Goal: Task Accomplishment & Management: Use online tool/utility

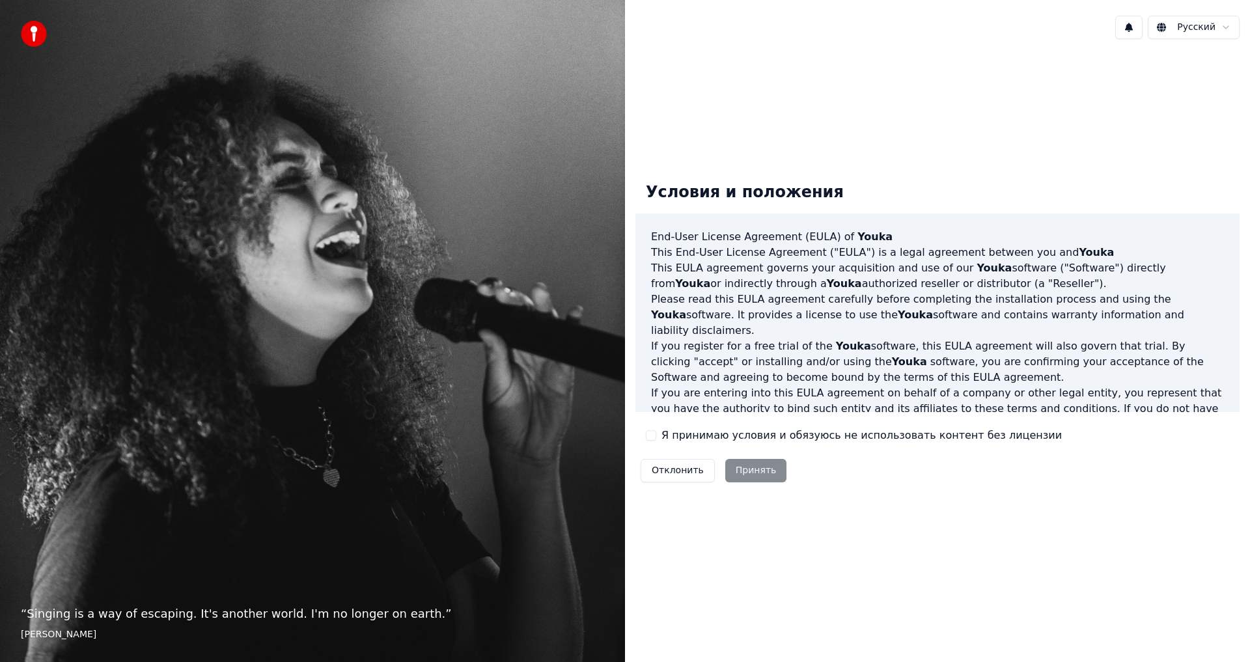
click at [691, 434] on label "Я принимаю условия и обязуюсь не использовать контент без лицензии" at bounding box center [862, 436] width 400 height 16
click at [656, 434] on button "Я принимаю условия и обязуюсь не использовать контент без лицензии" at bounding box center [651, 435] width 10 height 10
click at [747, 471] on button "Принять" at bounding box center [756, 470] width 62 height 23
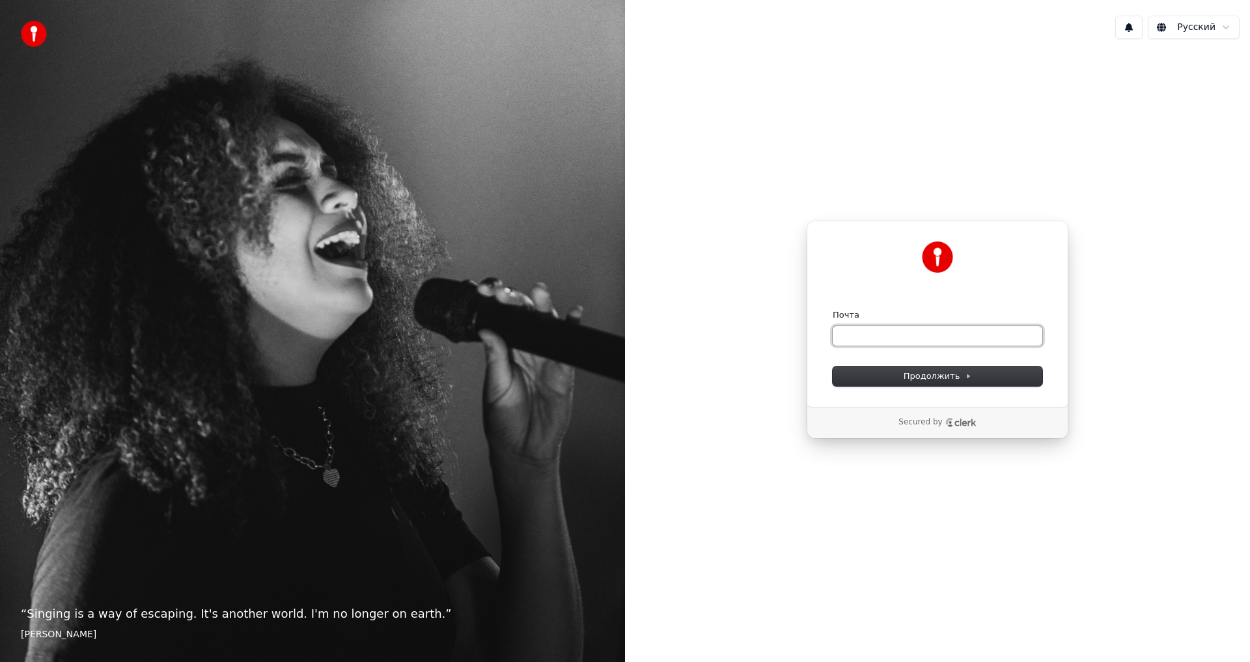
click at [880, 332] on input "Почта" at bounding box center [938, 336] width 210 height 20
type input "*"
click at [897, 379] on button "Продолжить" at bounding box center [938, 377] width 210 height 20
type input "**********"
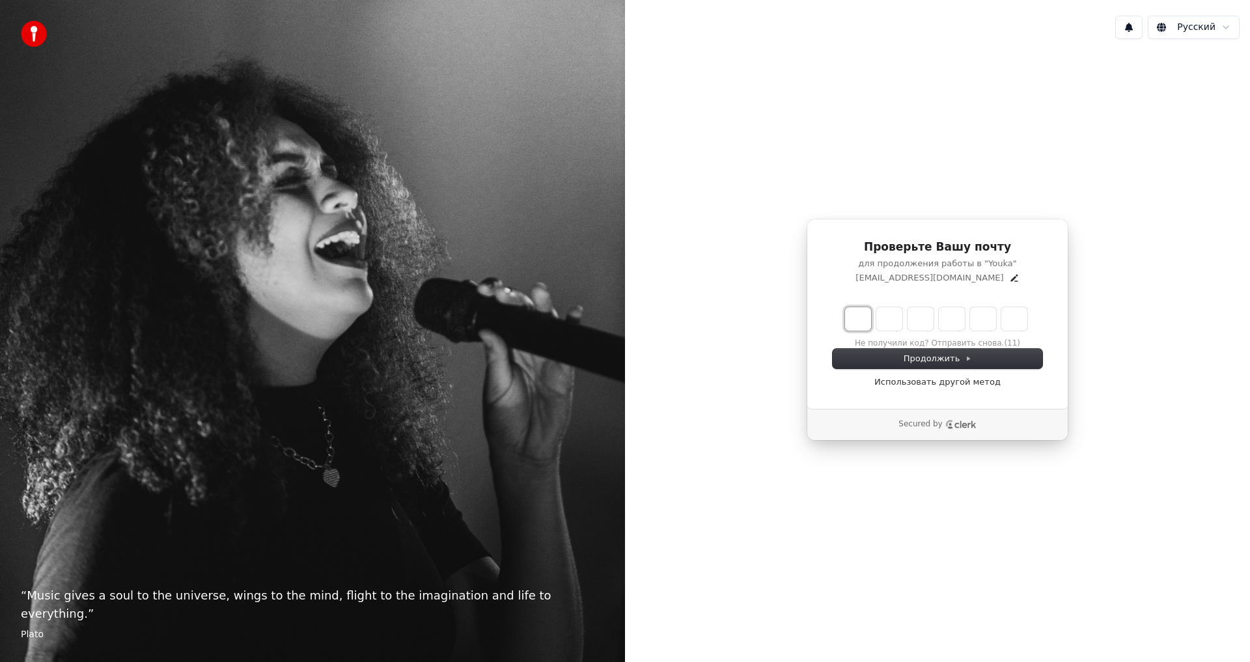
type input "*"
type input "**"
type input "*"
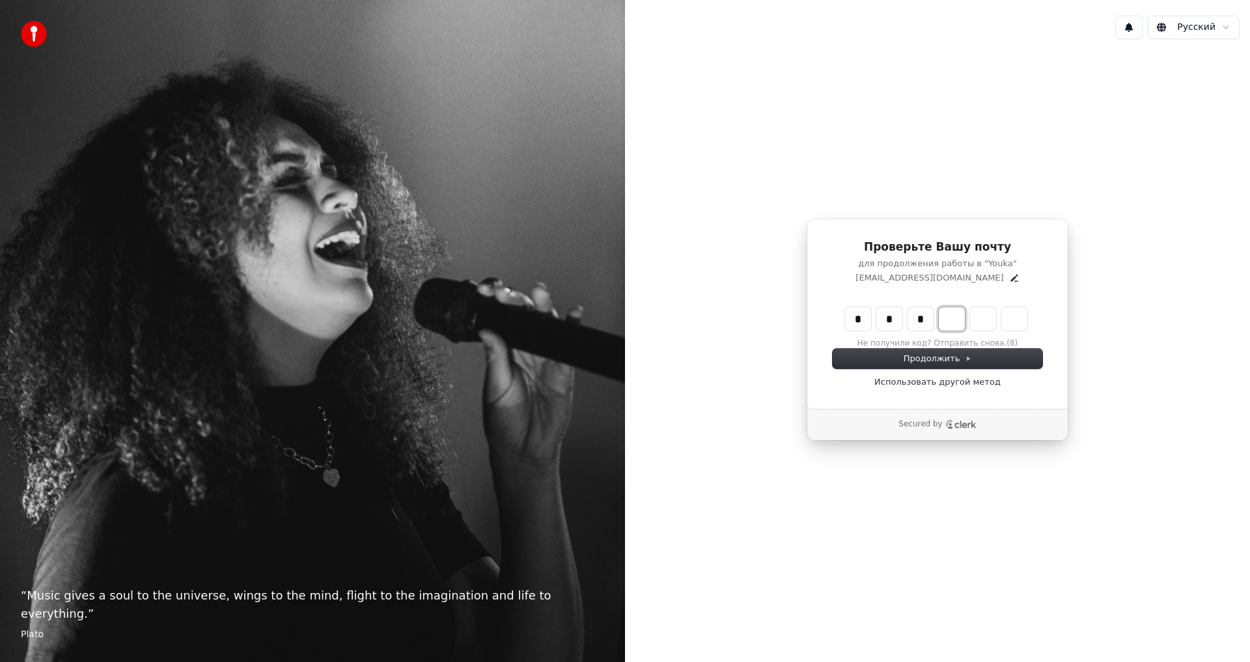
type input "***"
type input "*"
type input "****"
type input "*"
type input "******"
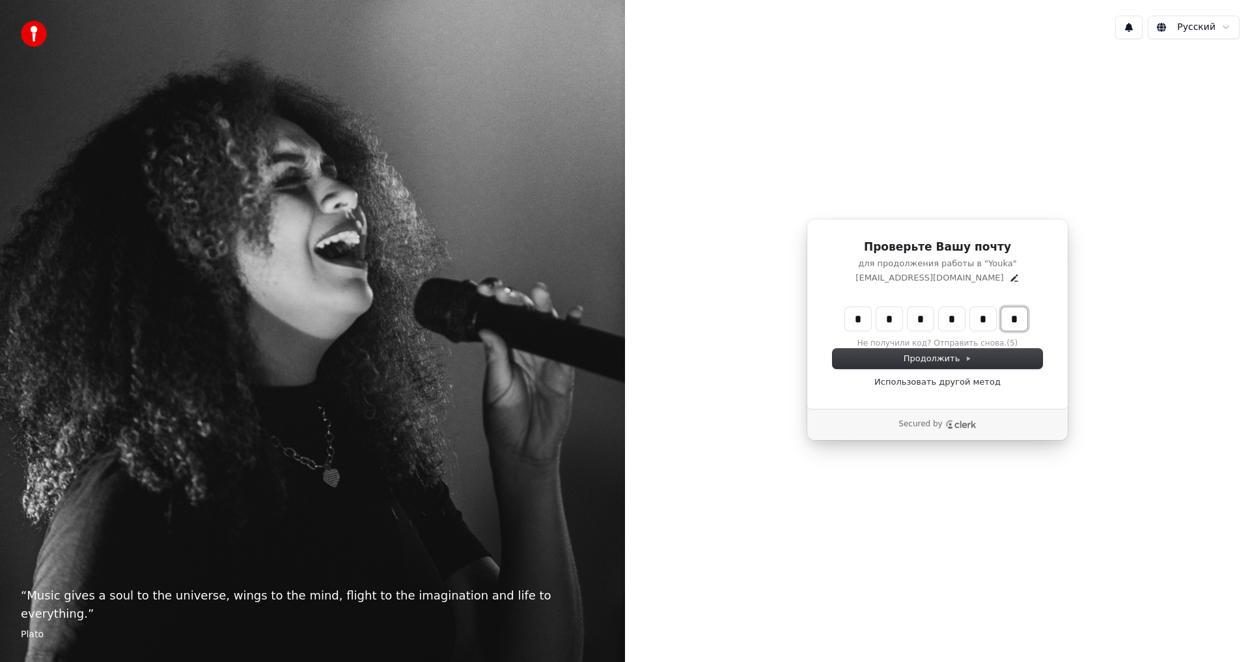
type input "*"
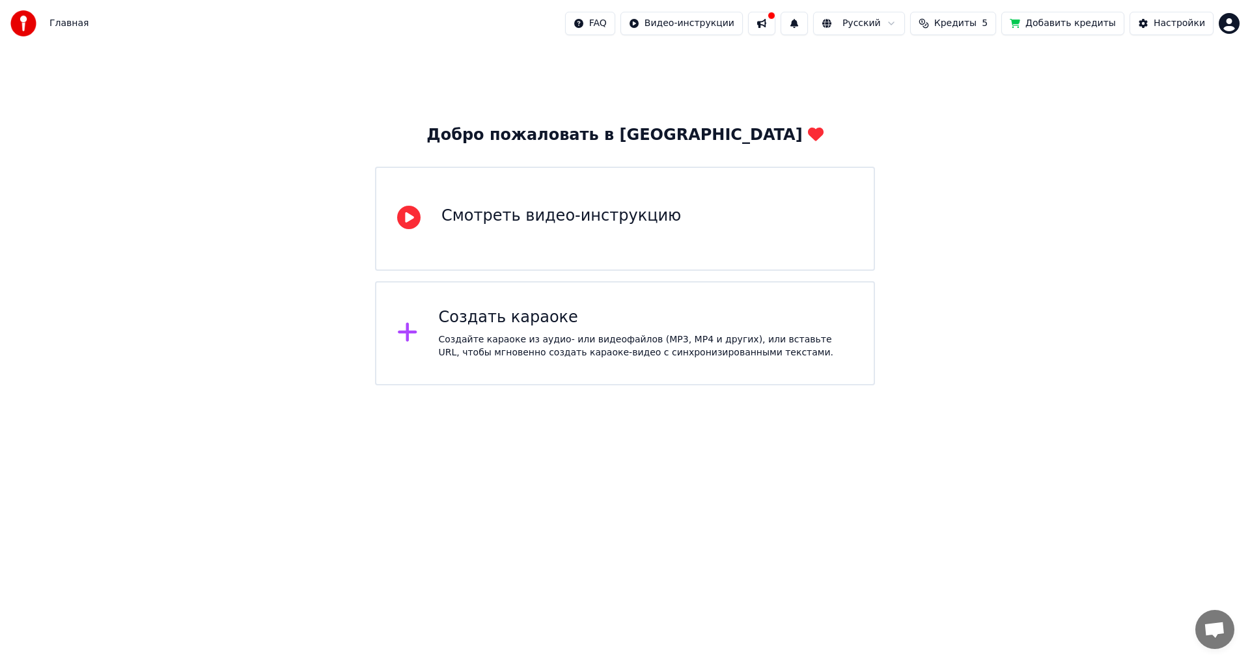
click at [637, 201] on div "Смотреть видео-инструкцию" at bounding box center [625, 219] width 500 height 104
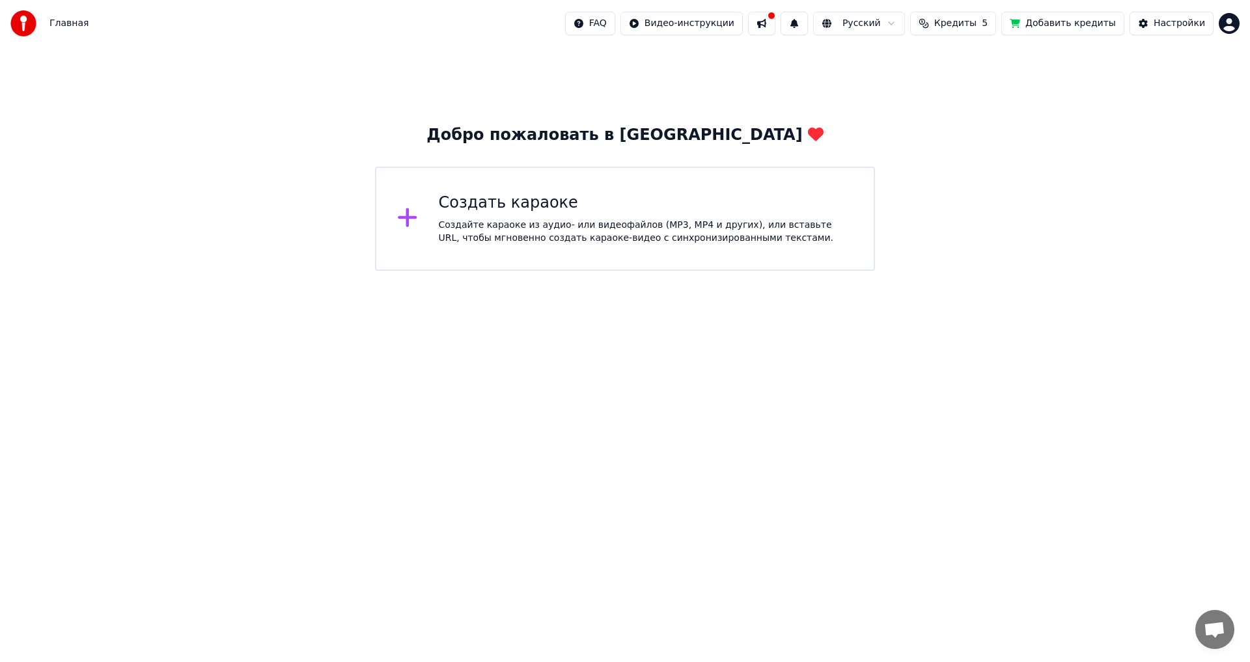
click at [566, 240] on div "Создайте караоке из аудио- или видеофайлов (MP3, MP4 и других), или вставьте UR…" at bounding box center [646, 232] width 415 height 26
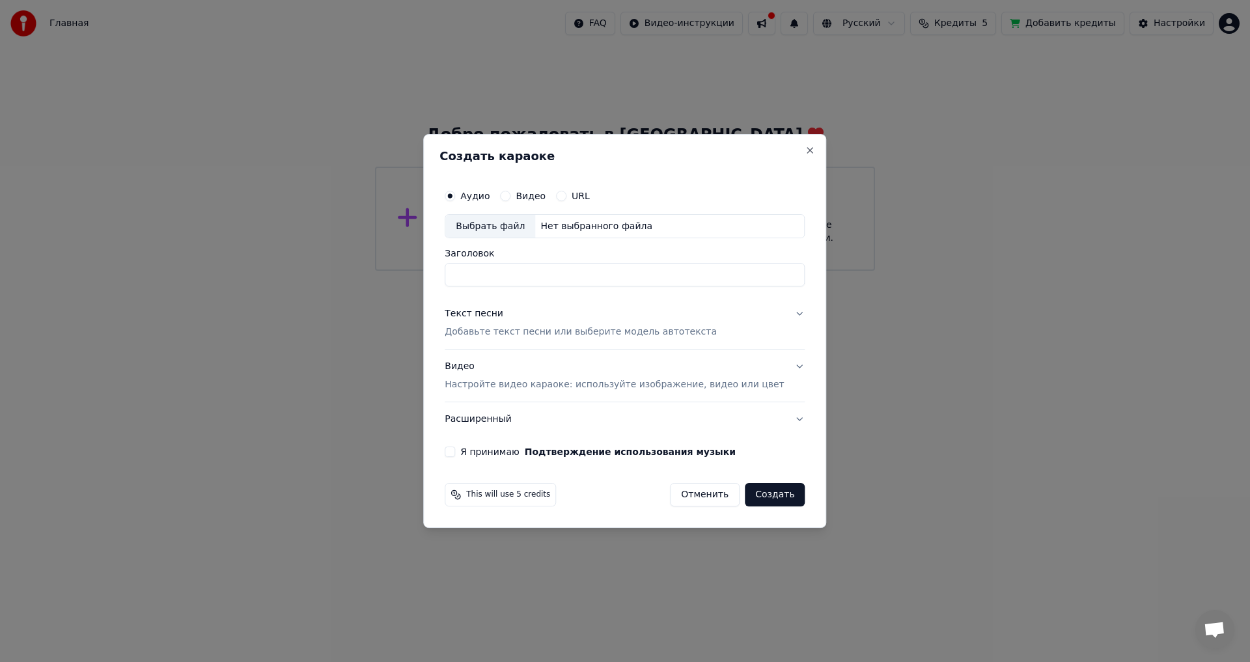
click at [538, 199] on label "Видео" at bounding box center [531, 195] width 30 height 9
click at [510, 199] on button "Видео" at bounding box center [505, 196] width 10 height 10
click at [603, 224] on div "Нет выбранного файла" at bounding box center [596, 226] width 122 height 13
type input "**********"
click at [522, 267] on input "**********" at bounding box center [625, 275] width 360 height 23
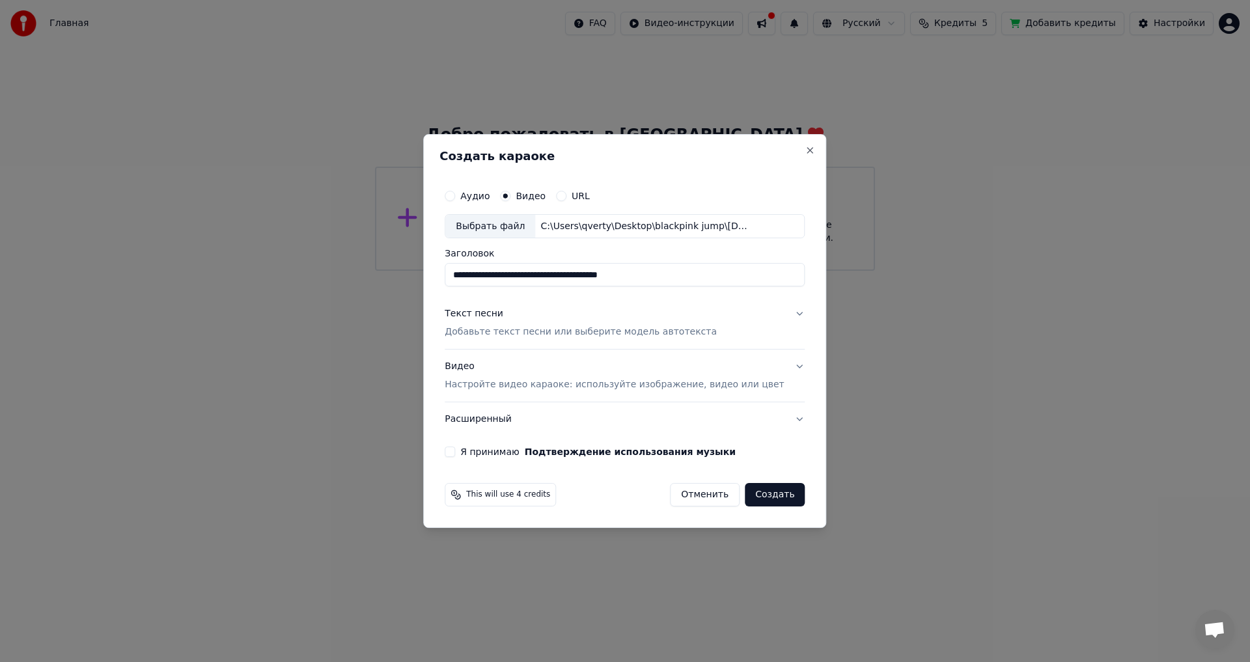
click at [593, 335] on p "Добавьте текст песни или выберите модель автотекста" at bounding box center [581, 332] width 272 height 13
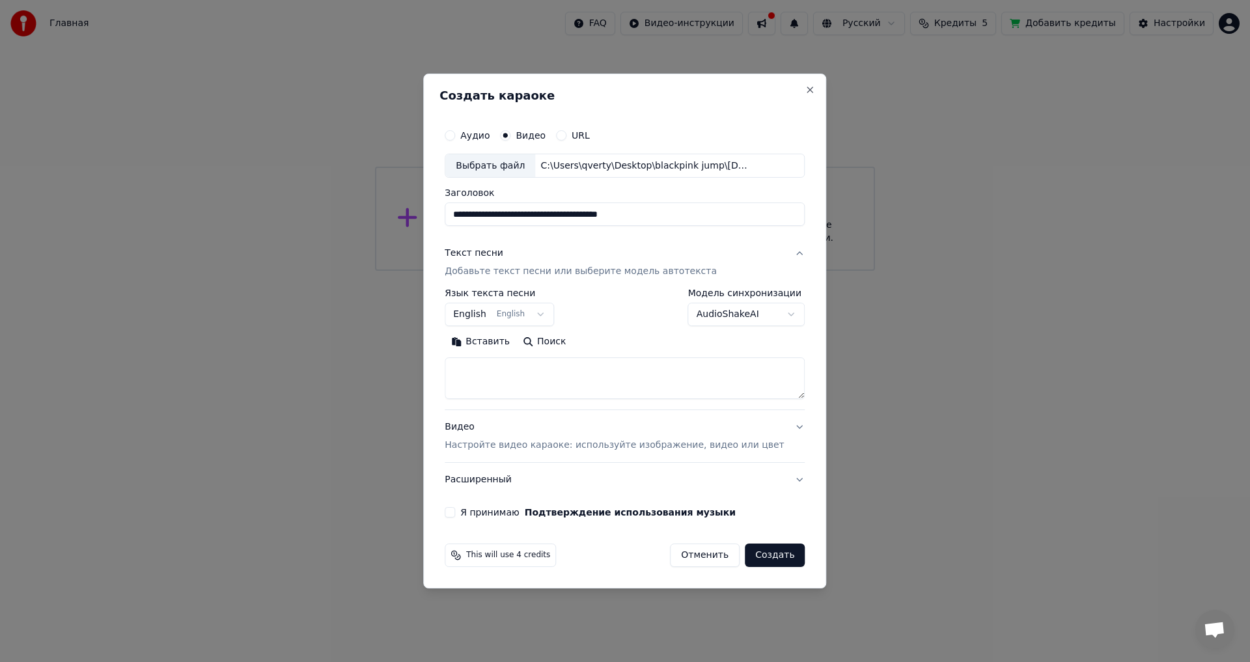
click at [499, 259] on div "Текст песни" at bounding box center [474, 253] width 59 height 13
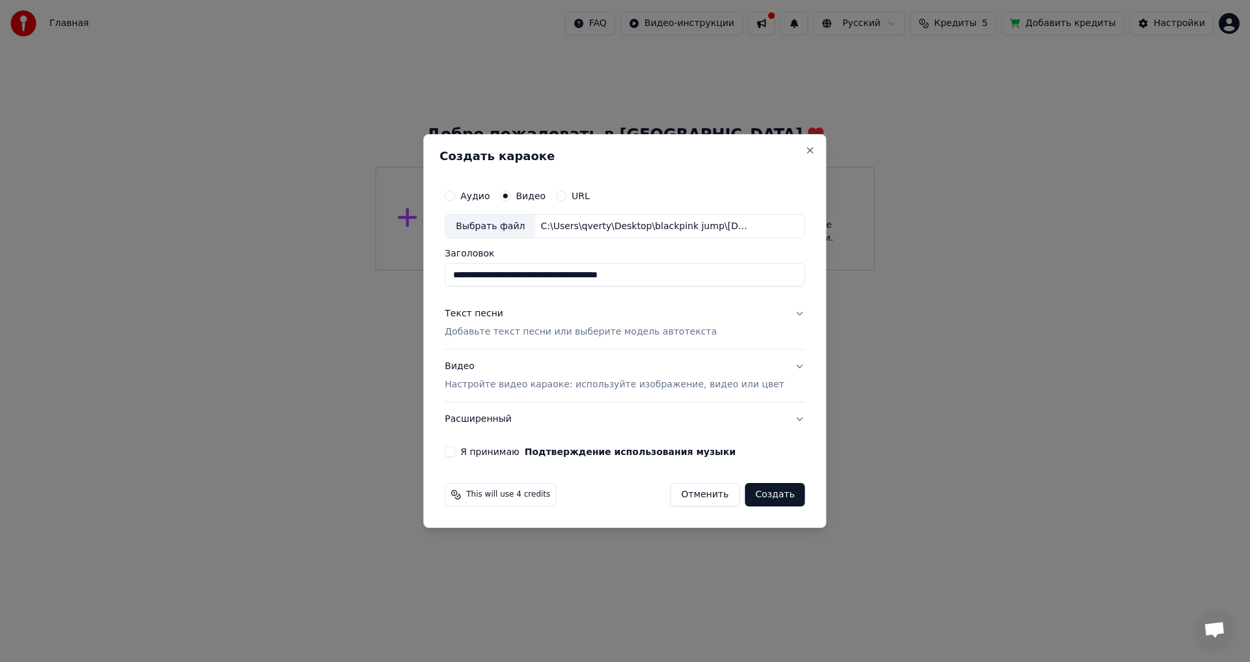
click at [772, 367] on button "Видео Настройте видео караоке: используйте изображение, видео или цвет" at bounding box center [625, 376] width 360 height 52
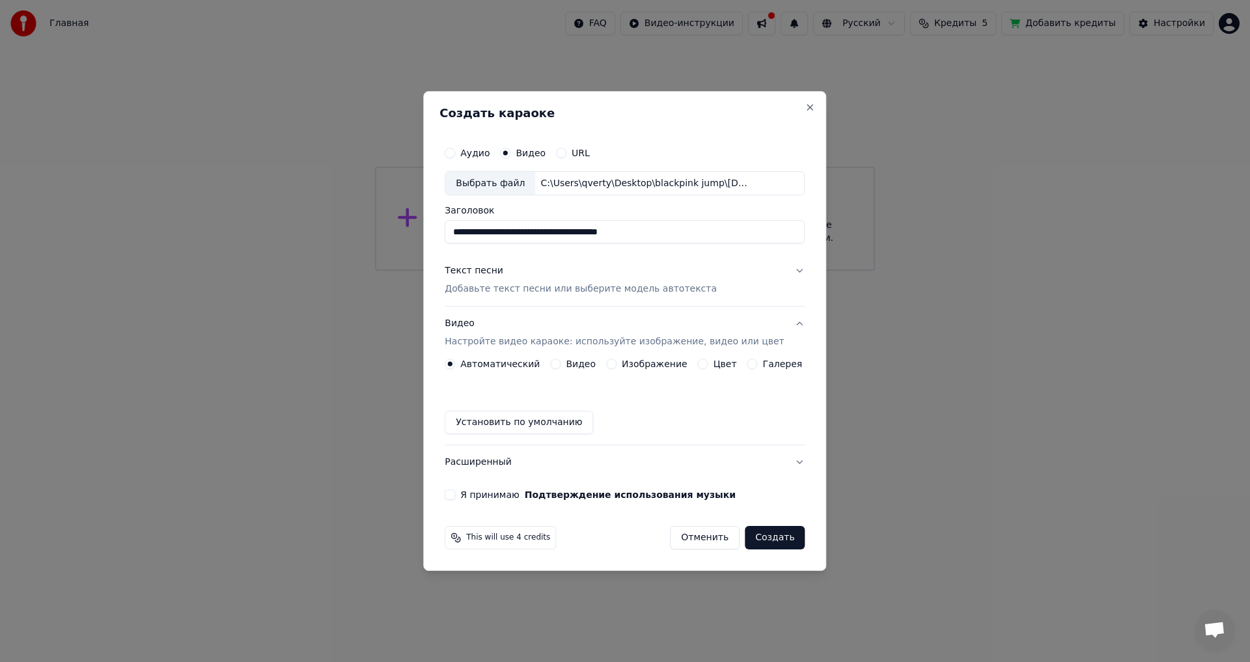
click at [781, 327] on button "Видео Настройте видео караоке: используйте изображение, видео или цвет" at bounding box center [625, 333] width 360 height 52
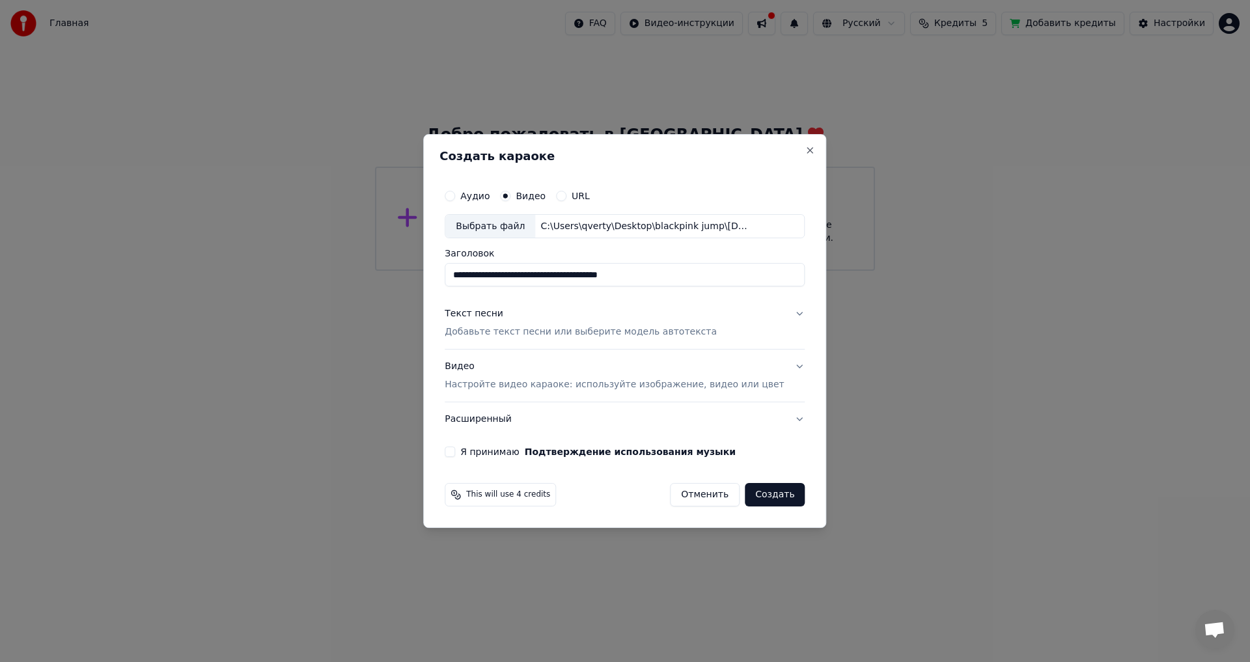
click at [759, 318] on button "Текст песни Добавьте текст песни или выберите модель автотекста" at bounding box center [625, 324] width 360 height 52
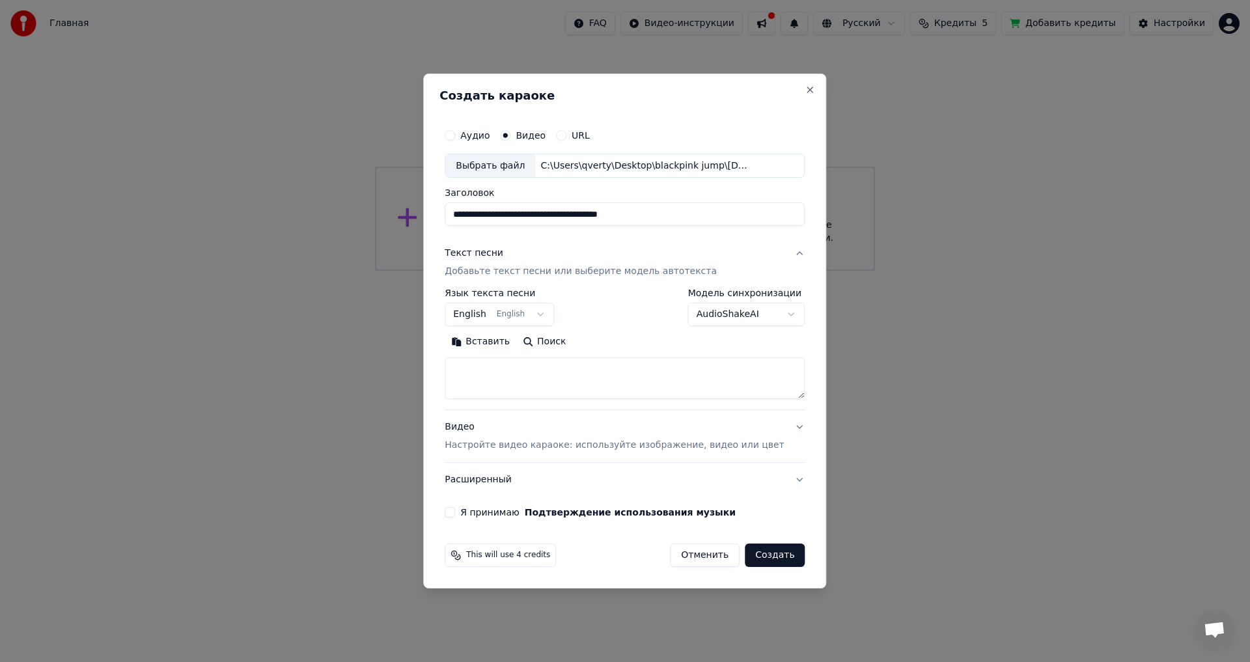
click at [541, 380] on textarea at bounding box center [625, 379] width 360 height 42
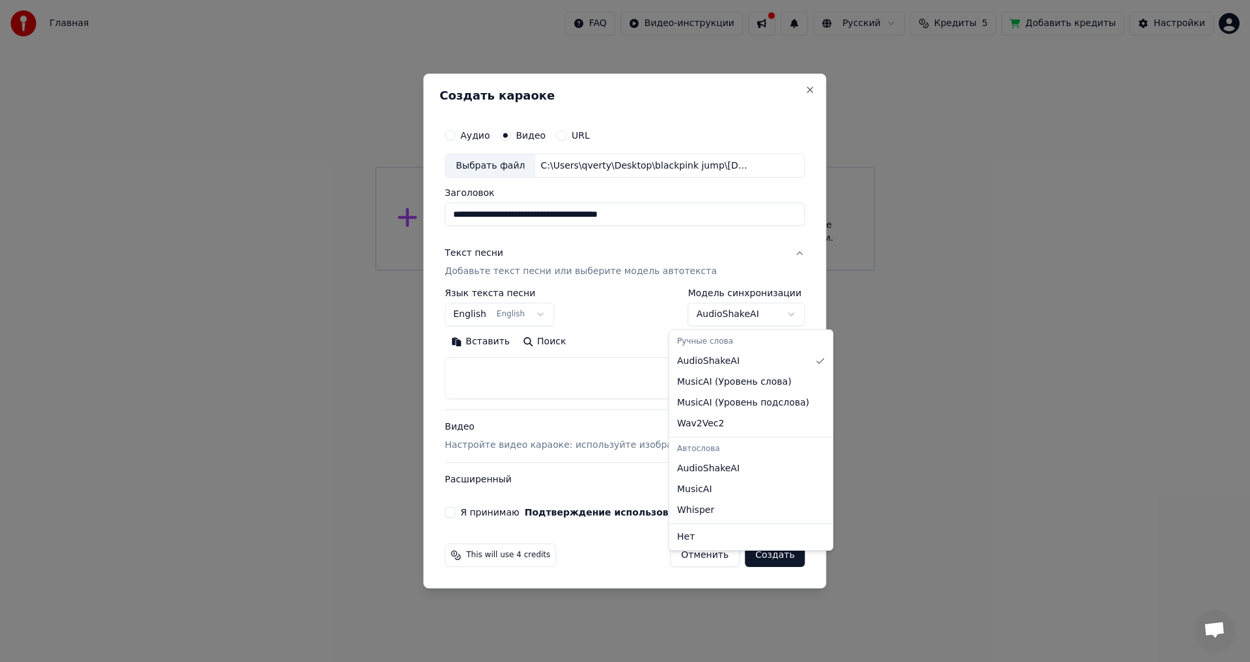
click at [755, 271] on body "**********" at bounding box center [625, 135] width 1250 height 271
click at [555, 271] on body "**********" at bounding box center [625, 135] width 1250 height 271
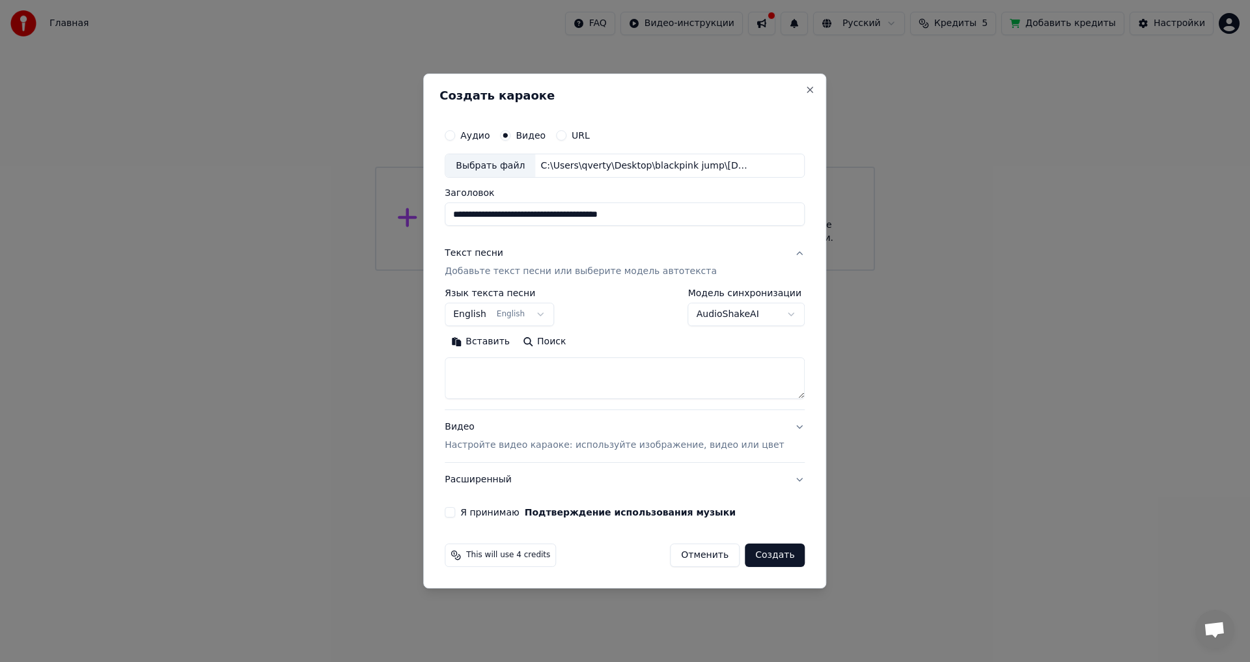
click at [517, 369] on textarea at bounding box center [625, 379] width 360 height 42
click at [497, 342] on button "Вставить" at bounding box center [481, 342] width 72 height 21
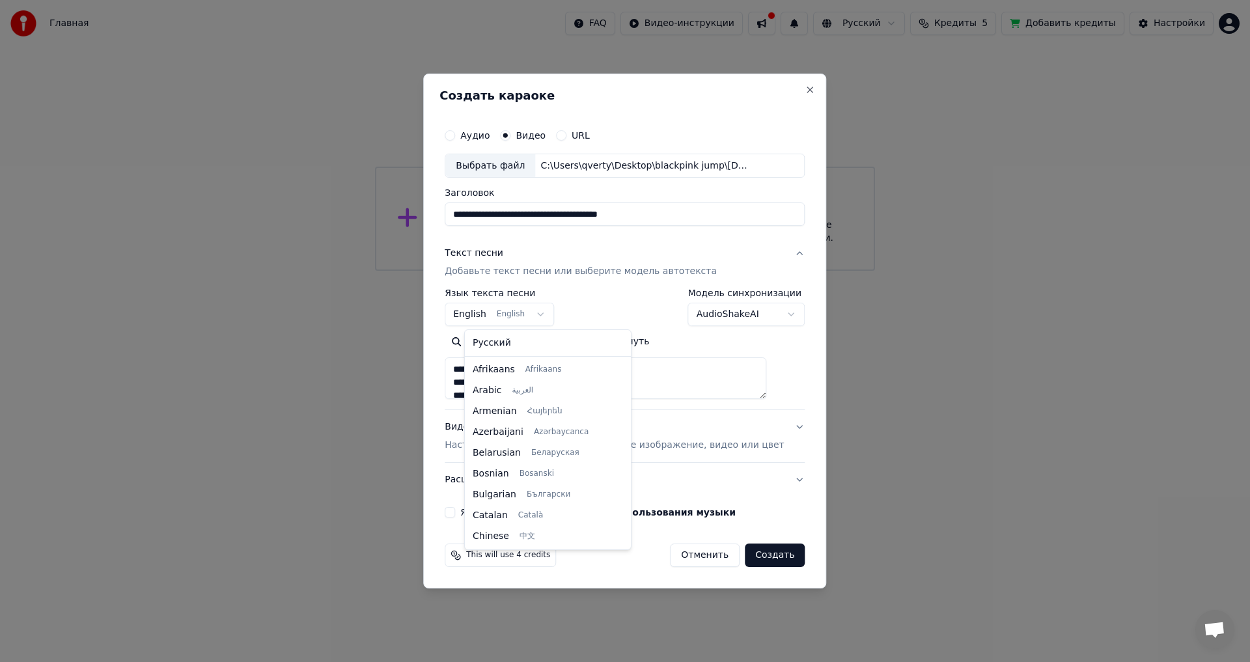
scroll to position [104, 0]
click at [548, 271] on body "**********" at bounding box center [625, 135] width 1250 height 271
click at [602, 271] on body "**********" at bounding box center [625, 135] width 1250 height 271
click at [544, 271] on body "**********" at bounding box center [625, 135] width 1250 height 271
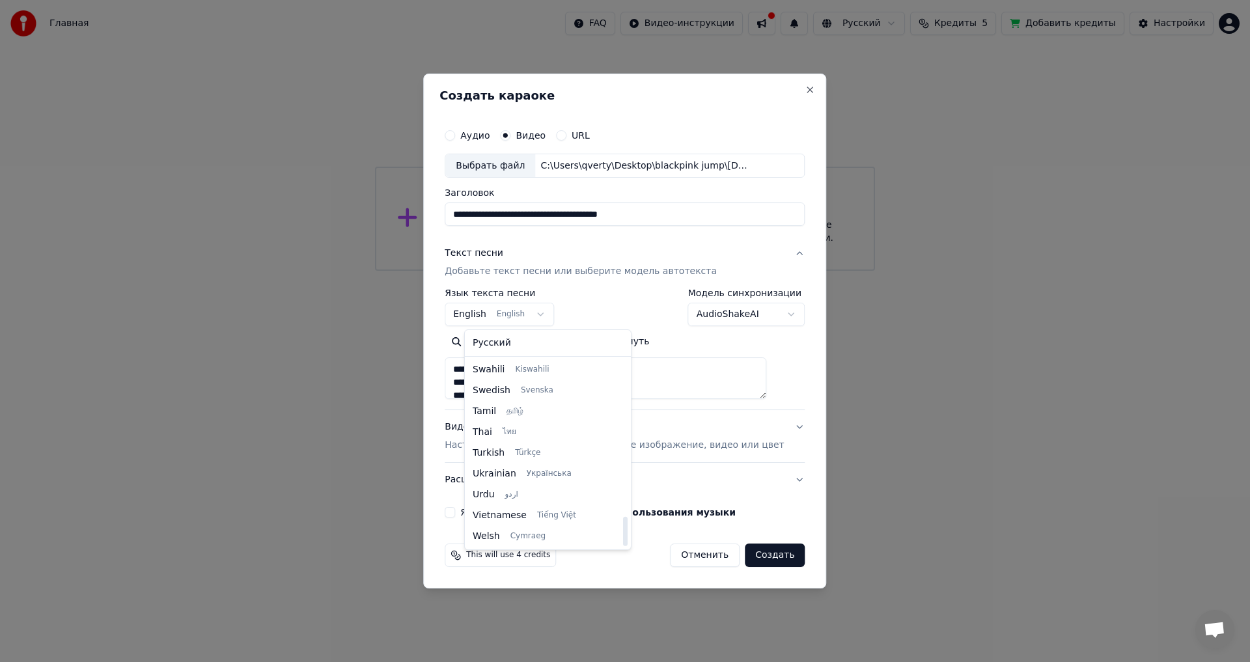
click at [598, 271] on body "**********" at bounding box center [625, 135] width 1250 height 271
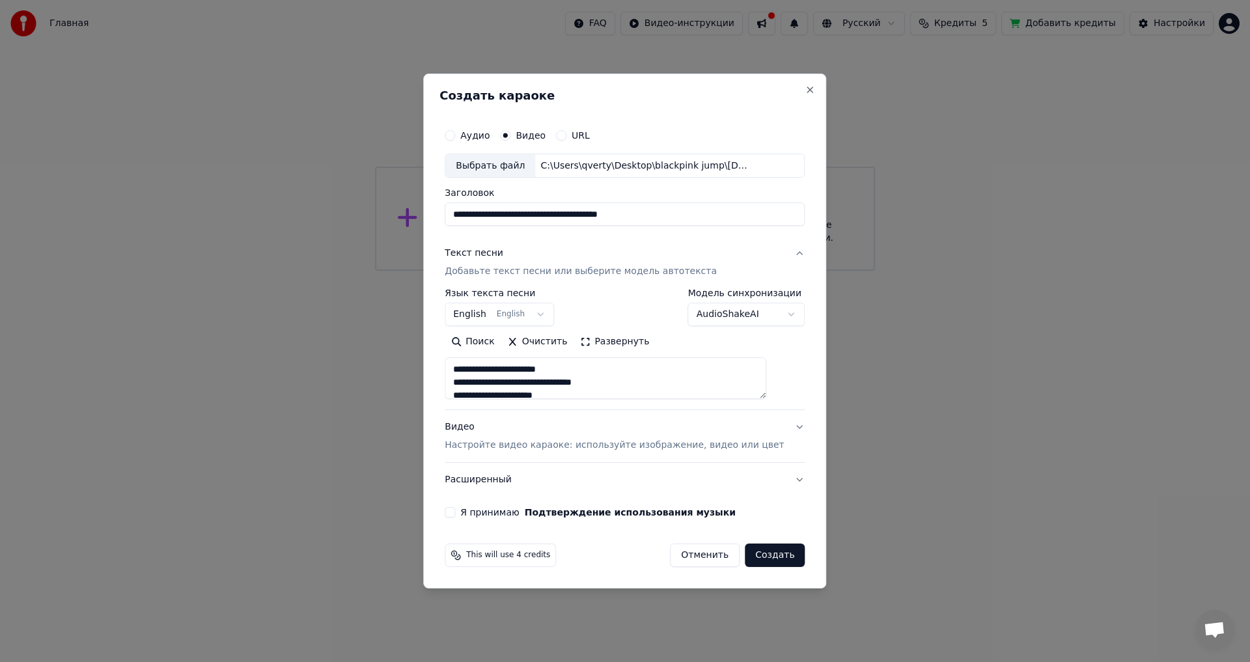
click at [775, 438] on button "Видео Настройте видео караоке: используйте изображение, видео или цвет" at bounding box center [625, 437] width 360 height 52
type textarea "**********"
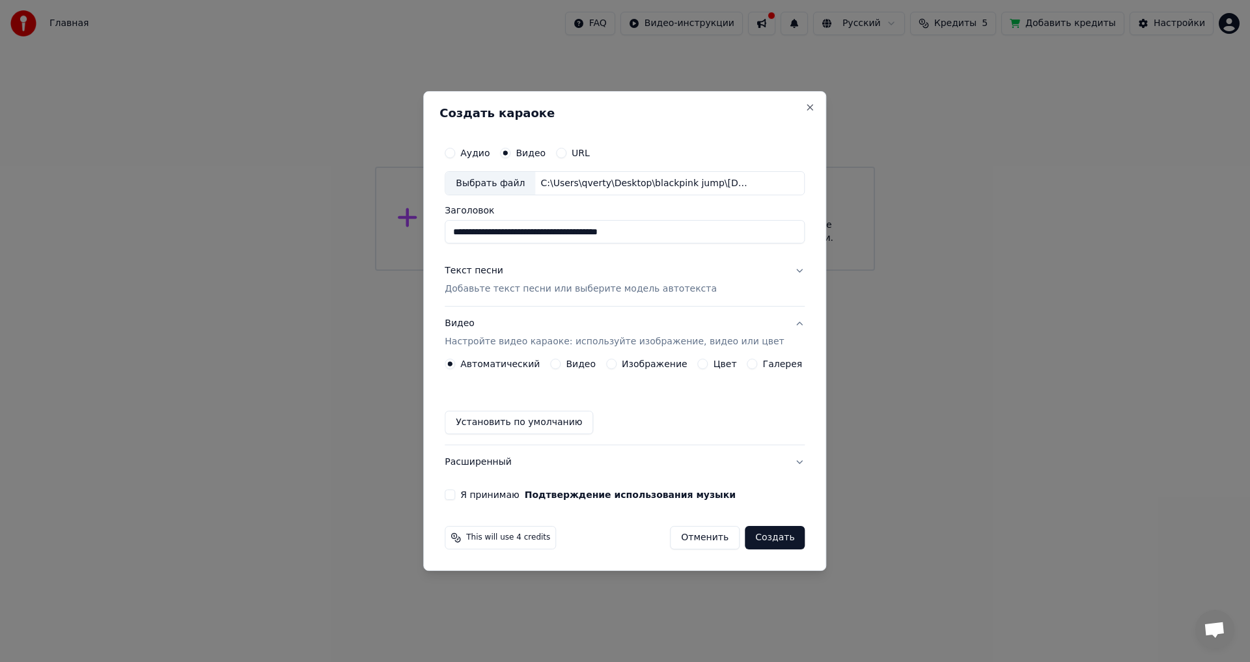
click at [579, 363] on label "Видео" at bounding box center [581, 363] width 30 height 9
click at [561, 363] on button "Видео" at bounding box center [555, 364] width 10 height 10
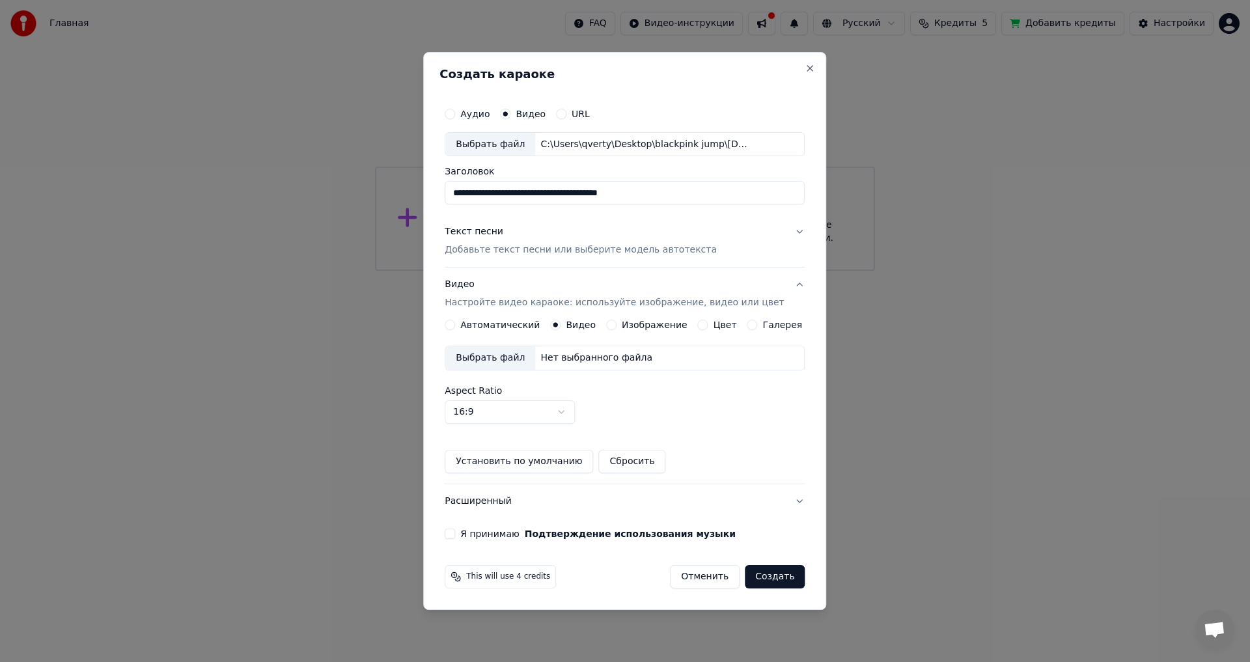
click at [665, 326] on label "Изображение" at bounding box center [655, 324] width 66 height 9
click at [617, 326] on button "Изображение" at bounding box center [611, 325] width 10 height 10
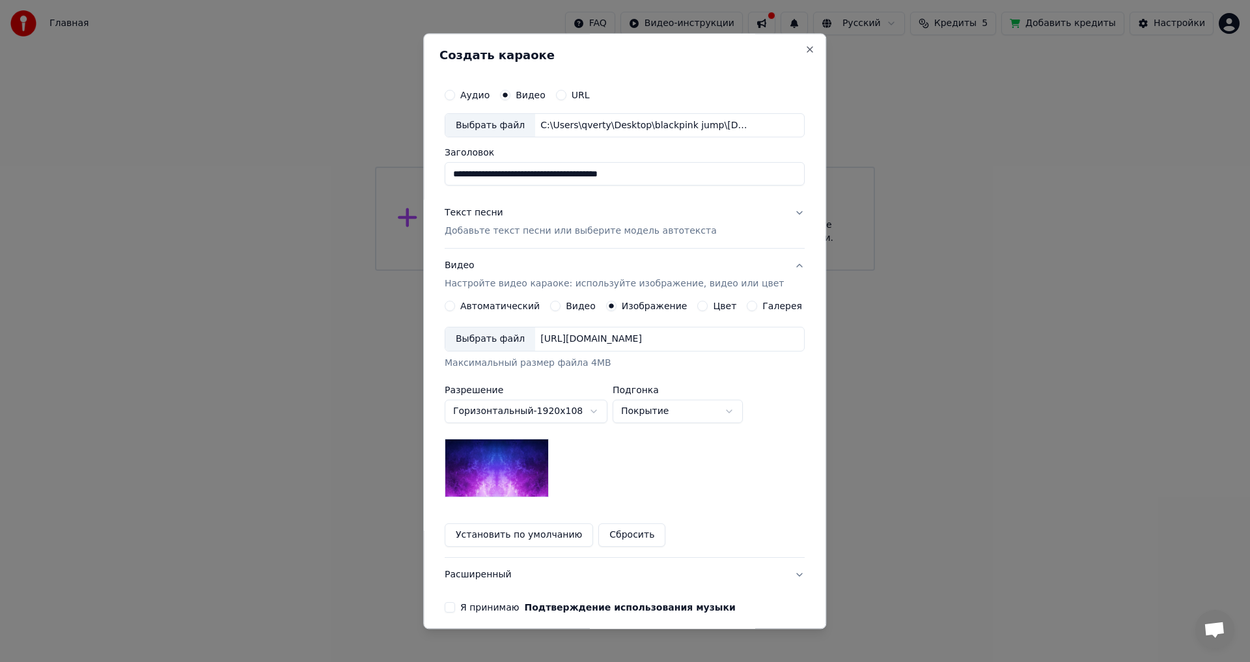
click at [779, 268] on button "Видео Настройте видео караоке: используйте изображение, видео или цвет" at bounding box center [625, 275] width 360 height 52
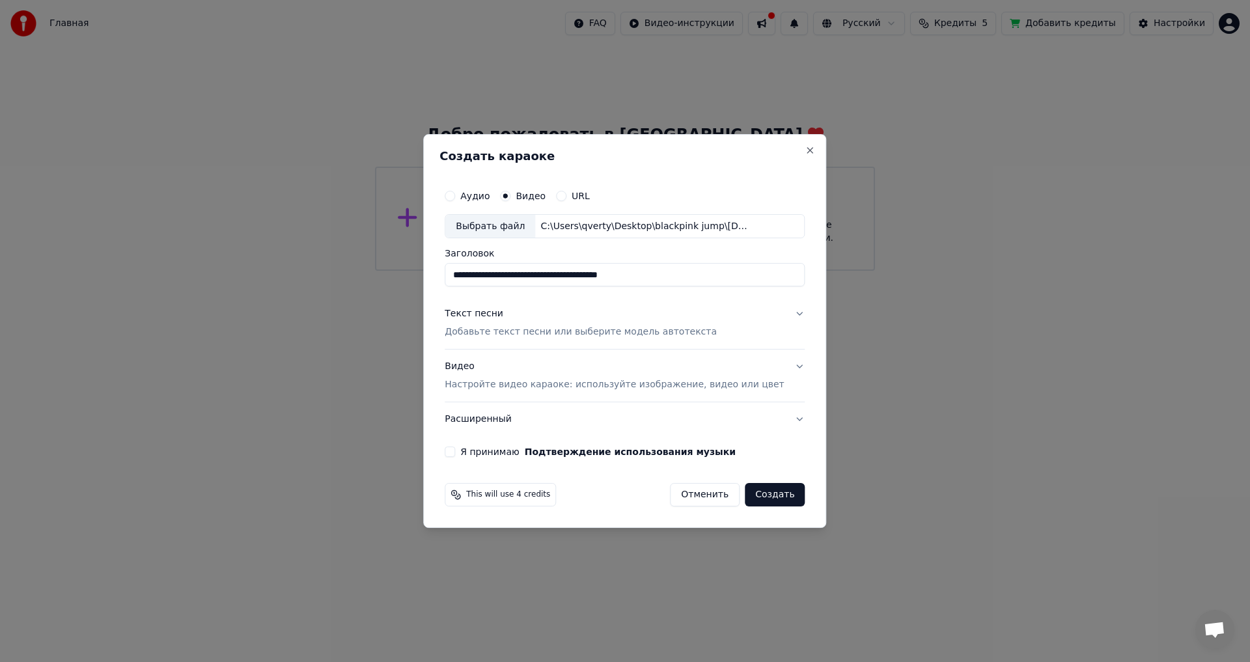
click at [518, 380] on p "Настройте видео караоке: используйте изображение, видео или цвет" at bounding box center [614, 384] width 339 height 13
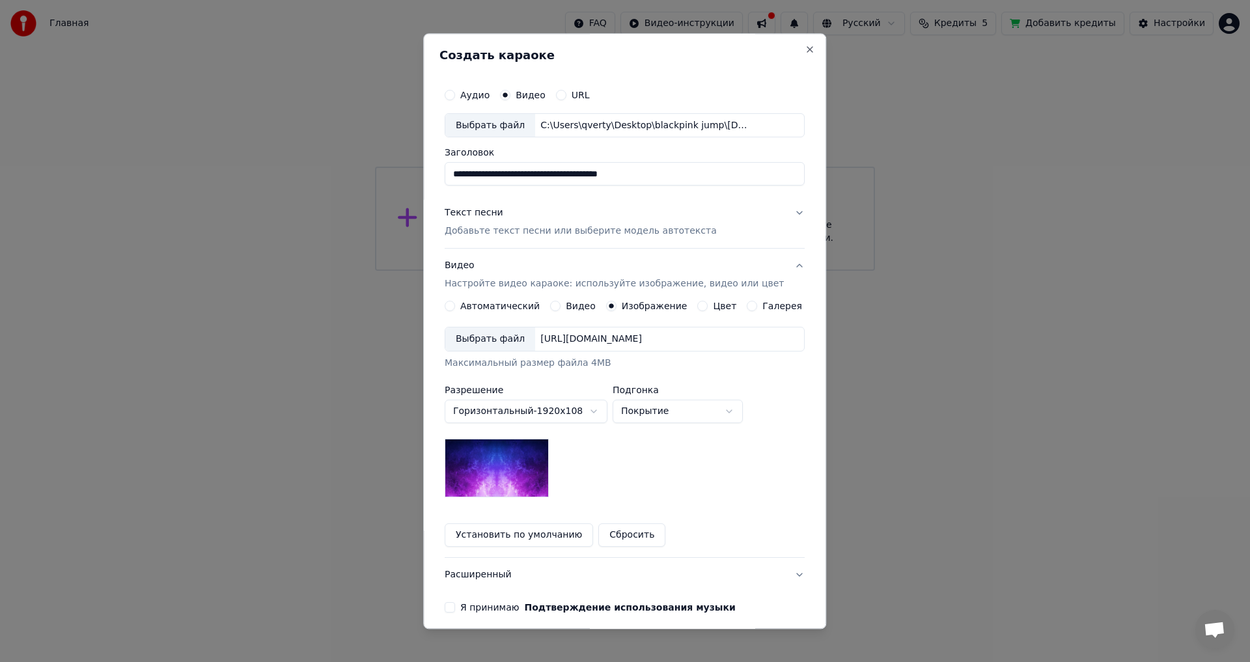
click at [483, 309] on label "Автоматический" at bounding box center [499, 306] width 79 height 9
click at [455, 309] on button "Автоматический" at bounding box center [450, 306] width 10 height 10
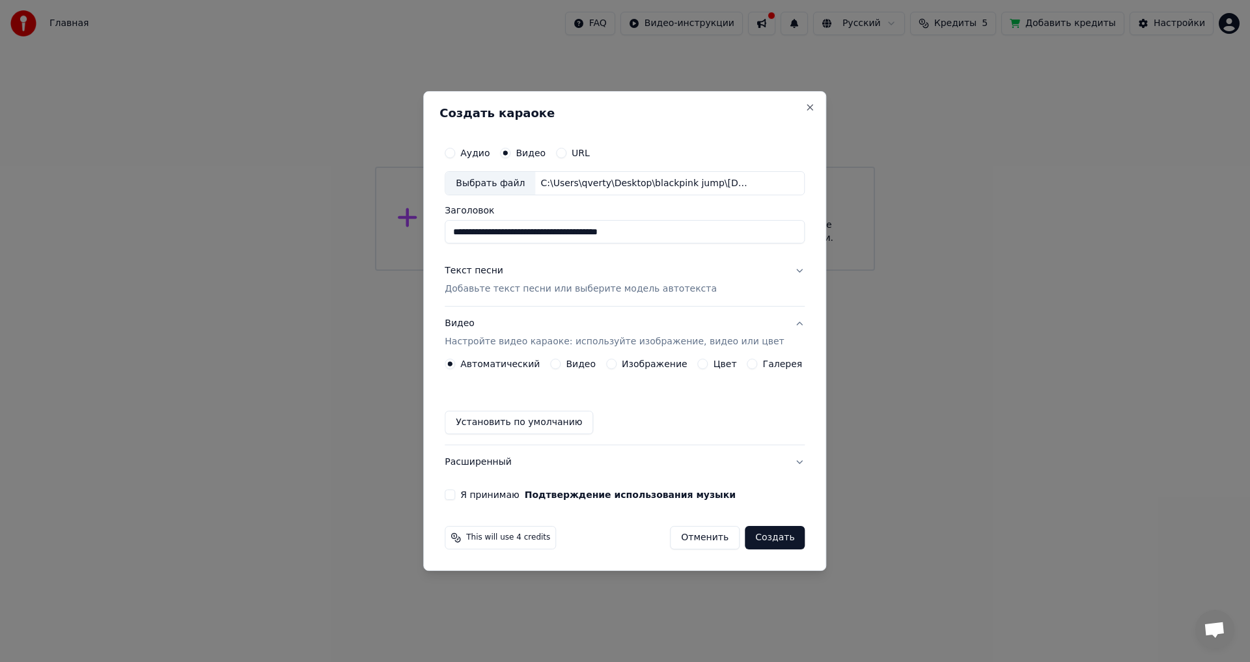
click at [477, 495] on label "Я принимаю Подтверждение использования музыки" at bounding box center [597, 494] width 275 height 9
click at [455, 495] on button "Я принимаю Подтверждение использования музыки" at bounding box center [450, 495] width 10 height 10
click at [540, 287] on p "Добавьте текст песни или выберите модель автотекста" at bounding box center [581, 289] width 272 height 13
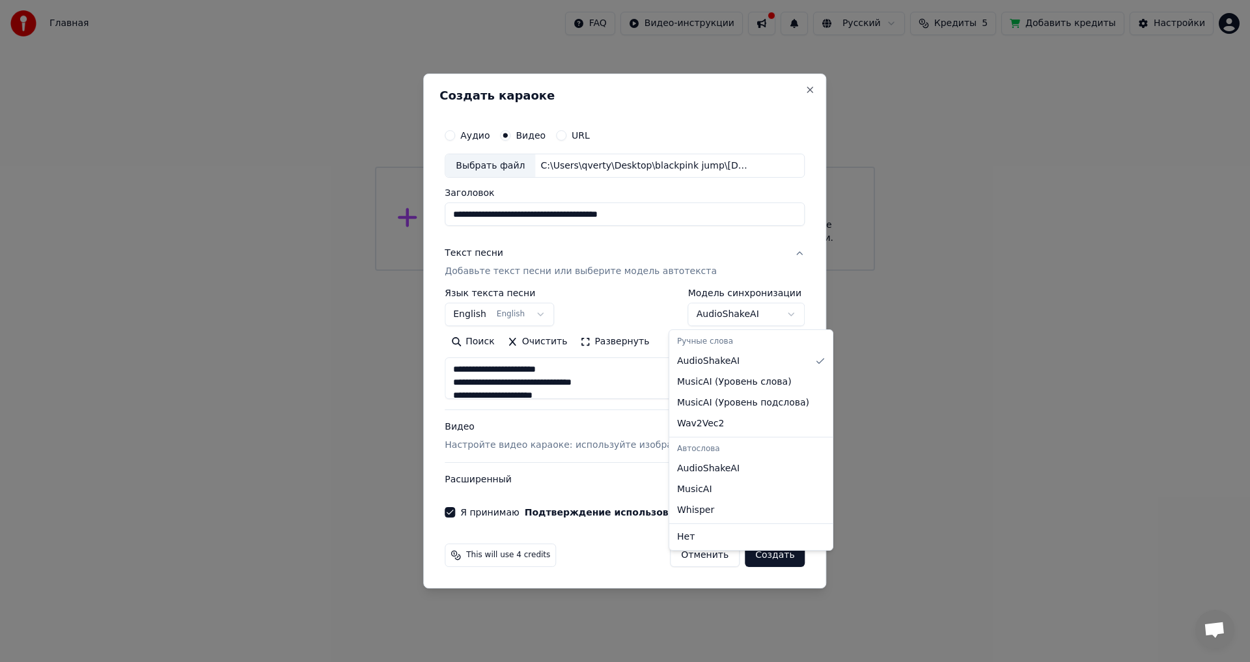
click at [740, 271] on body "**********" at bounding box center [625, 135] width 1250 height 271
select select "**********"
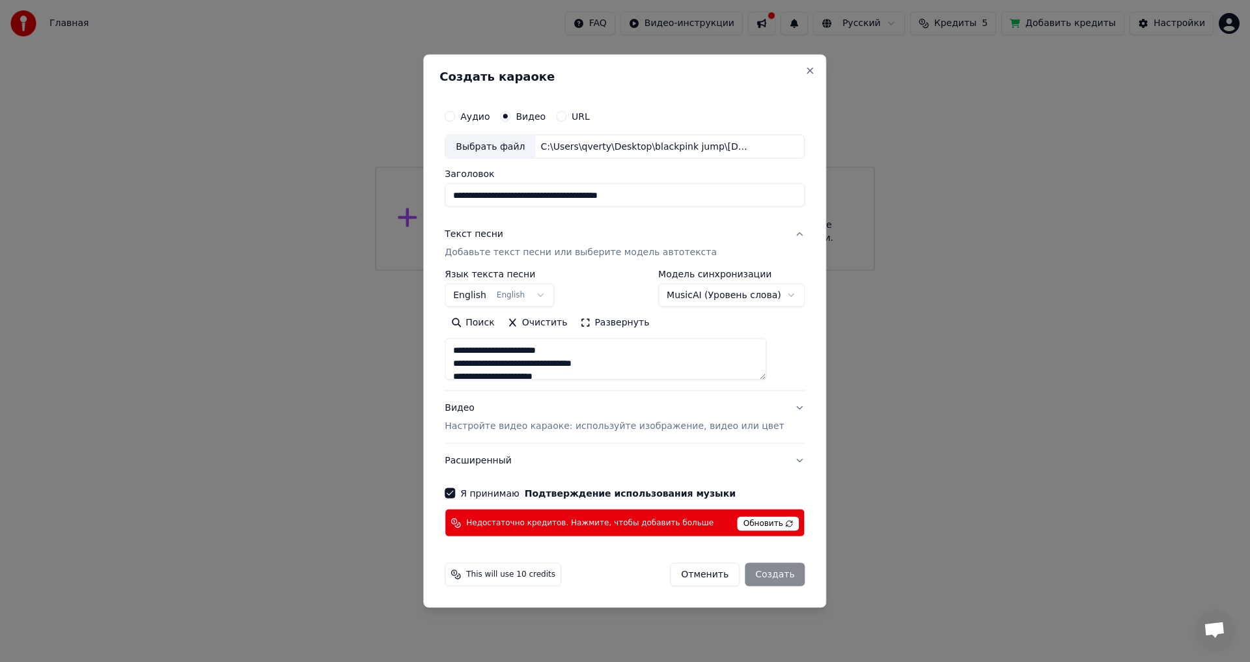
type textarea "**********"
click at [750, 525] on span "Обновить" at bounding box center [769, 524] width 62 height 14
click at [709, 271] on body "**********" at bounding box center [625, 135] width 1250 height 271
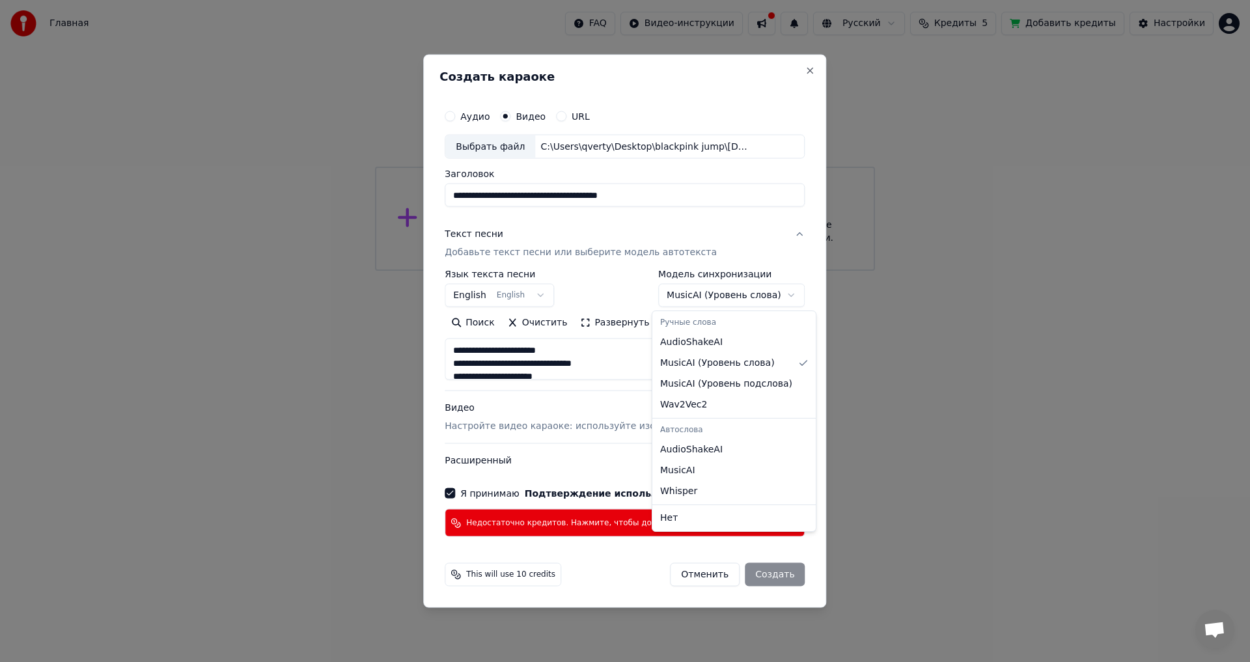
click at [734, 271] on body "**********" at bounding box center [625, 135] width 1250 height 271
select select "********"
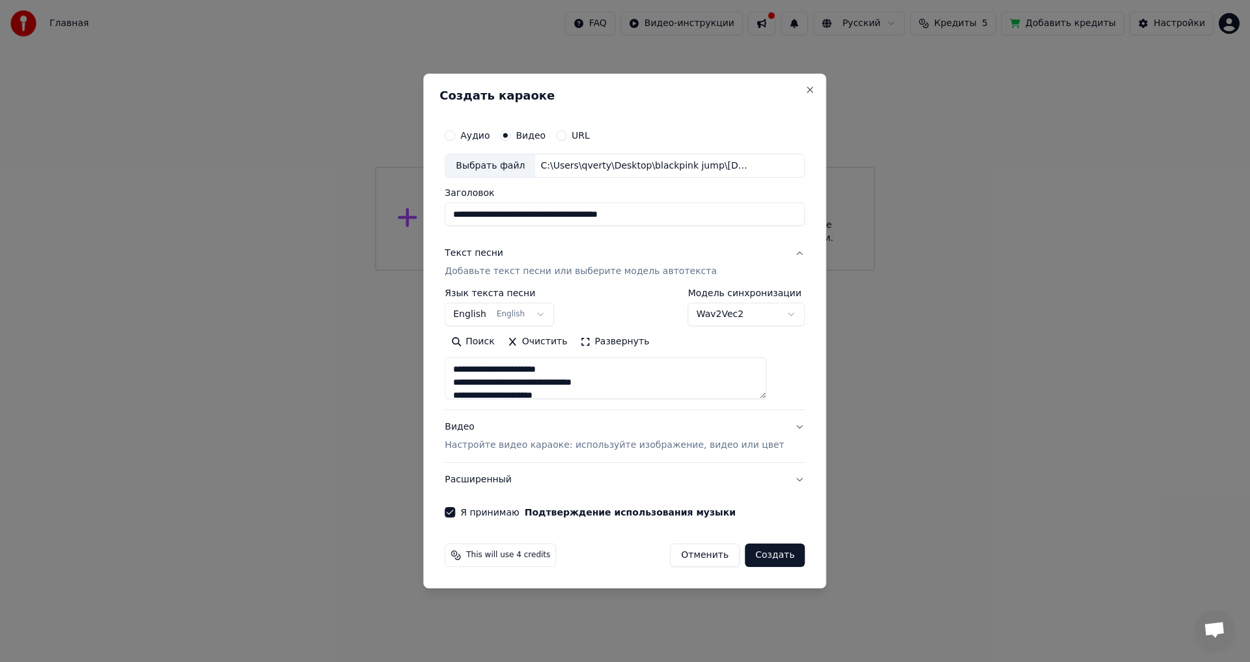
click at [736, 271] on body "**********" at bounding box center [625, 135] width 1250 height 271
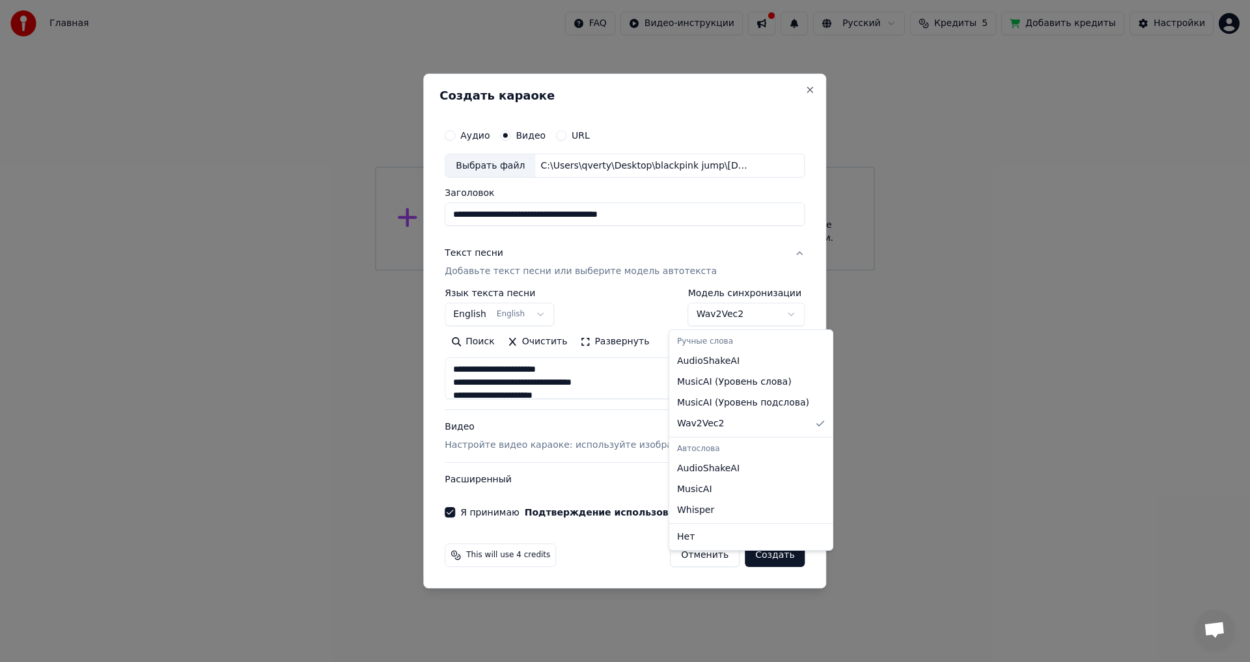
click at [735, 271] on body "**********" at bounding box center [625, 135] width 1250 height 271
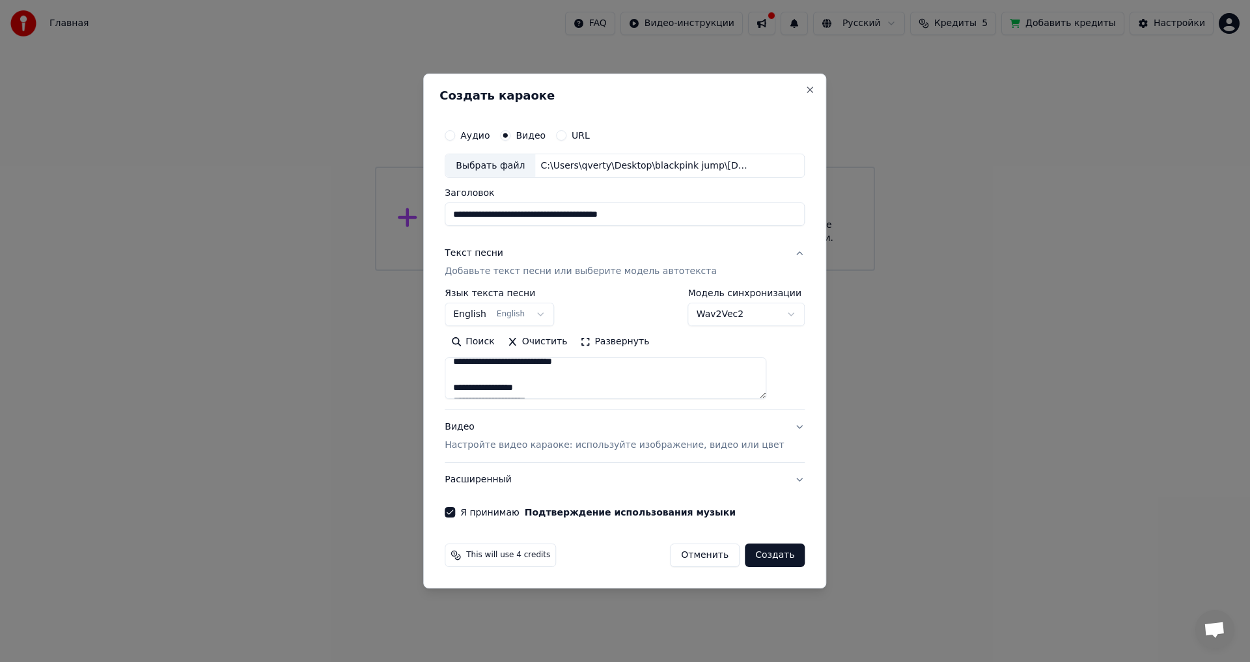
scroll to position [195, 0]
click at [761, 553] on button "Создать" at bounding box center [775, 555] width 60 height 23
type textarea "**********"
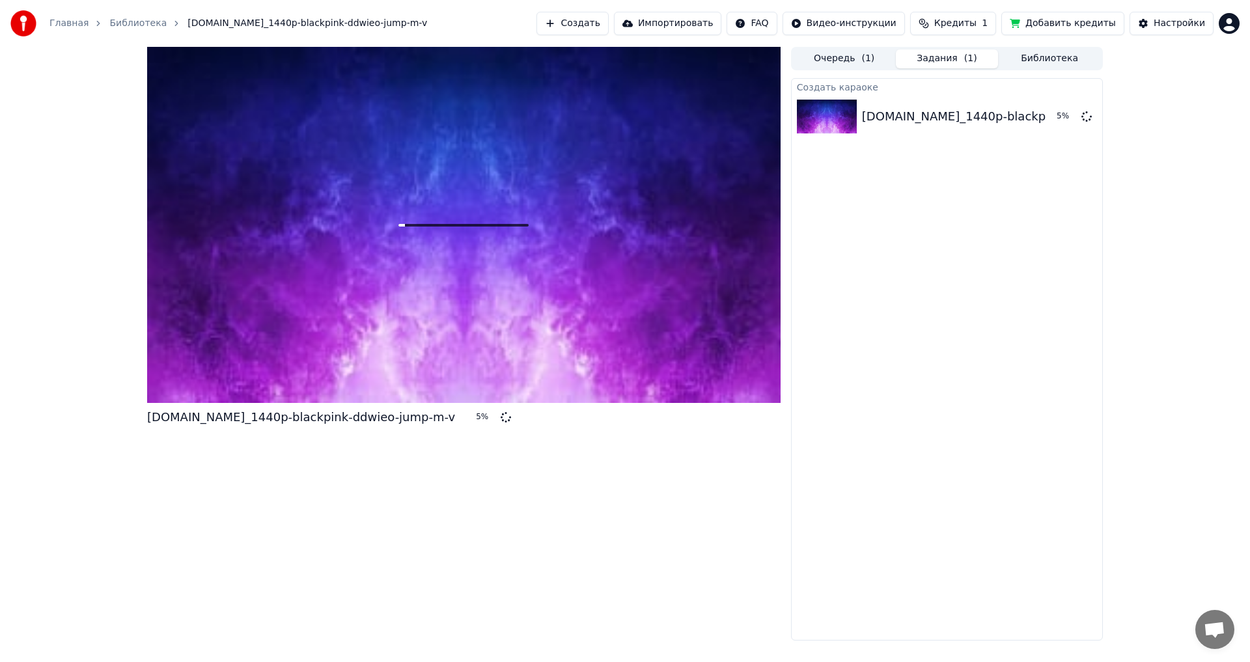
click at [359, 417] on div "[DOMAIN_NAME]_1440p-blackpink-ddwieo-jump-m-v" at bounding box center [301, 417] width 308 height 18
click at [297, 21] on span "[DOMAIN_NAME]_1440p-blackpink-ddwieo-jump-m-v" at bounding box center [308, 23] width 240 height 13
click at [977, 20] on span "Кредиты" at bounding box center [955, 23] width 42 height 13
click at [977, 119] on button "Обновить" at bounding box center [971, 120] width 79 height 23
click at [982, 210] on div "Создать караоке [DOMAIN_NAME]_1440p-blackpink-ddwieo-jump-m-v 8 %" at bounding box center [947, 359] width 312 height 563
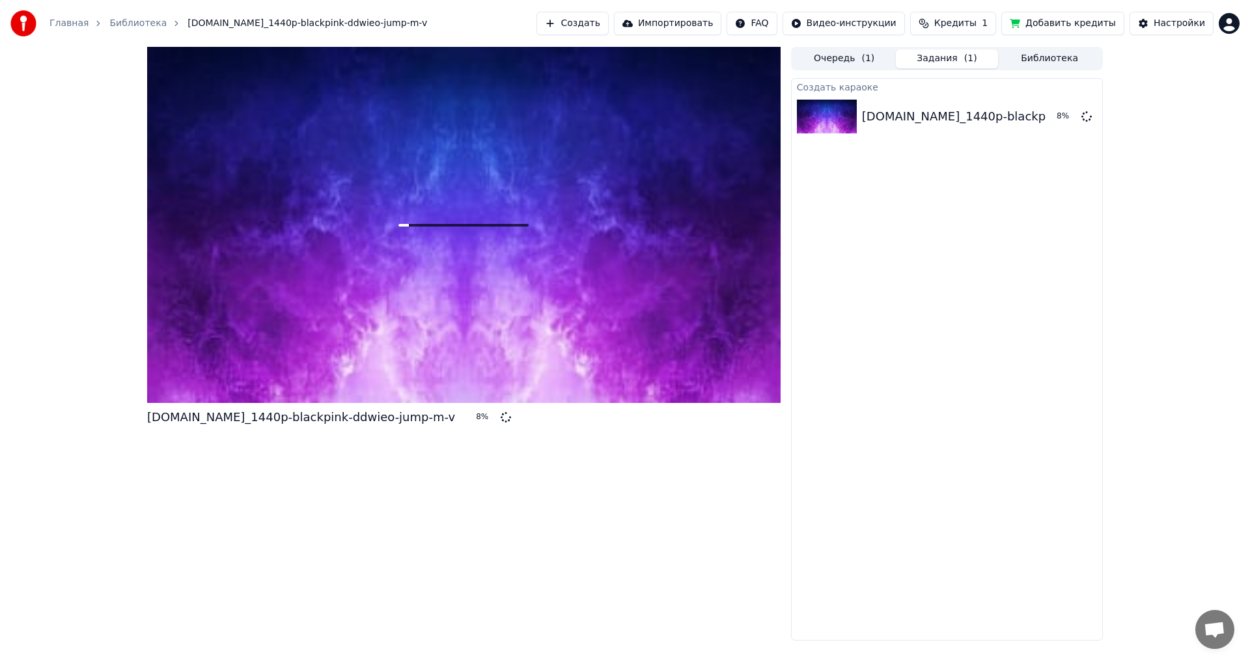
click at [1048, 59] on button "Библиотека" at bounding box center [1049, 58] width 103 height 19
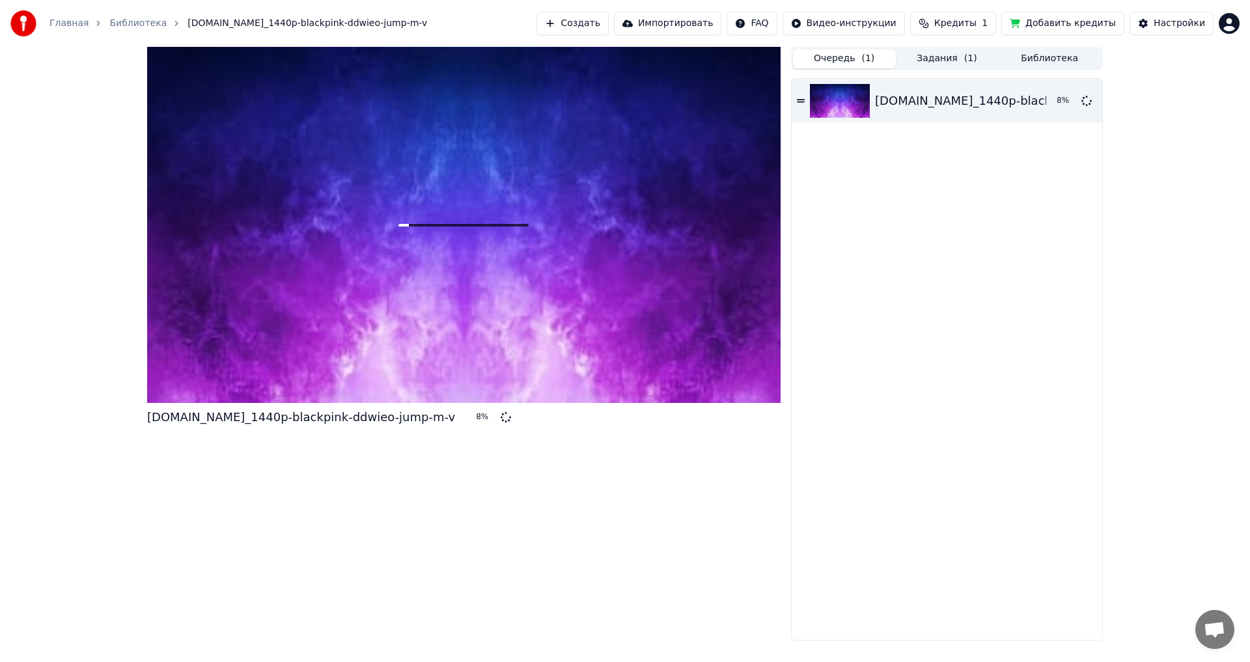
click at [867, 58] on span "( 1 )" at bounding box center [867, 58] width 13 height 13
click at [799, 104] on icon at bounding box center [801, 100] width 8 height 9
click at [121, 27] on link "Библиотека" at bounding box center [137, 23] width 57 height 13
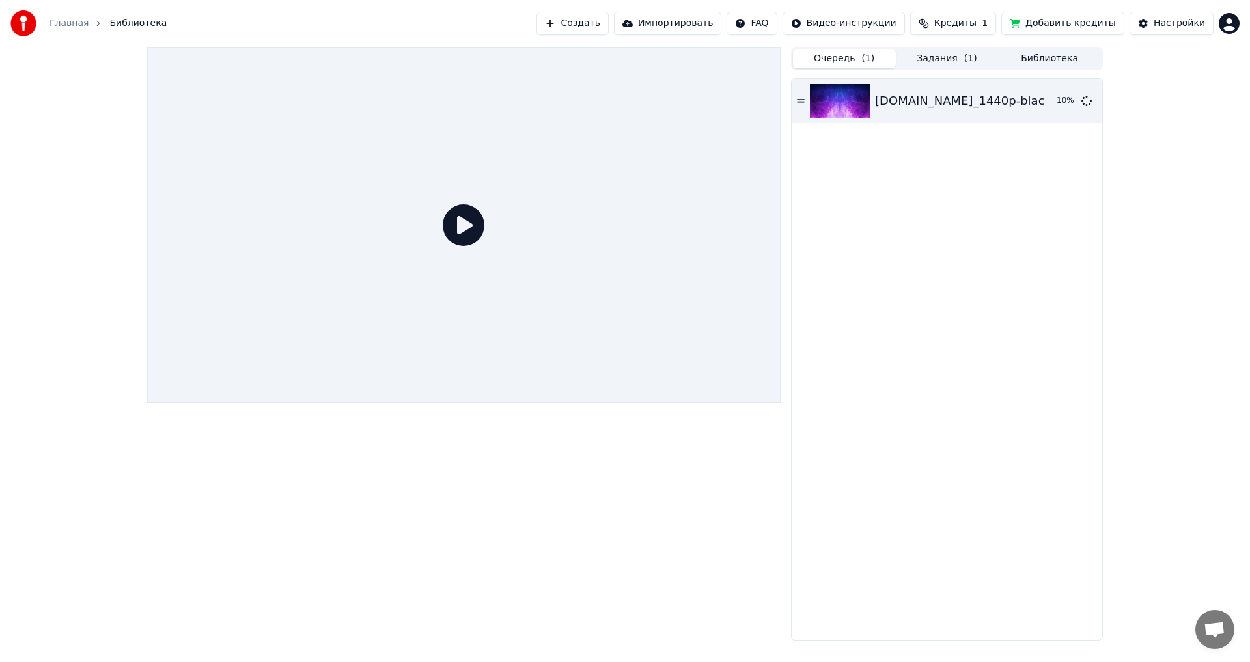
click at [70, 25] on link "Главная" at bounding box center [68, 23] width 39 height 13
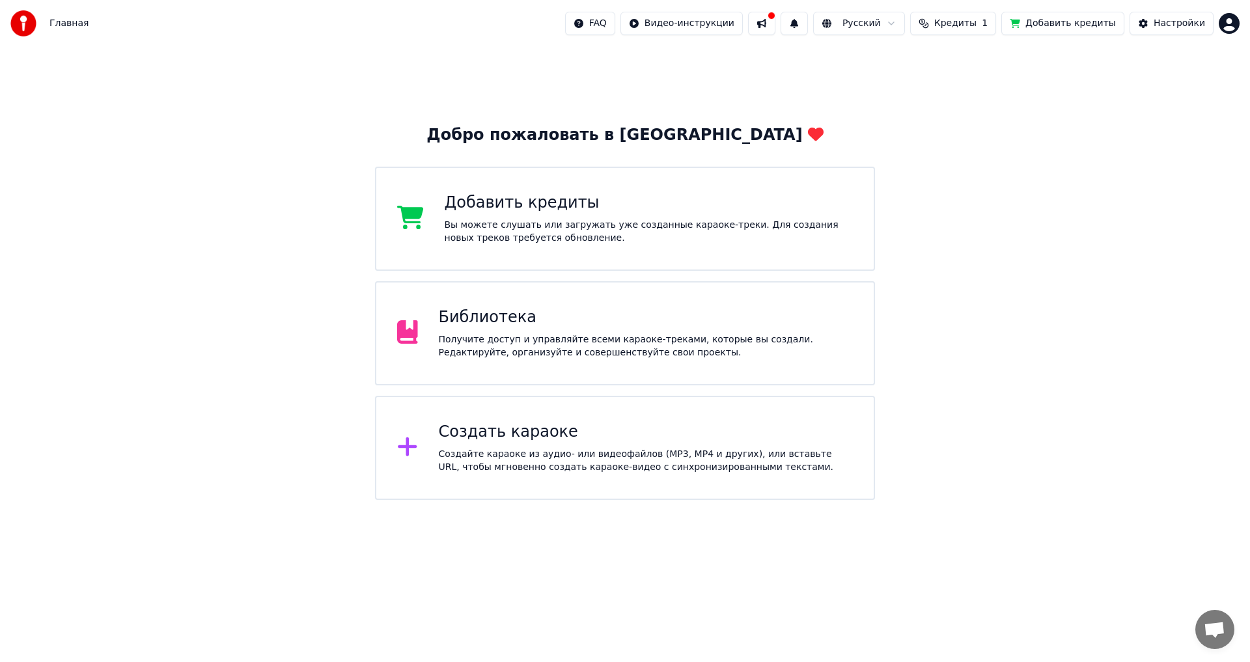
click at [611, 232] on div "Вы можете слушать или загружать уже созданные караоке-треки. Для создания новых…" at bounding box center [649, 232] width 409 height 26
click at [775, 26] on button at bounding box center [761, 23] width 27 height 23
click at [1049, 208] on div "Добро пожаловать в Youka Добавить кредиты Вы можете слушать или загружать уже с…" at bounding box center [625, 273] width 1250 height 453
click at [547, 429] on div "Создать караоке" at bounding box center [646, 432] width 415 height 21
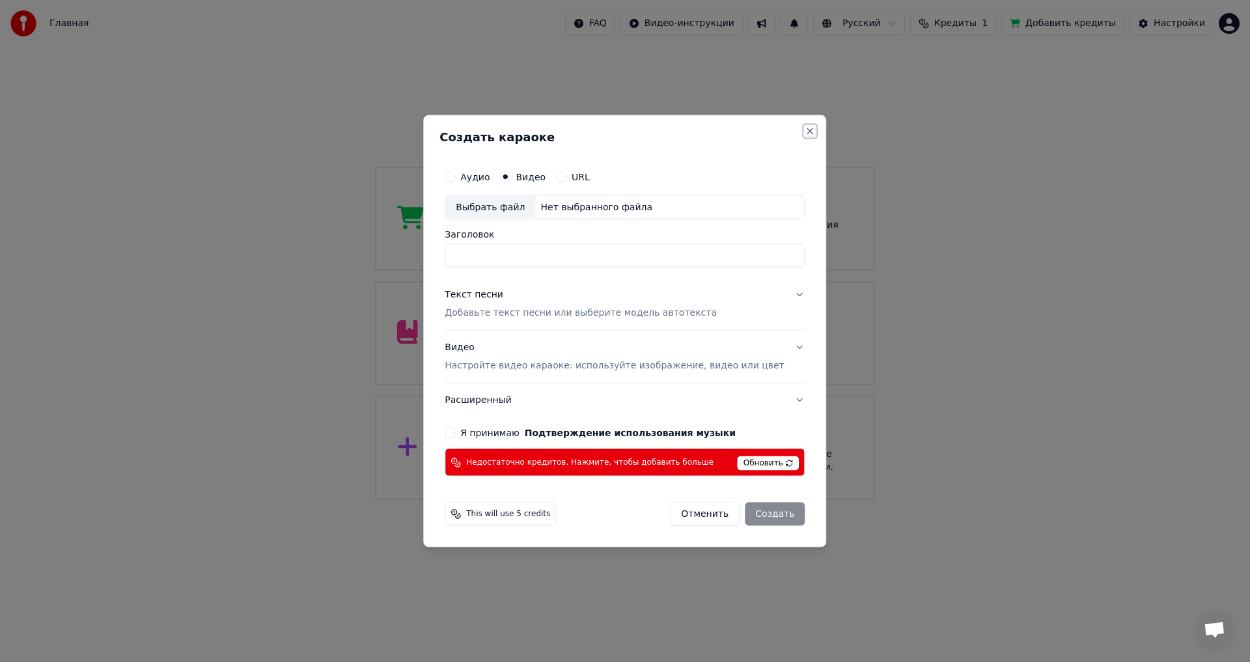
click at [805, 132] on button "Close" at bounding box center [810, 131] width 10 height 10
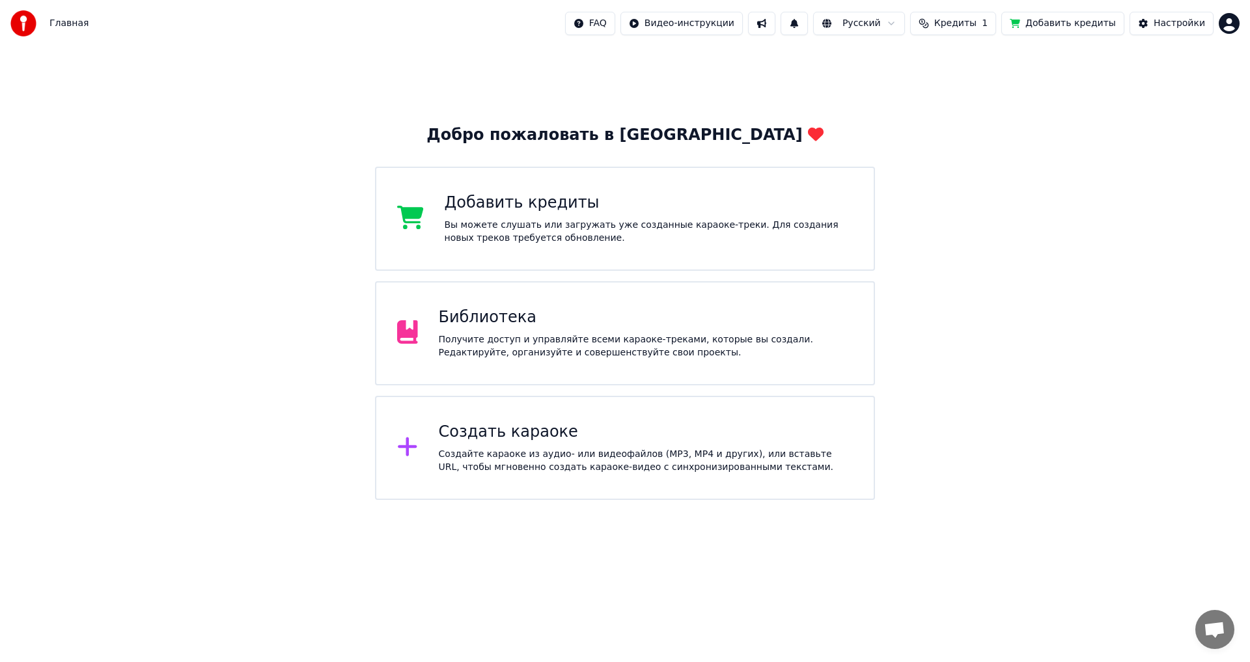
click at [61, 25] on span "Главная" at bounding box center [68, 23] width 39 height 13
click at [1234, 20] on html "Главная FAQ Видео-инструкции Русский Кредиты 1 Добавить кредиты Настройки Добро…" at bounding box center [625, 250] width 1250 height 500
click at [1164, 74] on div "Оплата" at bounding box center [1172, 84] width 150 height 21
click at [1189, 21] on div "Настройки" at bounding box center [1179, 23] width 51 height 13
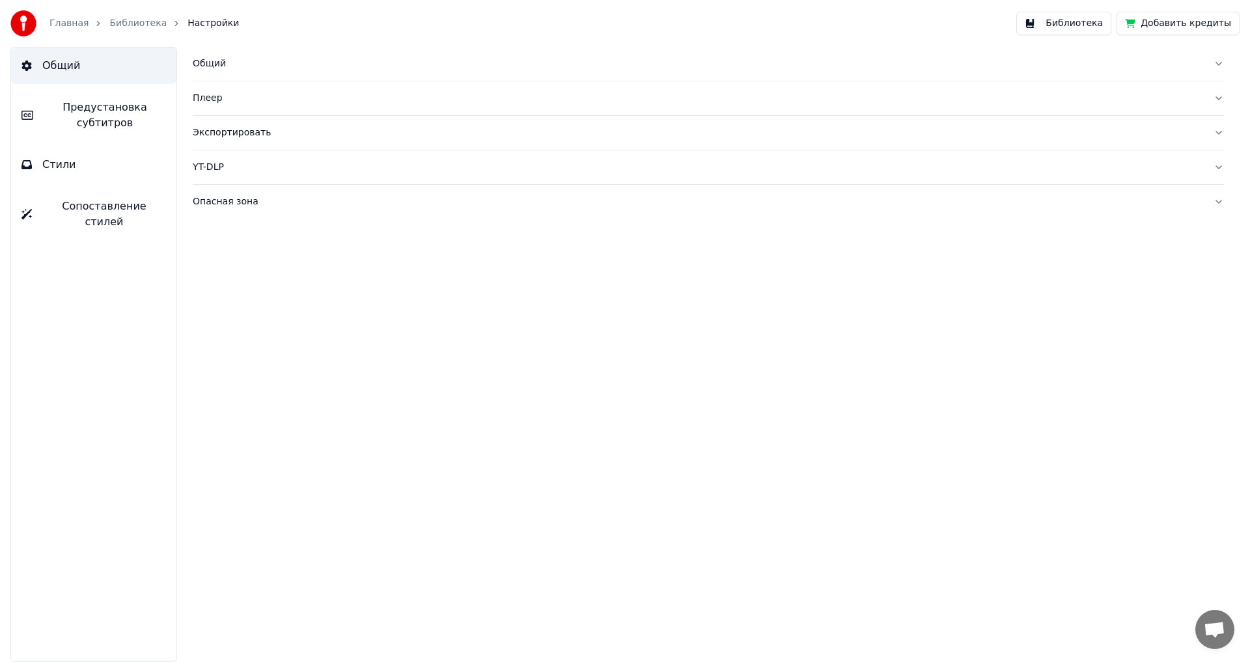
click at [129, 125] on span "Предустановка субтитров" at bounding box center [105, 115] width 122 height 31
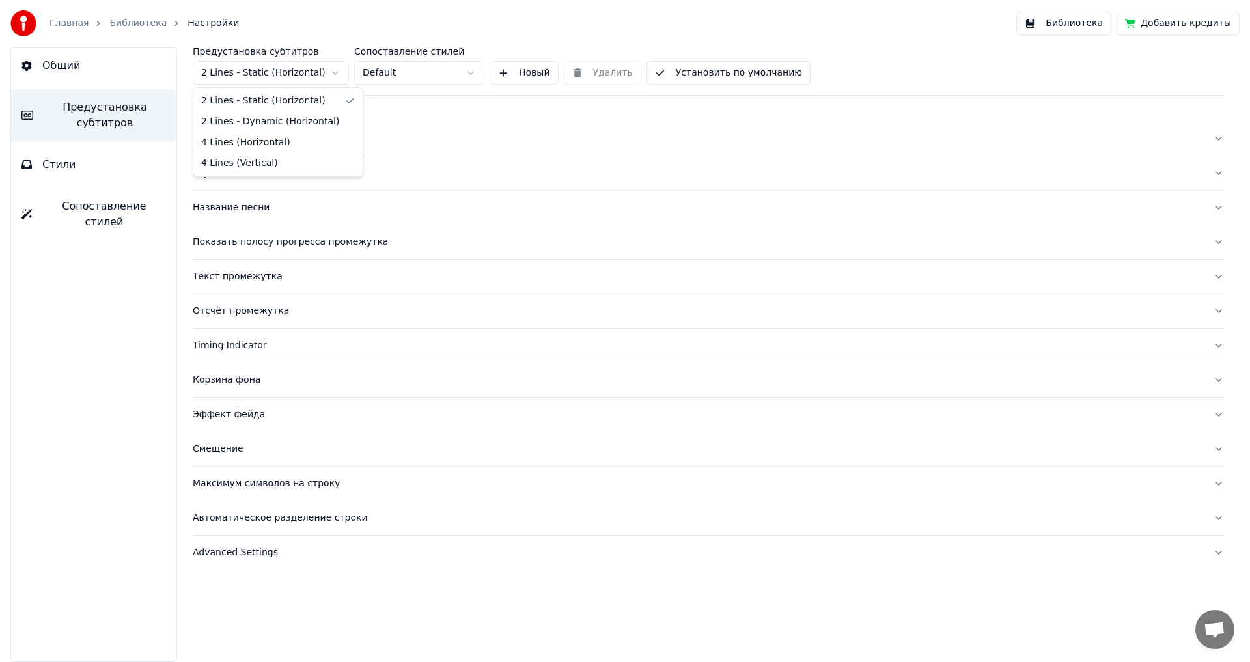
click at [317, 71] on html "Главная Библиотека Настройки Библиотека Добавить кредиты Общий Предустановка су…" at bounding box center [625, 331] width 1250 height 662
click at [321, 71] on html "Главная Библиотека Настройки Библиотека Добавить кредиты Общий Предустановка су…" at bounding box center [625, 331] width 1250 height 662
click at [92, 160] on button "Стили" at bounding box center [93, 164] width 165 height 36
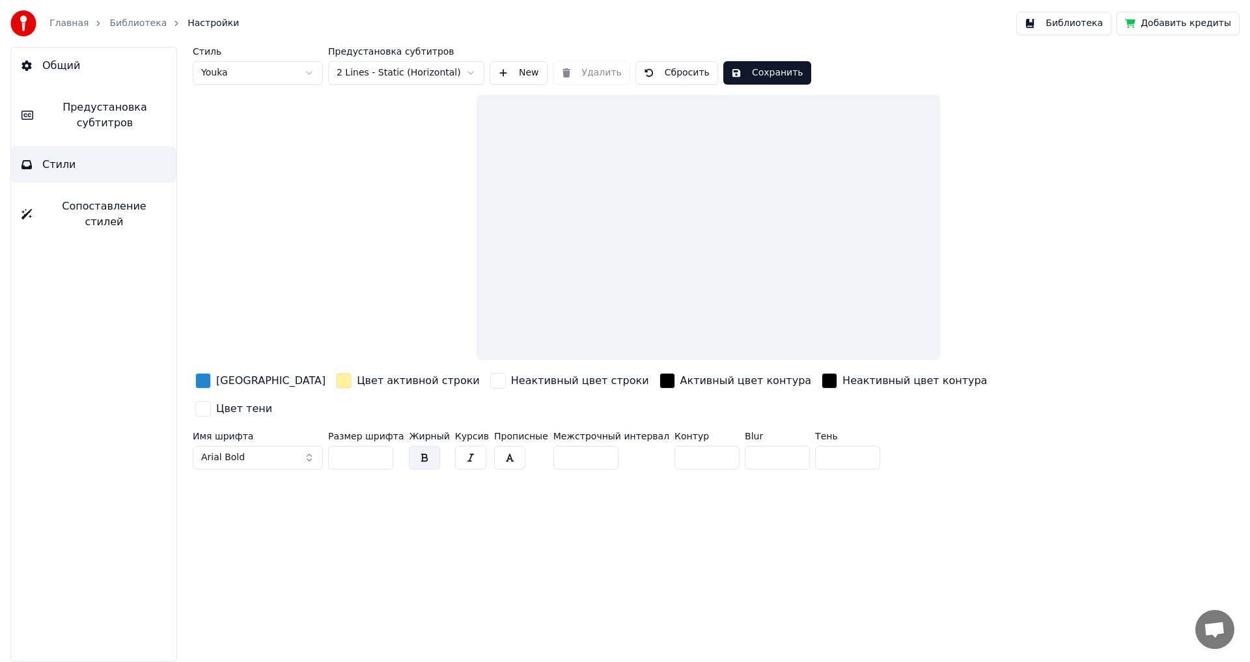
click at [114, 214] on span "Сопоставление стилей" at bounding box center [104, 214] width 124 height 31
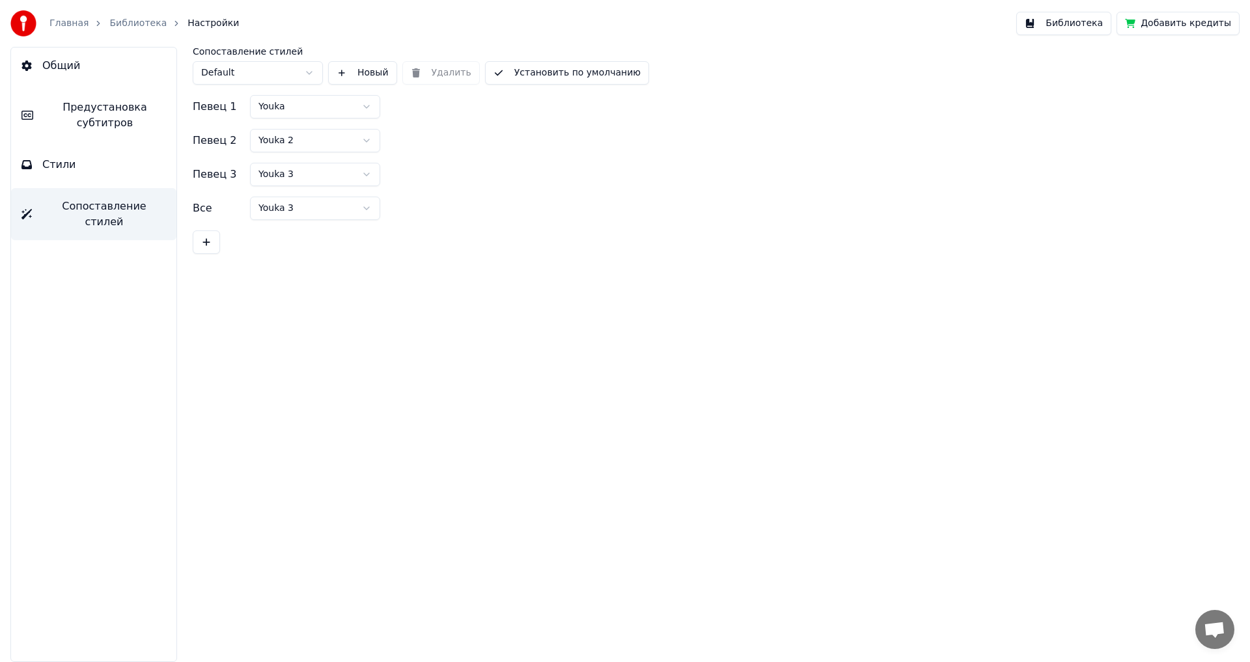
click at [60, 24] on link "Главная" at bounding box center [68, 23] width 39 height 13
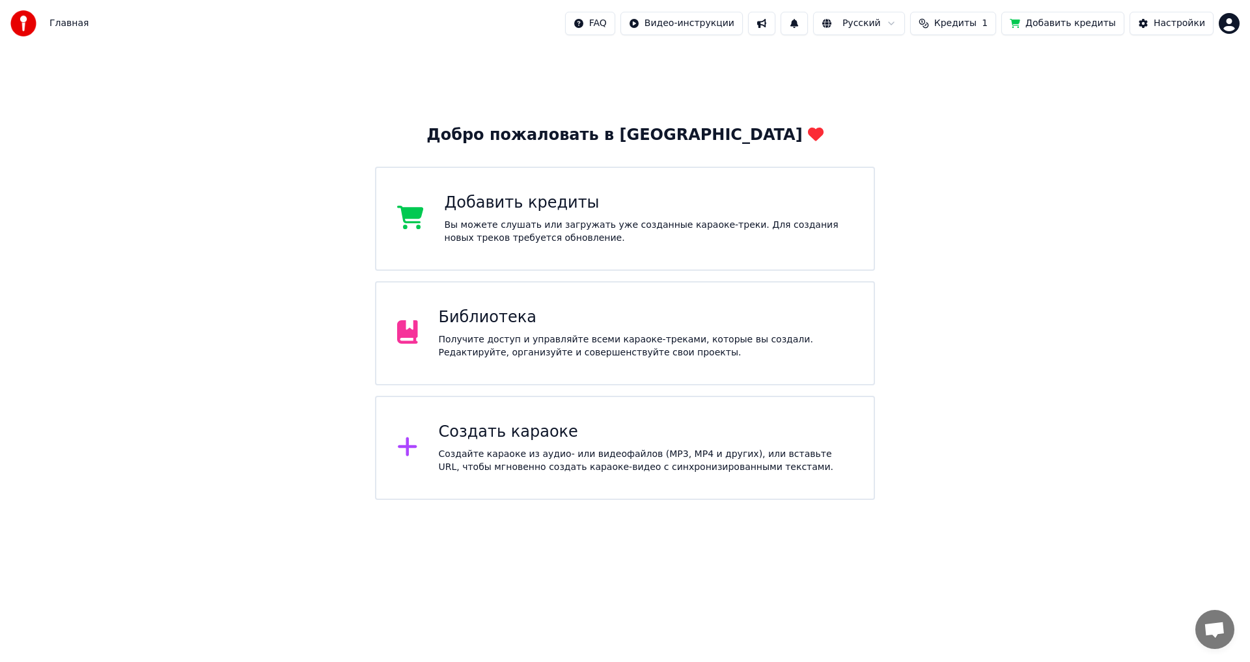
click at [742, 22] on html "Главная FAQ Видео-инструкции Русский Кредиты 1 Добавить кредиты Настройки Добро…" at bounding box center [625, 250] width 1250 height 500
click at [1173, 22] on html "Главная FAQ Видео-инструкции Русский Кредиты 1 Добавить кредиты Настройки Добро…" at bounding box center [625, 250] width 1250 height 500
click at [1239, 23] on html "Главная FAQ Видео-инструкции Русский Кредиты 1 Добавить кредиты Настройки Добро…" at bounding box center [625, 250] width 1250 height 500
click at [1178, 52] on div "[EMAIL_ADDRESS][DOMAIN_NAME] Оплата Голосование за функции Выйти 2.2.0 68e835c" at bounding box center [1172, 113] width 156 height 154
click at [1157, 100] on div "Голосование за функции" at bounding box center [1172, 117] width 150 height 34
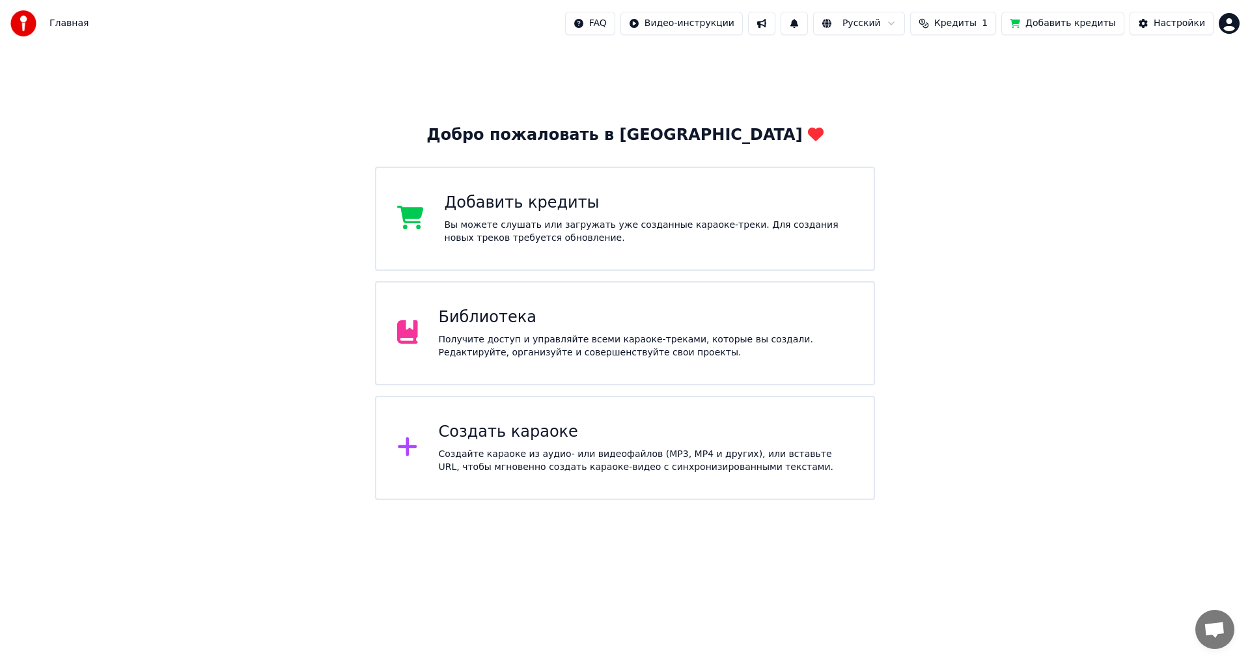
click at [567, 329] on div "Библиотека Получите доступ и управляйте всеми караоке-треками, которые вы созда…" at bounding box center [646, 333] width 415 height 52
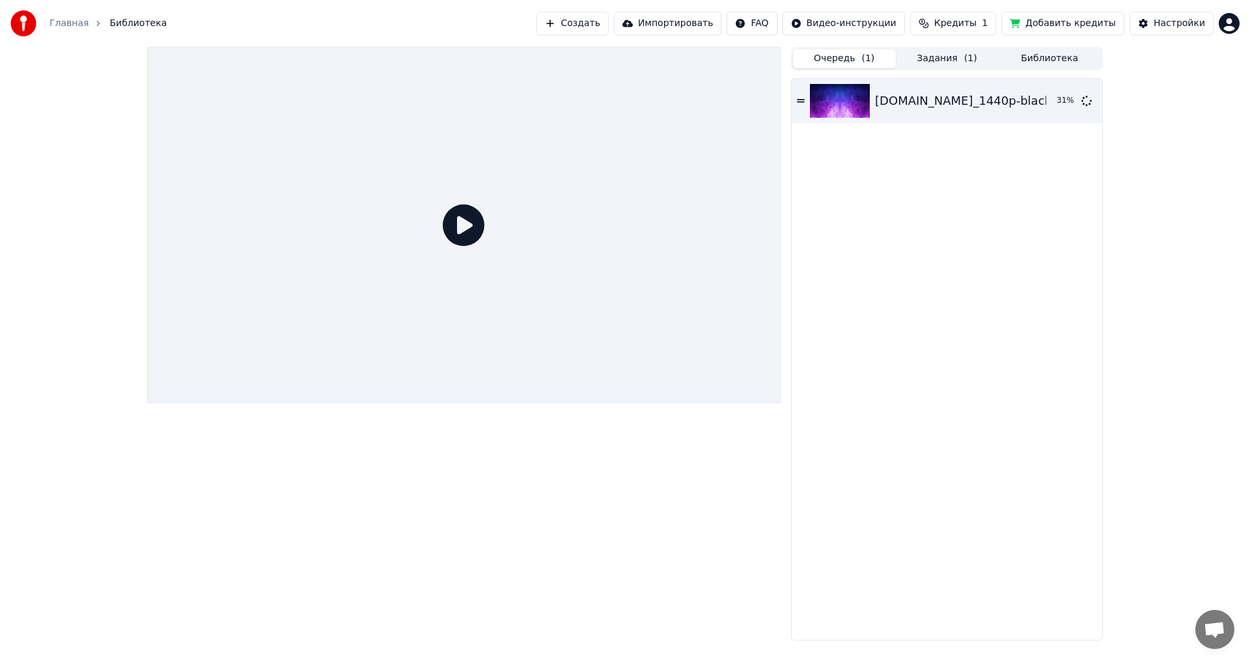
click at [945, 58] on button "Задания ( 1 )" at bounding box center [947, 58] width 103 height 19
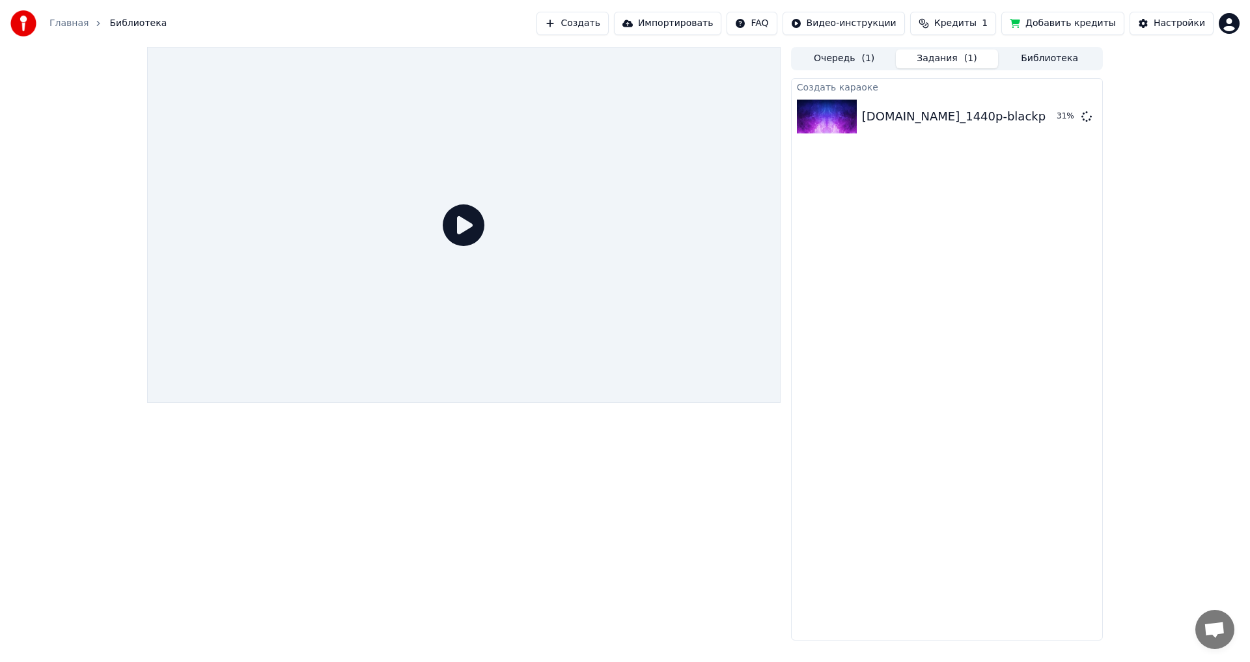
click at [1056, 55] on button "Библиотека" at bounding box center [1049, 58] width 103 height 19
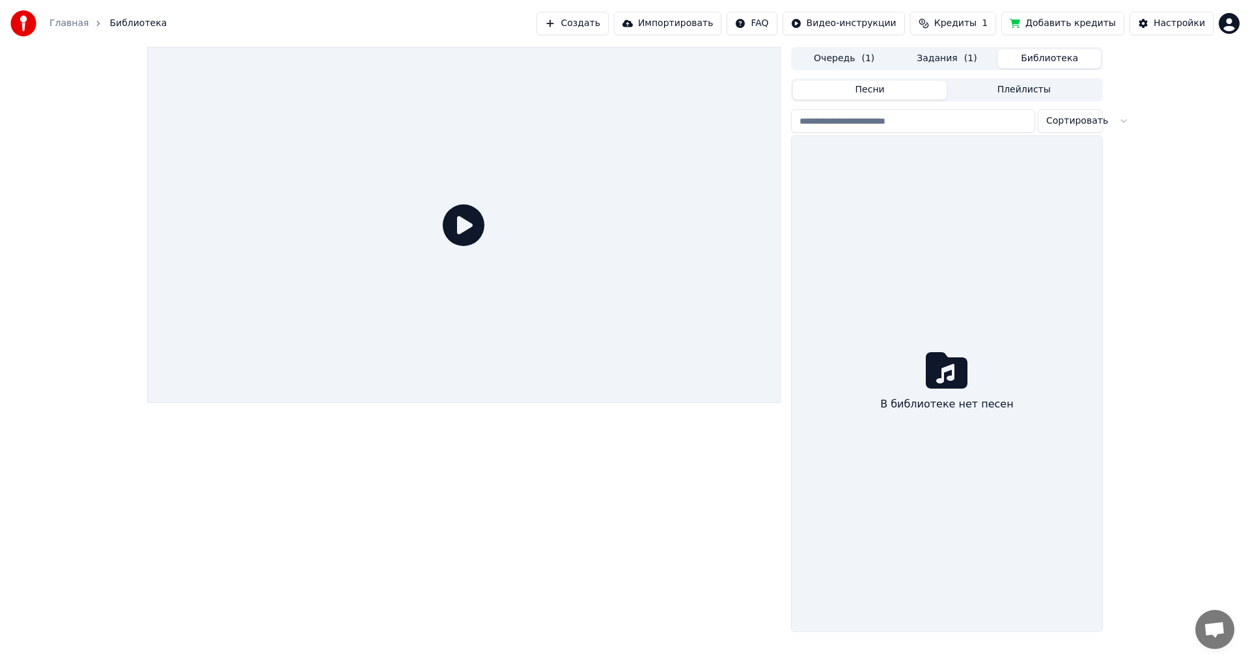
click at [969, 61] on span "( 1 )" at bounding box center [970, 58] width 13 height 13
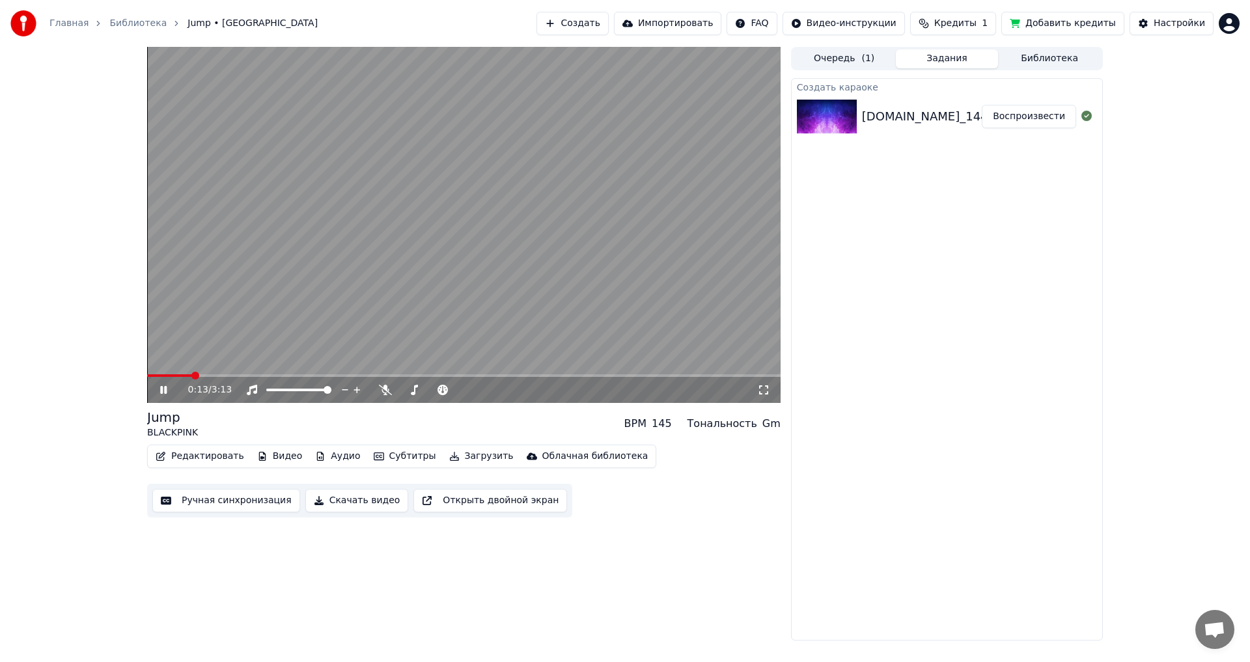
click at [446, 318] on video at bounding box center [464, 225] width 634 height 356
click at [486, 300] on video at bounding box center [464, 225] width 634 height 356
click at [465, 387] on span at bounding box center [461, 390] width 8 height 8
click at [165, 387] on icon at bounding box center [163, 390] width 7 height 8
click at [674, 490] on div "Редактировать Видео Аудио Субтитры Загрузить Облачная библиотека Ручная синхрон…" at bounding box center [464, 481] width 634 height 73
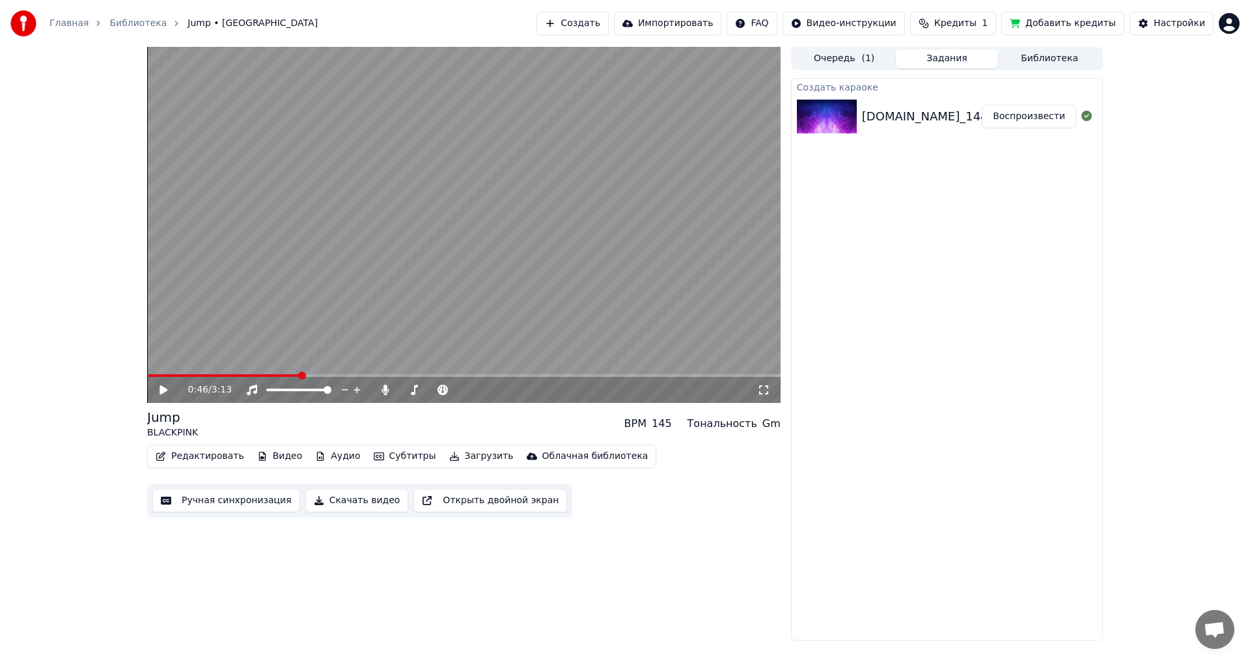
click at [163, 389] on icon at bounding box center [164, 389] width 8 height 9
click at [232, 501] on button "Ручная синхронизация" at bounding box center [226, 500] width 148 height 23
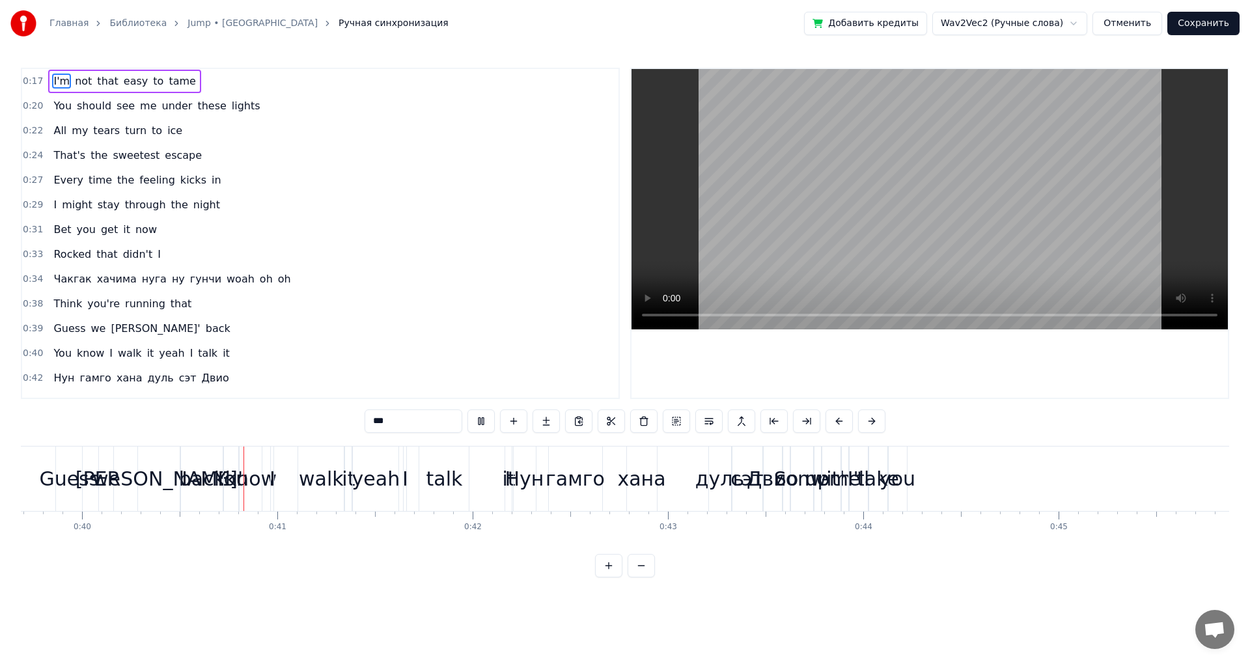
scroll to position [0, 7753]
click at [811, 468] on div "up" at bounding box center [816, 478] width 25 height 29
type input "**"
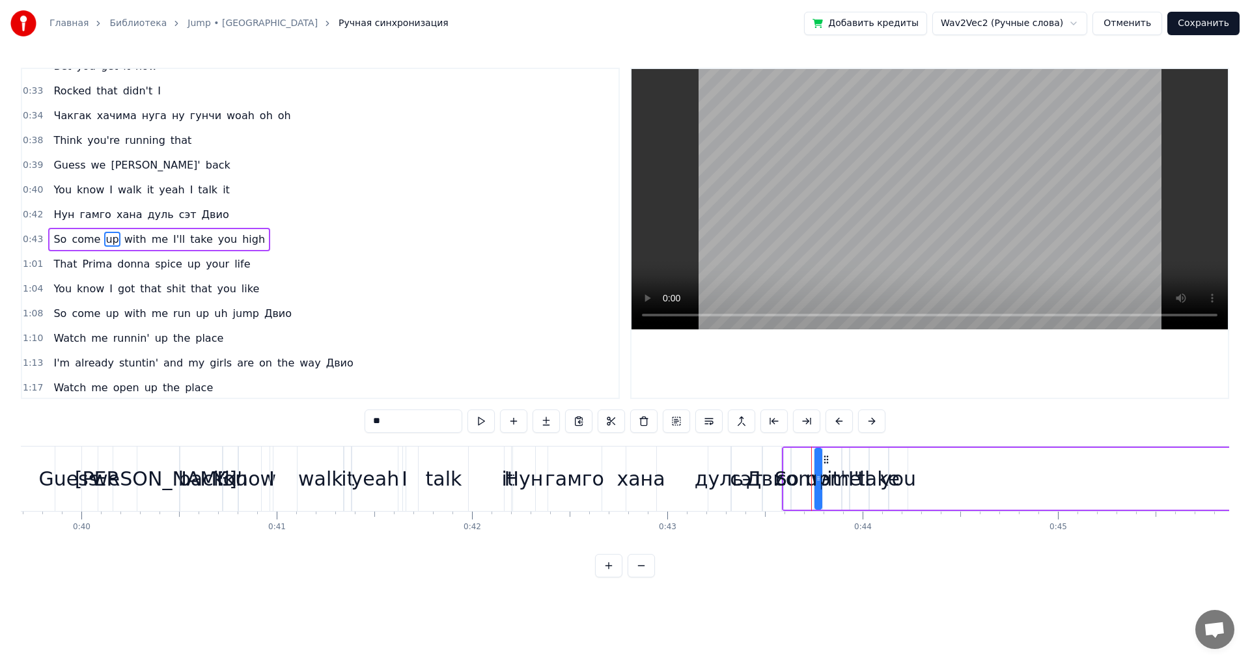
scroll to position [169, 0]
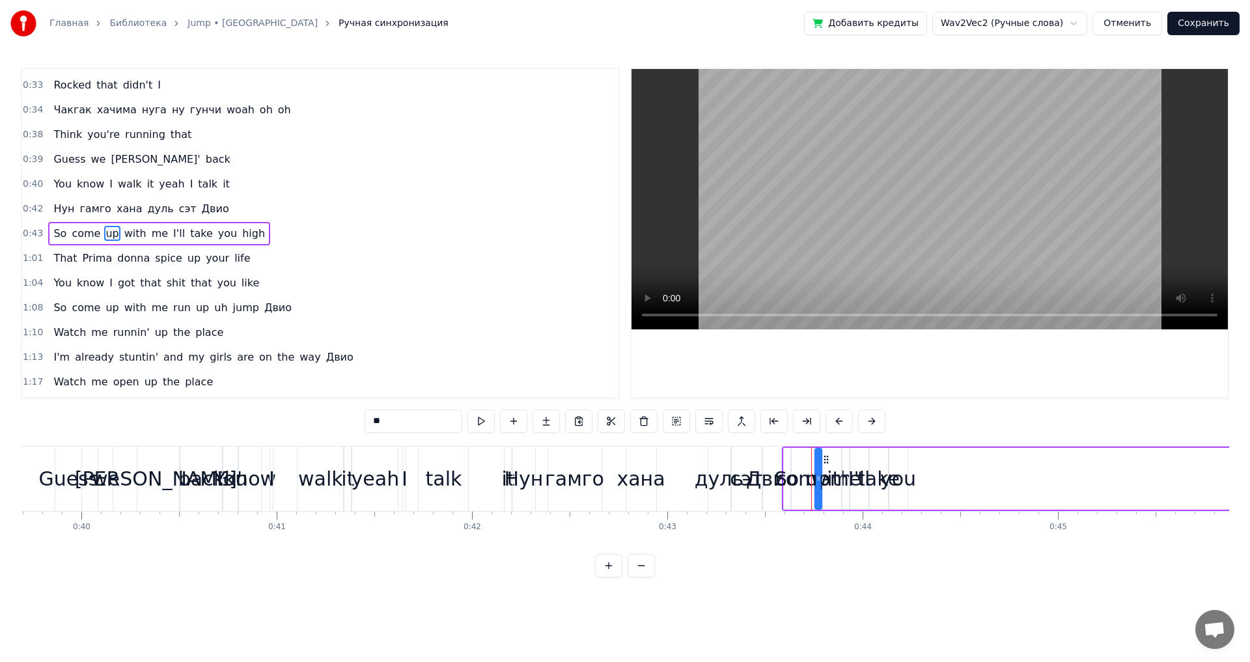
click at [613, 578] on button at bounding box center [608, 565] width 27 height 23
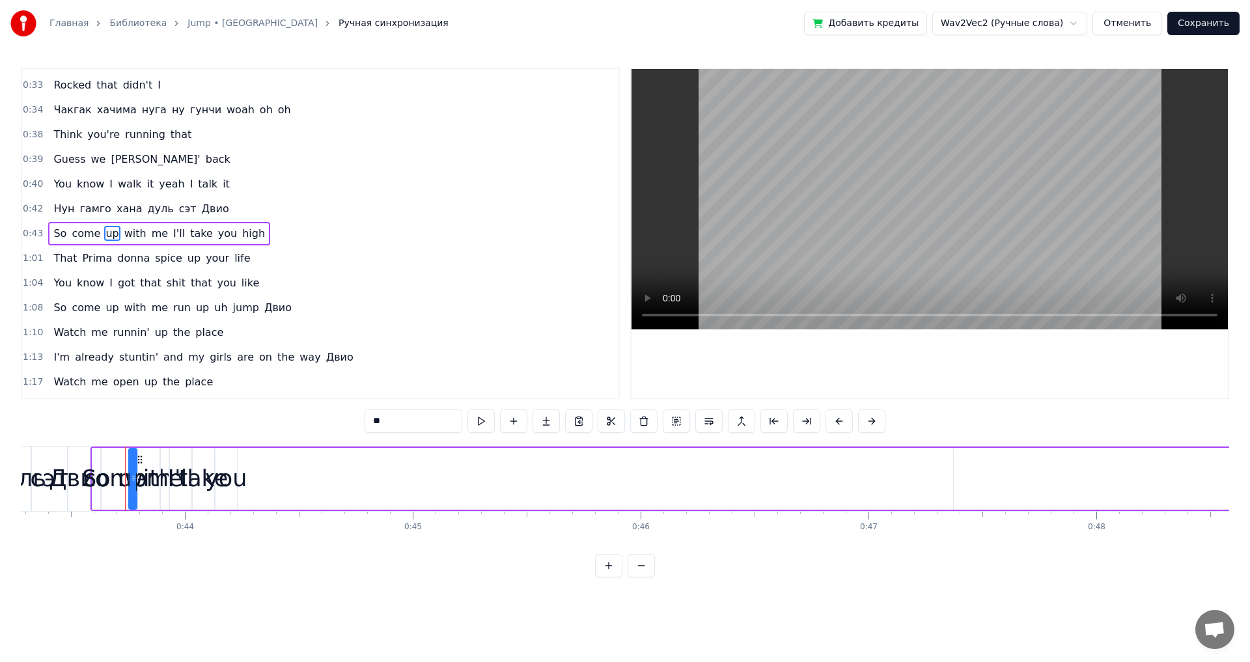
scroll to position [0, 9901]
click at [610, 578] on button at bounding box center [608, 565] width 27 height 23
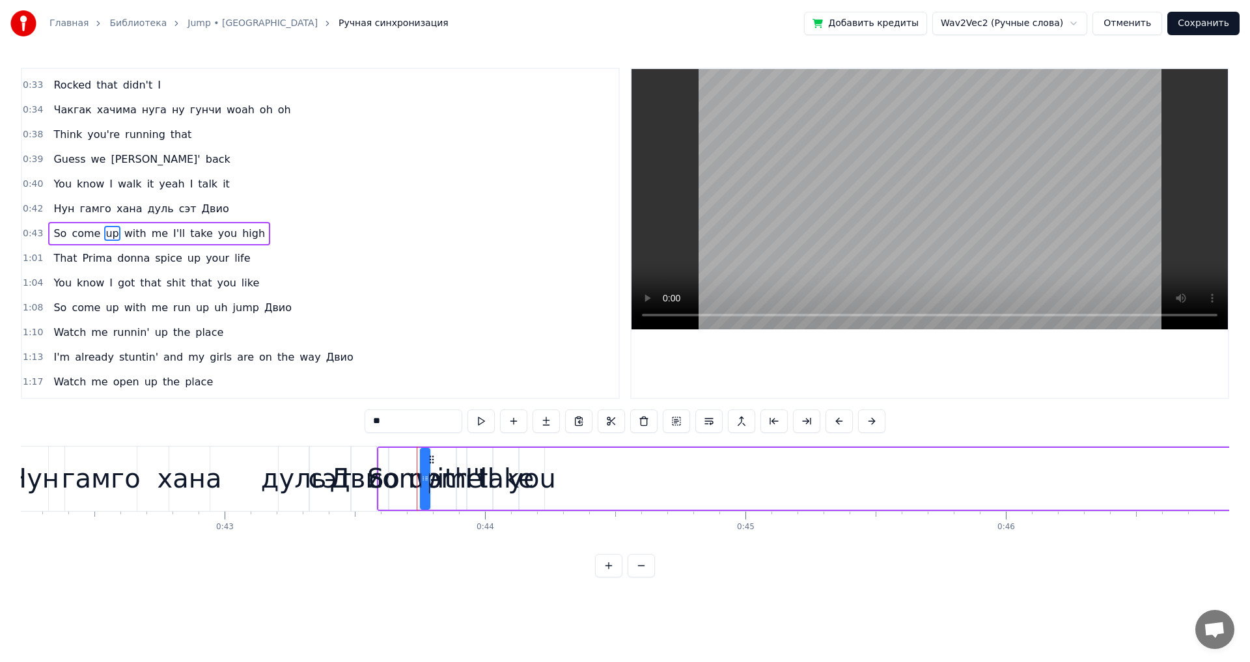
scroll to position [0, 11325]
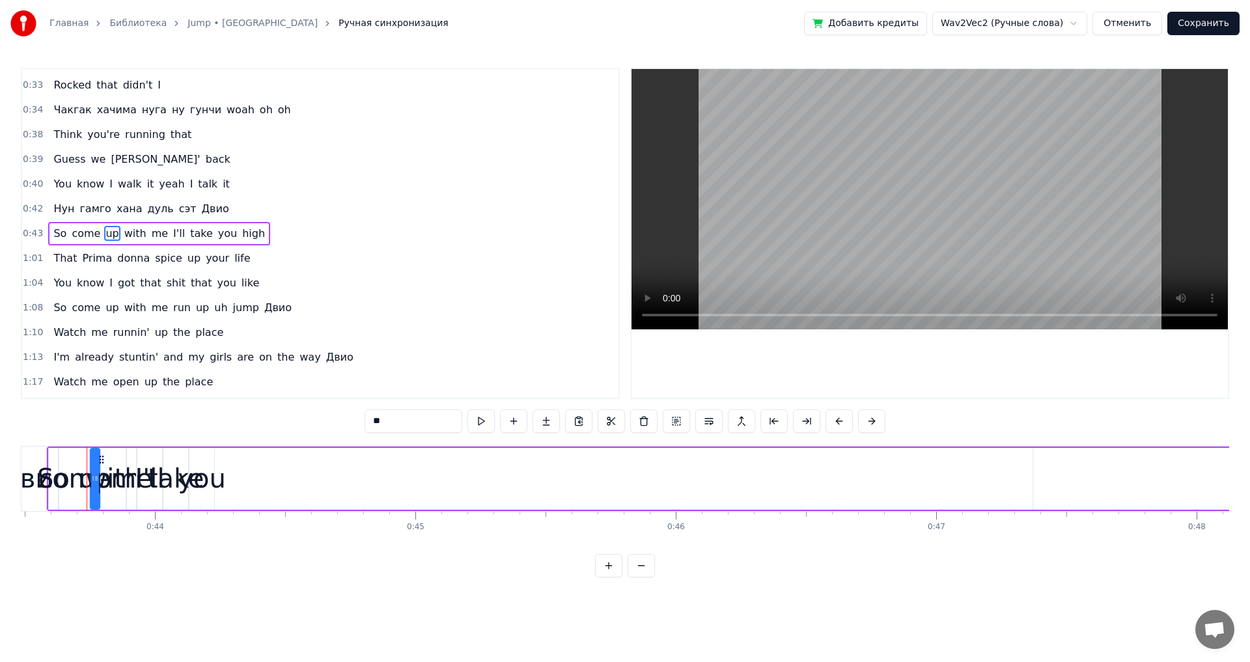
click at [610, 578] on button at bounding box center [608, 565] width 27 height 23
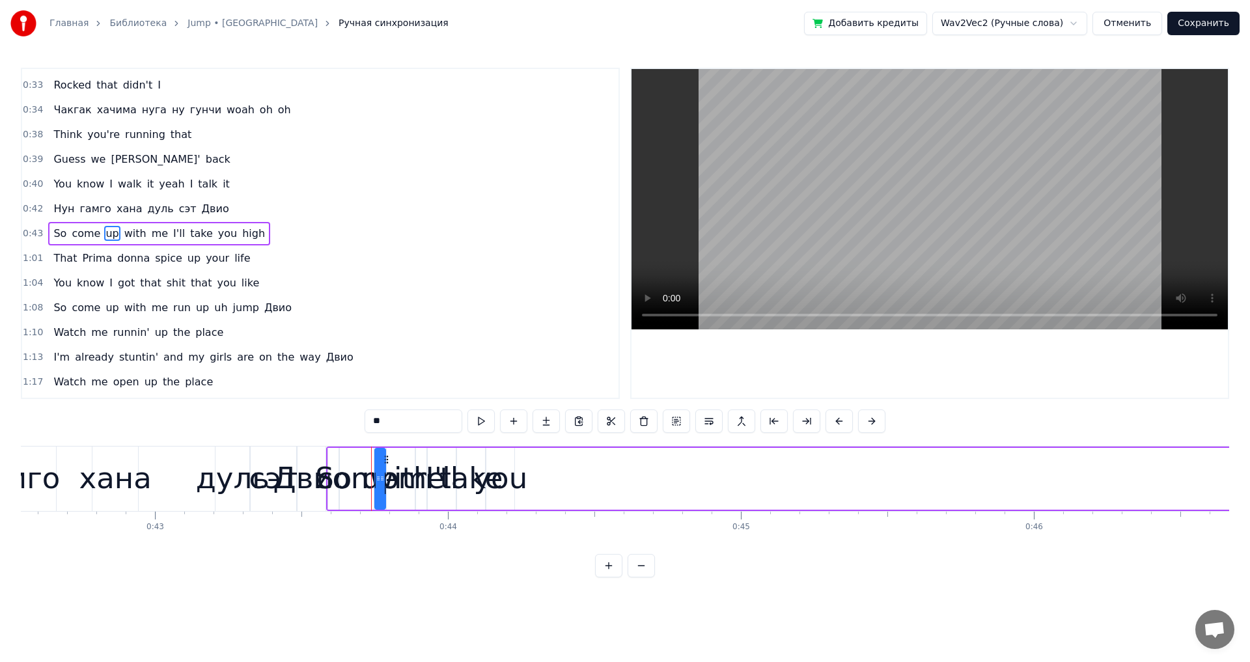
drag, startPoint x: 394, startPoint y: 483, endPoint x: 437, endPoint y: 481, distance: 43.0
drag, startPoint x: 422, startPoint y: 481, endPoint x: 502, endPoint y: 481, distance: 80.1
click at [436, 482] on div "I'll" at bounding box center [441, 478] width 33 height 44
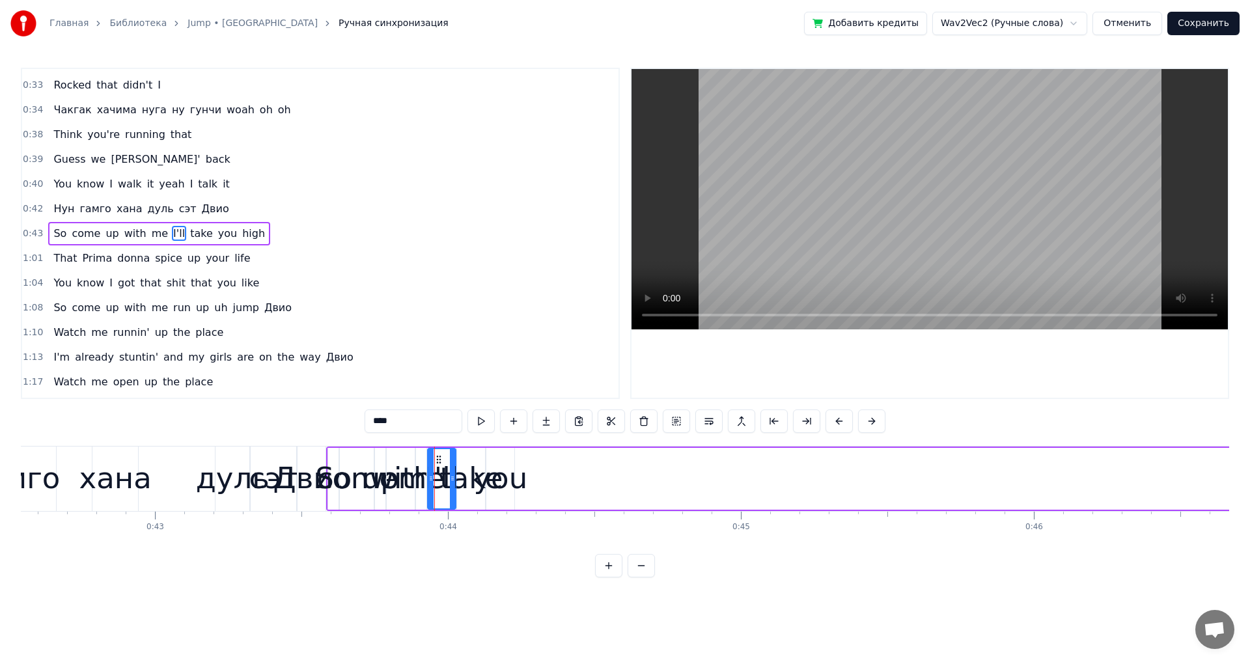
click at [269, 479] on div "сэт" at bounding box center [273, 478] width 49 height 44
type input "***"
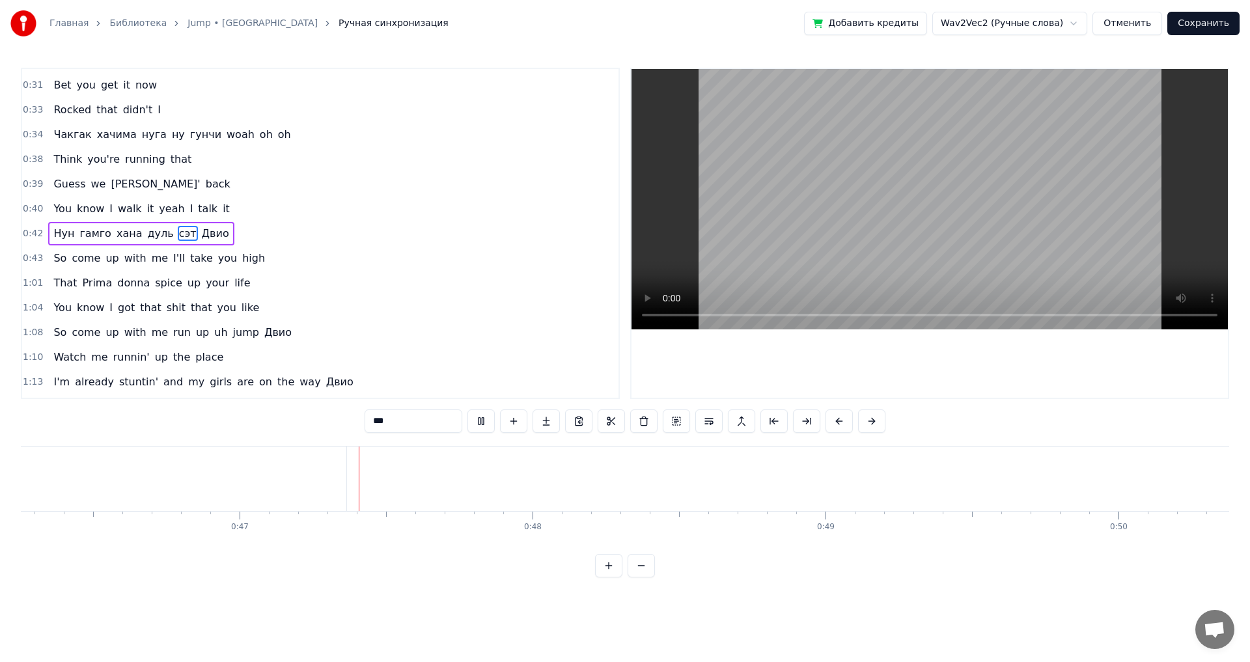
scroll to position [0, 13617]
click at [1082, 24] on html "Главная Библиотека Jump • BLACKPINK Ручная синхронизация Добавить кредиты Wav2V…" at bounding box center [625, 299] width 1250 height 598
click at [1081, 23] on html "Главная Библиотека Jump • BLACKPINK Ручная синхронизация Добавить кредиты Wav2V…" at bounding box center [625, 299] width 1250 height 598
click at [1127, 22] on button "Отменить" at bounding box center [1128, 23] width 70 height 23
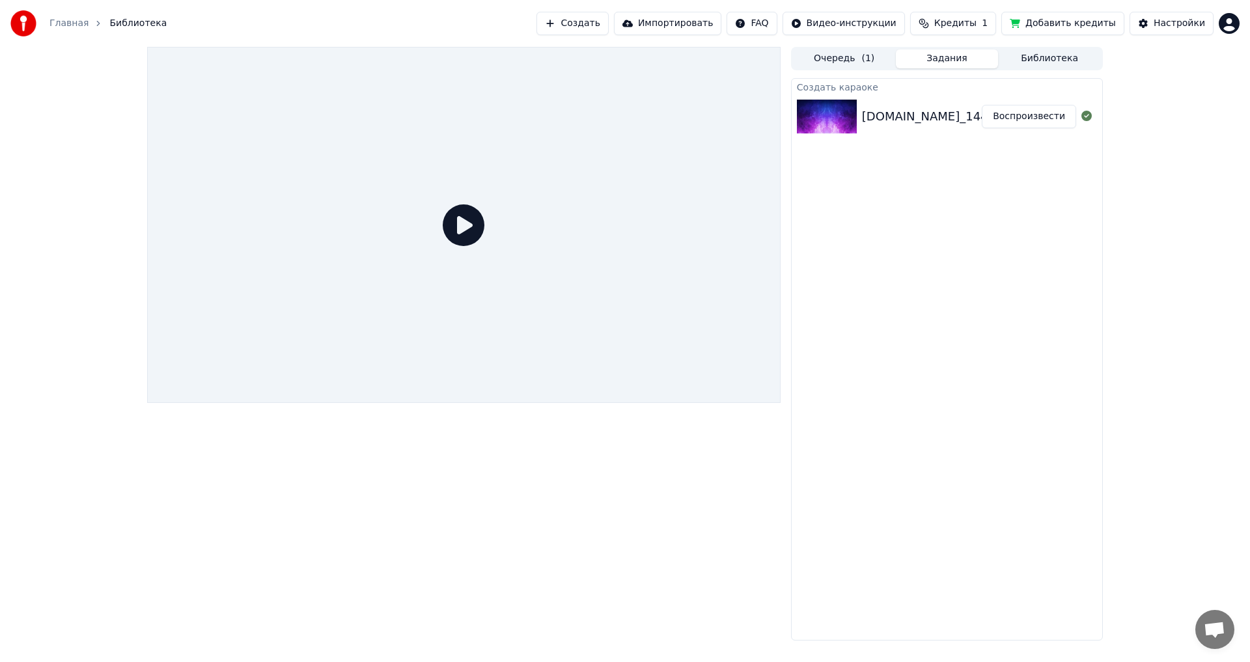
click at [972, 20] on span "Кредиты" at bounding box center [955, 23] width 42 height 13
click at [876, 272] on div "Создать караоке [DOMAIN_NAME]_1440p-blackpink-ddwieo-jump-m-v Воспроизвести" at bounding box center [947, 359] width 312 height 563
click at [477, 229] on icon at bounding box center [464, 225] width 42 height 42
click at [1027, 60] on button "Библиотека" at bounding box center [1049, 58] width 103 height 19
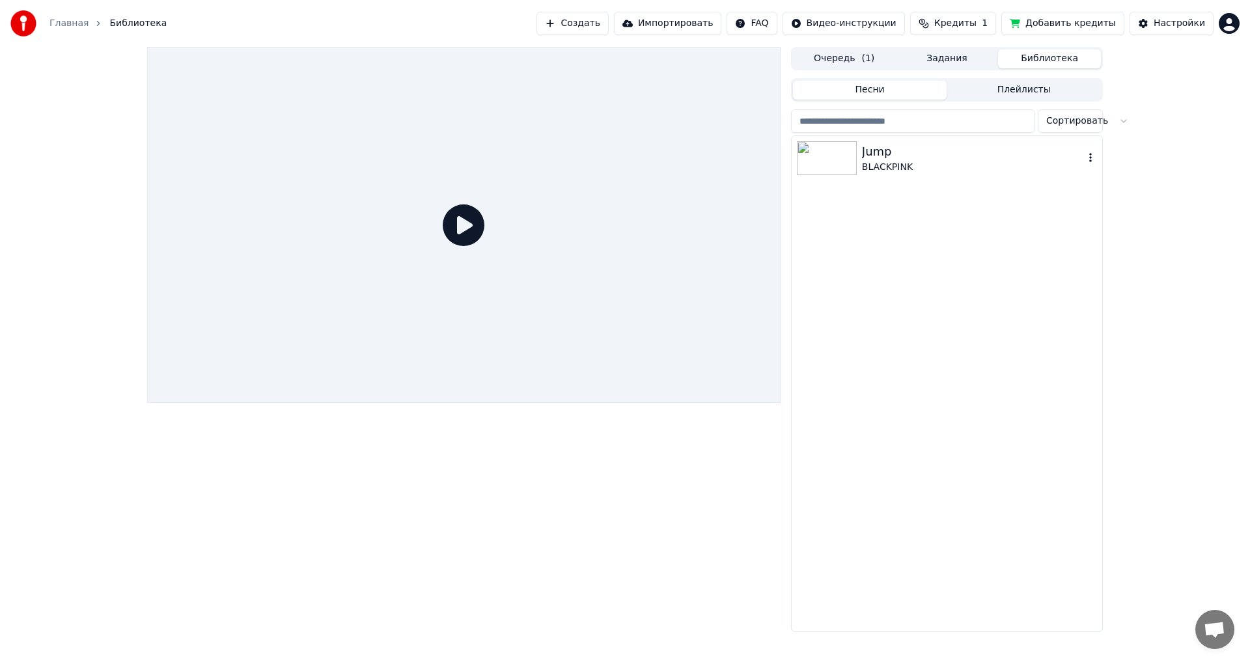
click at [840, 157] on img at bounding box center [827, 158] width 60 height 34
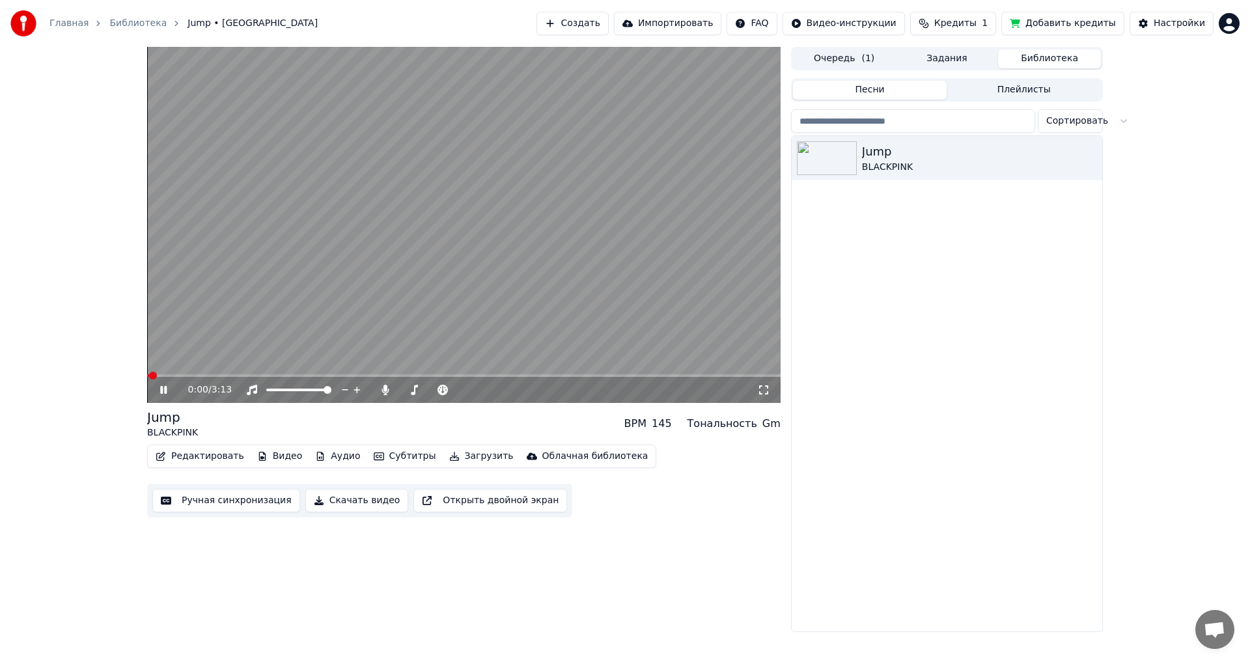
click at [410, 372] on video at bounding box center [464, 225] width 634 height 356
click at [410, 374] on span at bounding box center [464, 375] width 634 height 3
click at [167, 387] on icon at bounding box center [173, 390] width 31 height 10
click at [397, 374] on span at bounding box center [271, 375] width 249 height 3
click at [381, 373] on video at bounding box center [464, 225] width 634 height 356
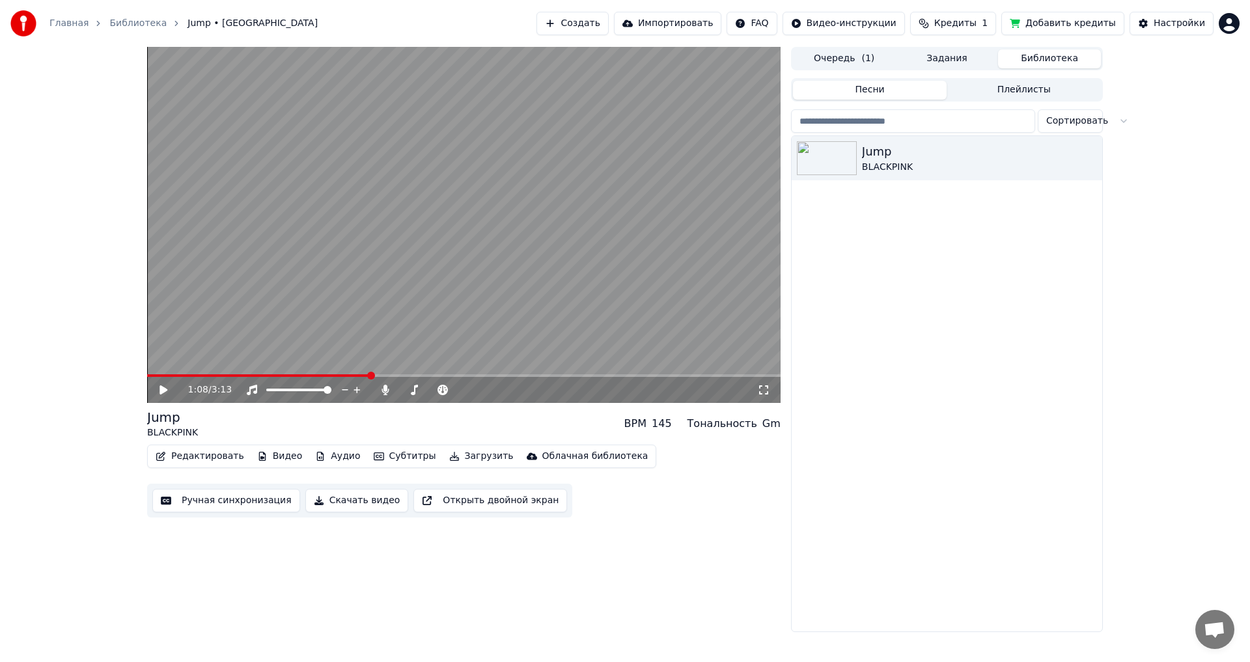
click at [370, 374] on span at bounding box center [258, 375] width 223 height 3
click at [158, 392] on icon at bounding box center [173, 390] width 31 height 10
click at [350, 374] on span at bounding box center [248, 375] width 203 height 3
click at [324, 374] on span at bounding box center [235, 375] width 177 height 3
click at [165, 389] on icon at bounding box center [163, 390] width 7 height 8
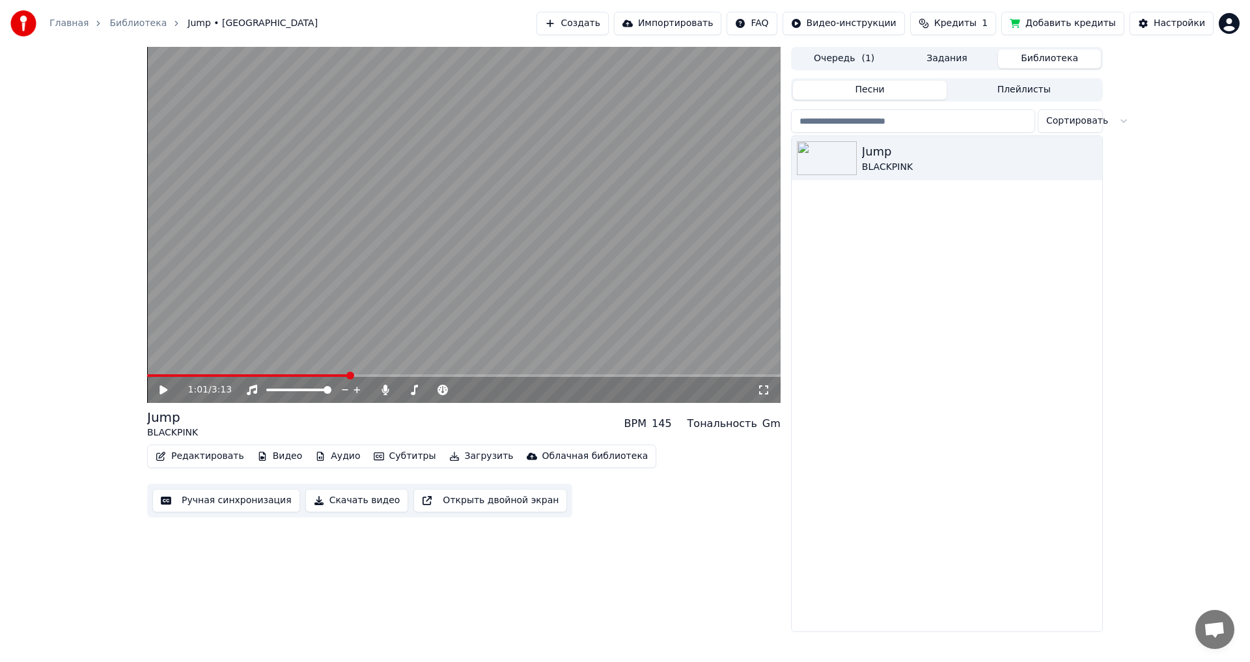
click at [163, 392] on icon at bounding box center [164, 389] width 8 height 9
click at [158, 391] on icon at bounding box center [173, 390] width 31 height 10
click at [764, 429] on div "Тональность Gm" at bounding box center [734, 424] width 93 height 16
click at [777, 425] on div "Gm" at bounding box center [771, 424] width 18 height 16
click at [661, 422] on div "BPM 145" at bounding box center [648, 424] width 48 height 16
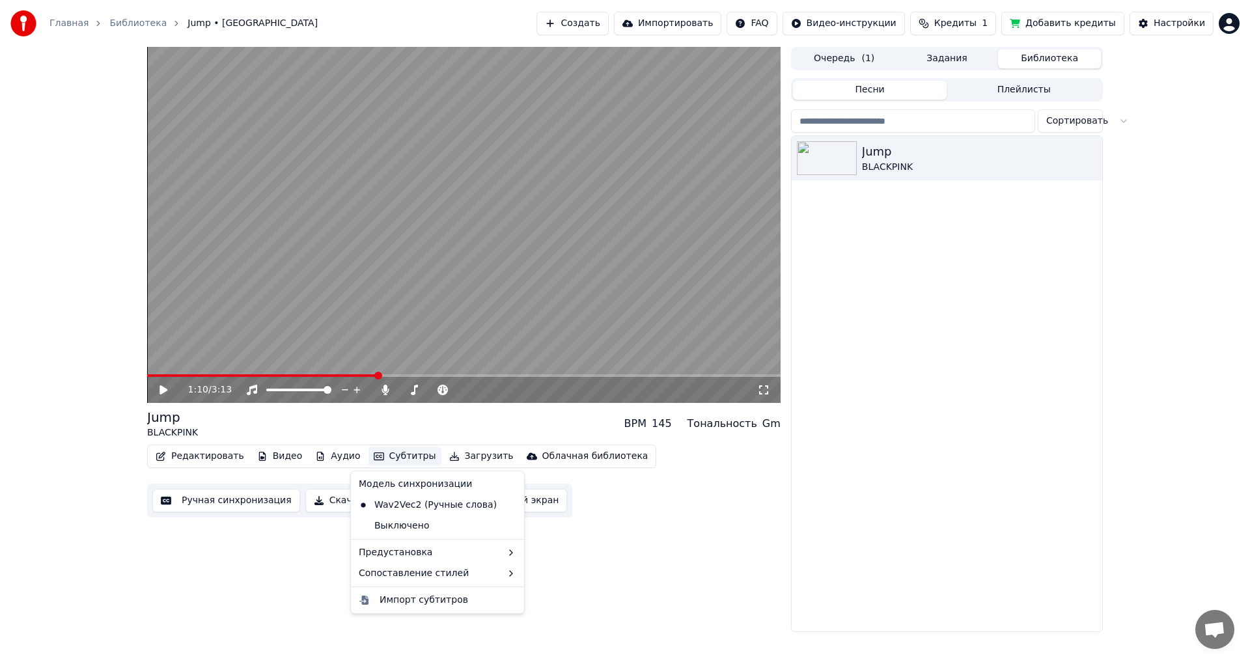
click at [393, 456] on button "Субтитры" at bounding box center [405, 456] width 73 height 18
click at [425, 522] on div "Выключено" at bounding box center [438, 526] width 168 height 21
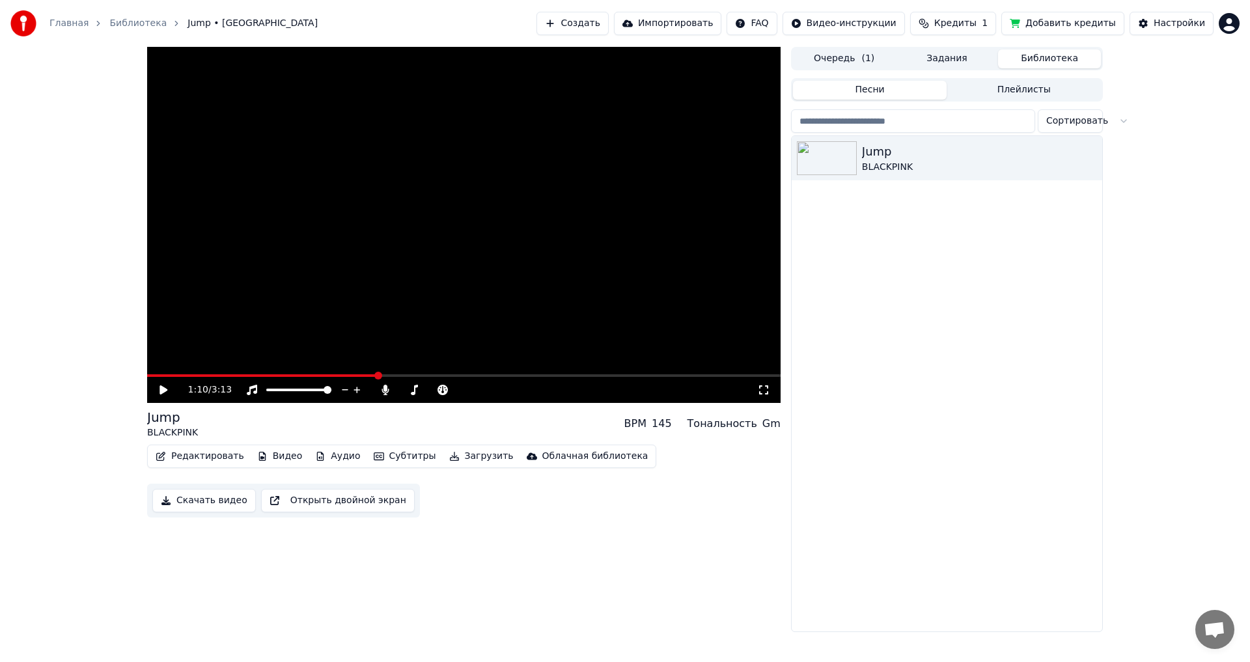
click at [168, 387] on icon at bounding box center [173, 390] width 31 height 10
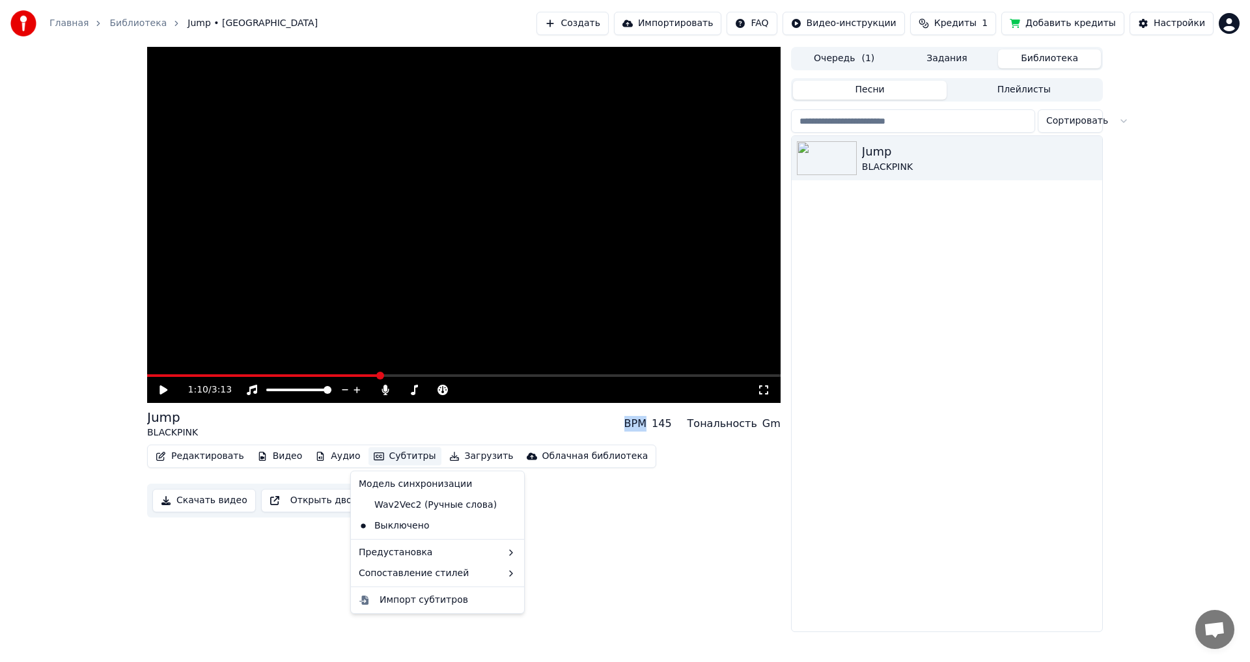
click at [392, 455] on button "Субтитры" at bounding box center [405, 456] width 73 height 18
click at [555, 570] on div "2 Lines - Dynamic (Horizontal)" at bounding box center [591, 576] width 164 height 21
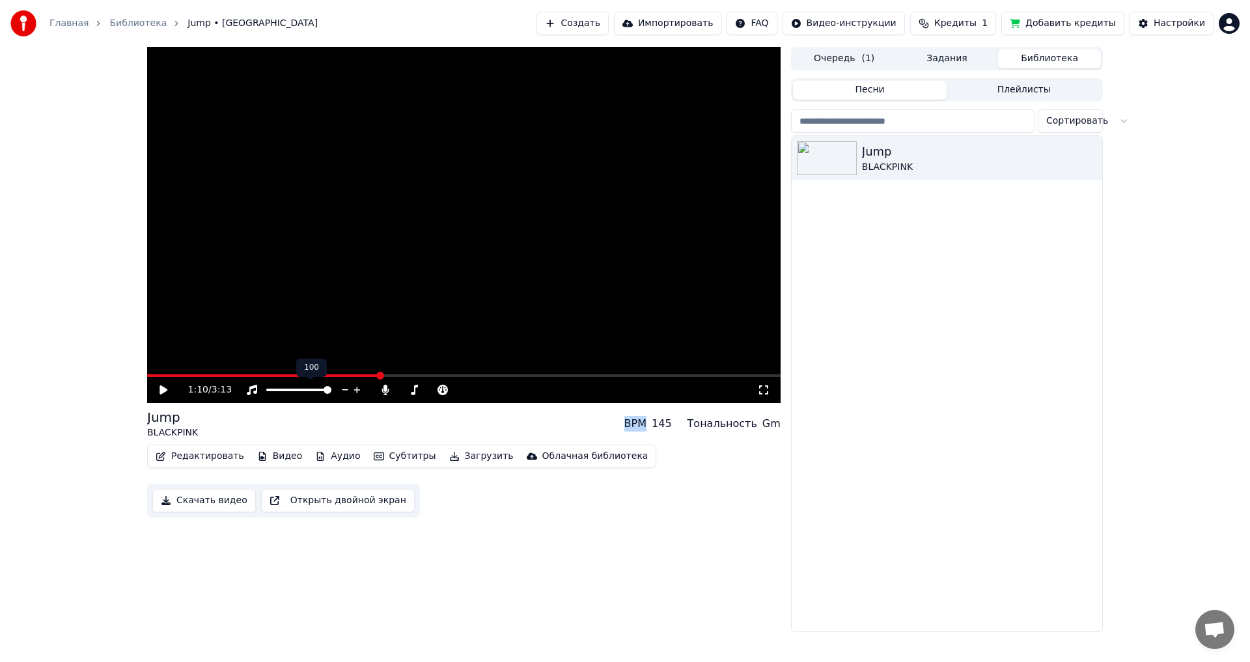
click at [385, 451] on button "Субтитры" at bounding box center [405, 456] width 73 height 18
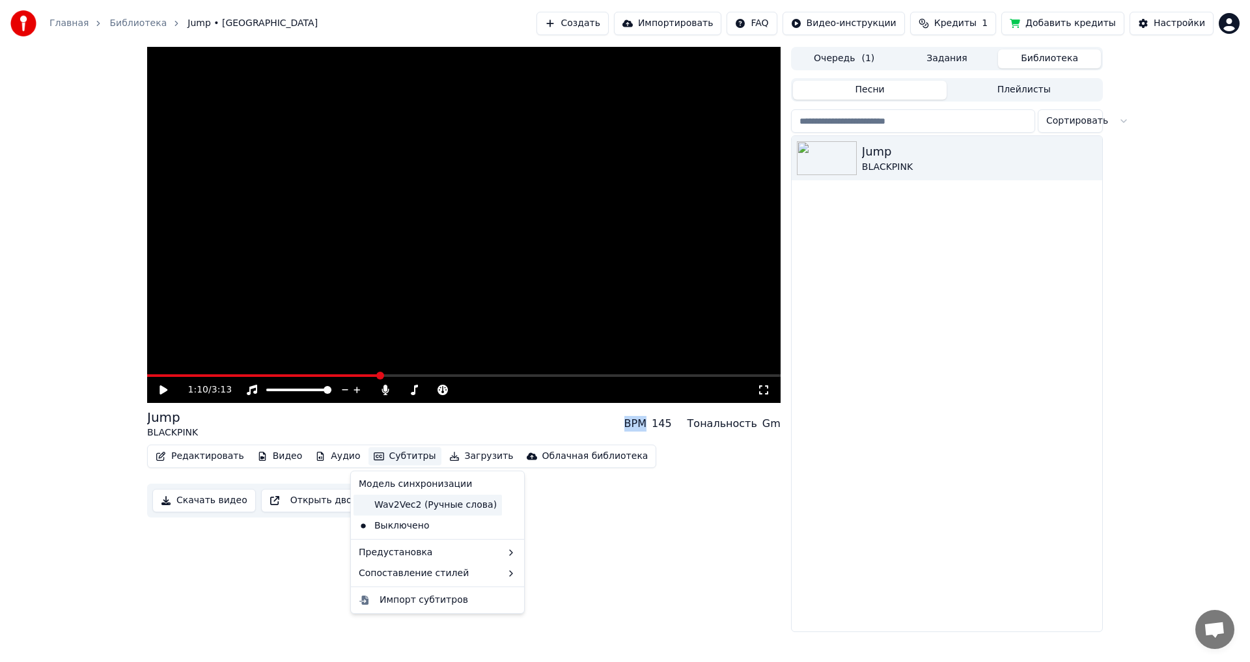
click at [397, 501] on div "Wav2Vec2 (Ручные слова)" at bounding box center [428, 505] width 148 height 21
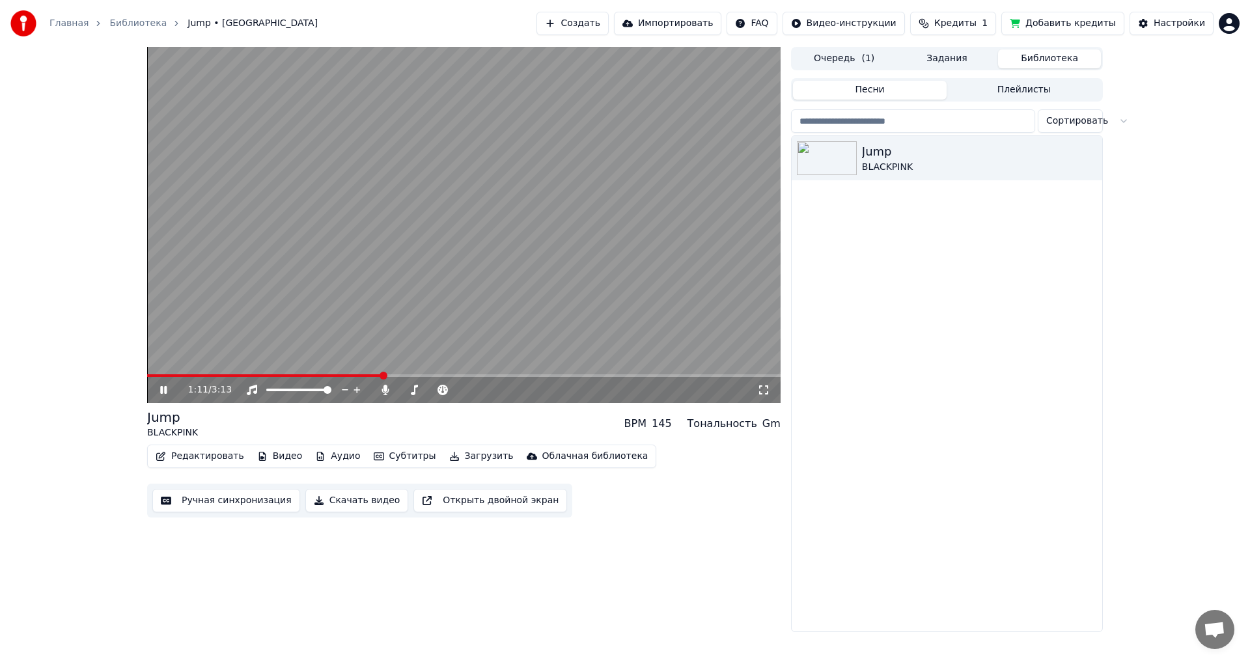
click at [173, 389] on icon at bounding box center [173, 390] width 31 height 10
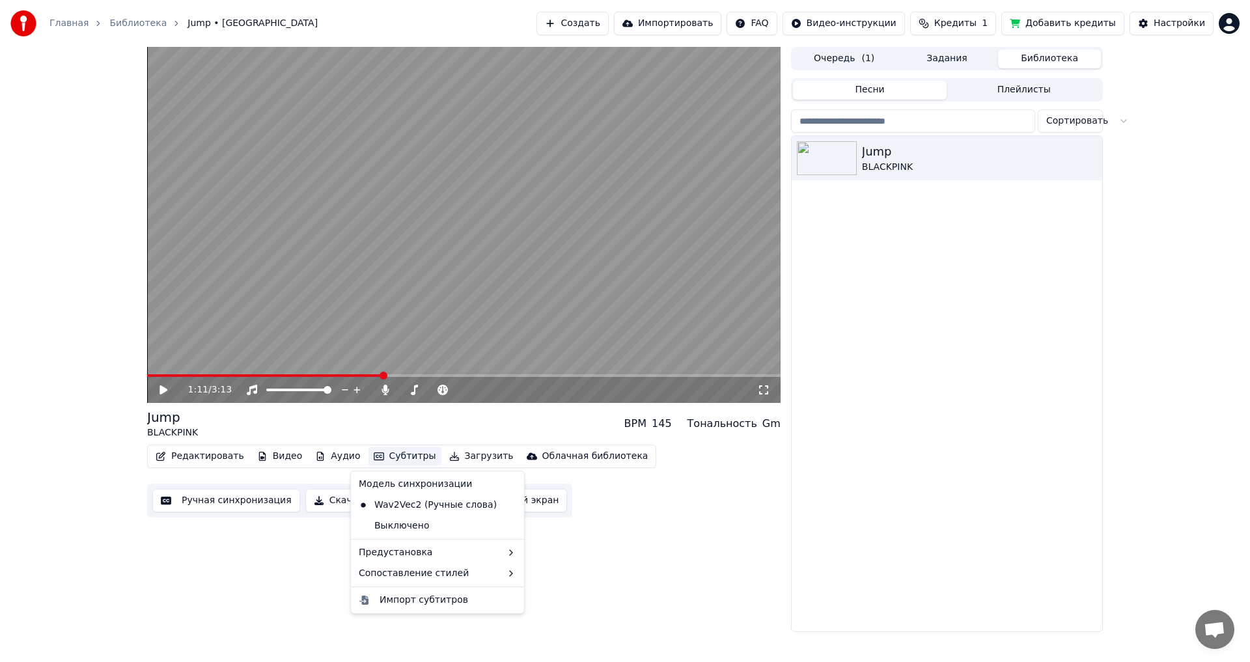
click at [395, 453] on button "Субтитры" at bounding box center [405, 456] width 73 height 18
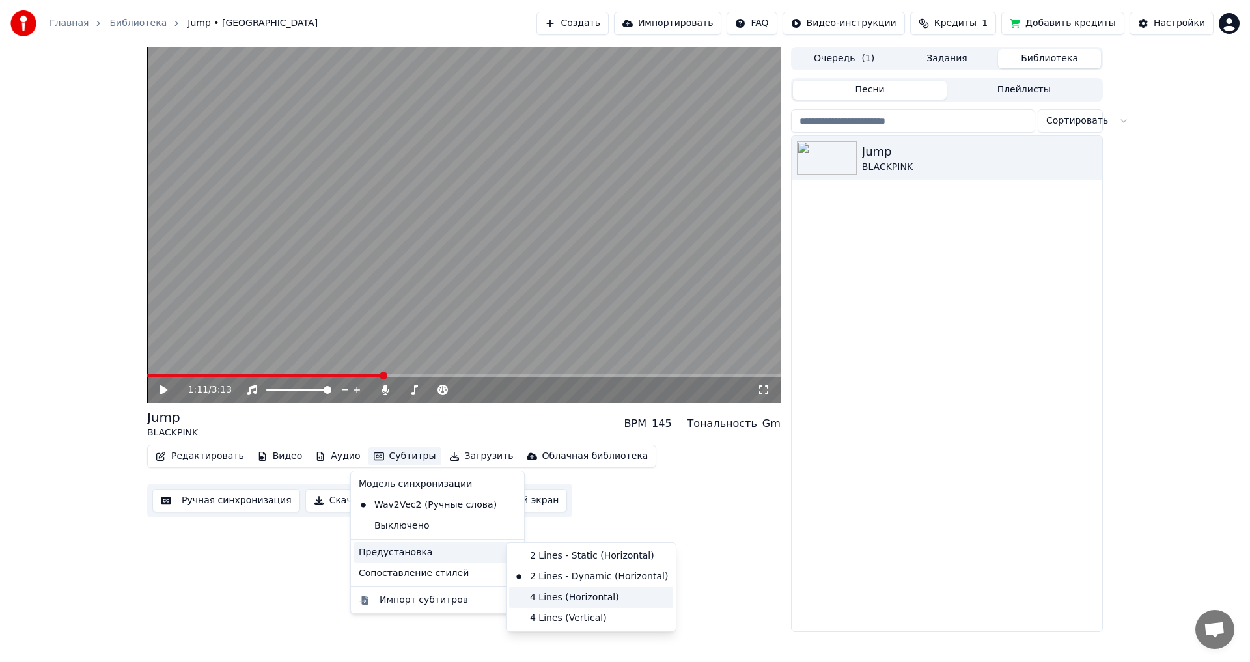
click at [561, 595] on div "4 Lines (Horizontal)" at bounding box center [591, 597] width 164 height 21
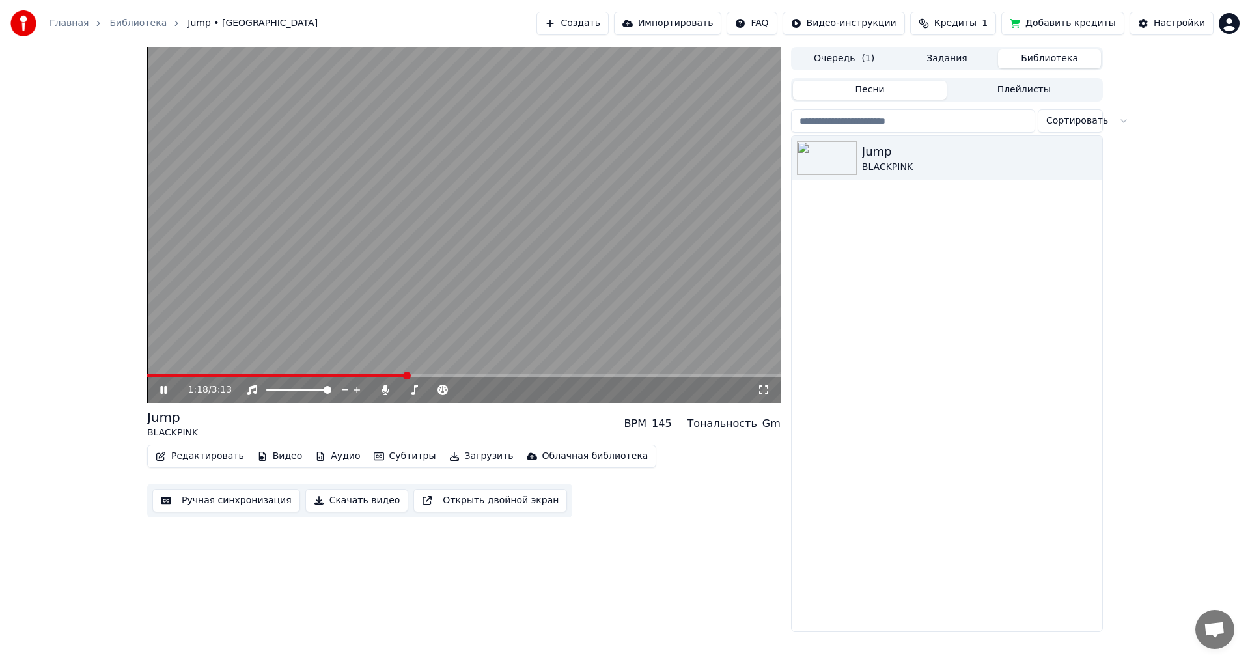
click at [160, 390] on icon at bounding box center [173, 390] width 31 height 10
click at [406, 462] on button "Субтитры" at bounding box center [405, 456] width 73 height 18
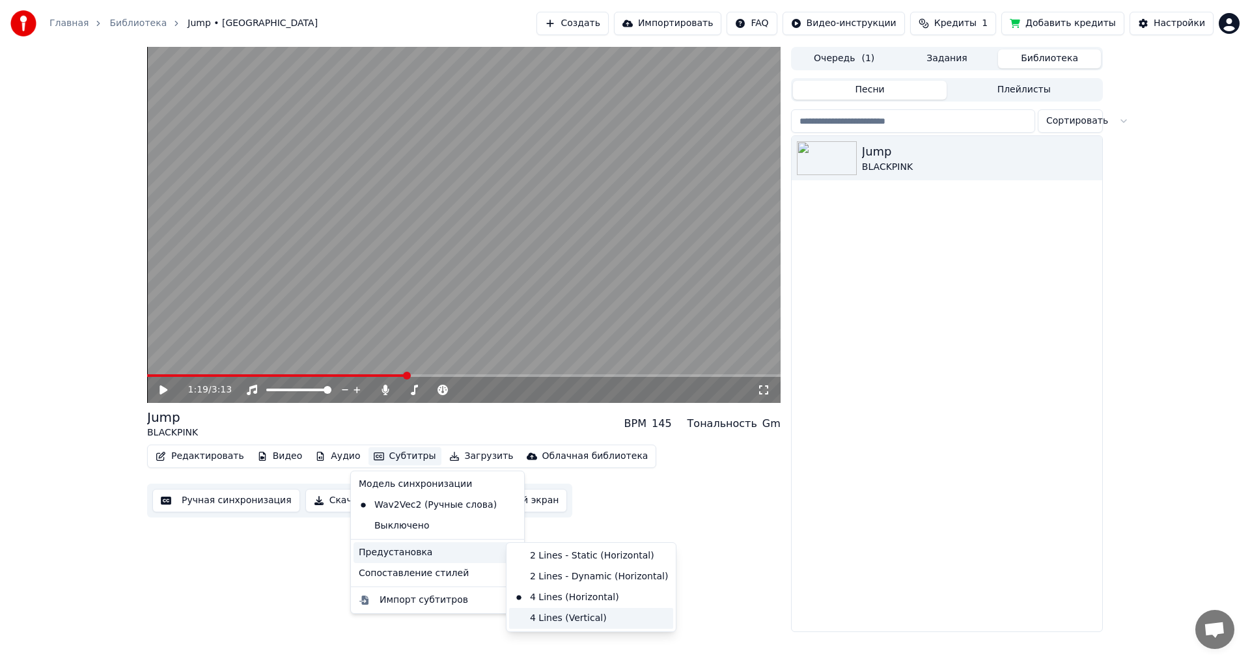
click at [555, 618] on div "4 Lines (Vertical)" at bounding box center [591, 618] width 164 height 21
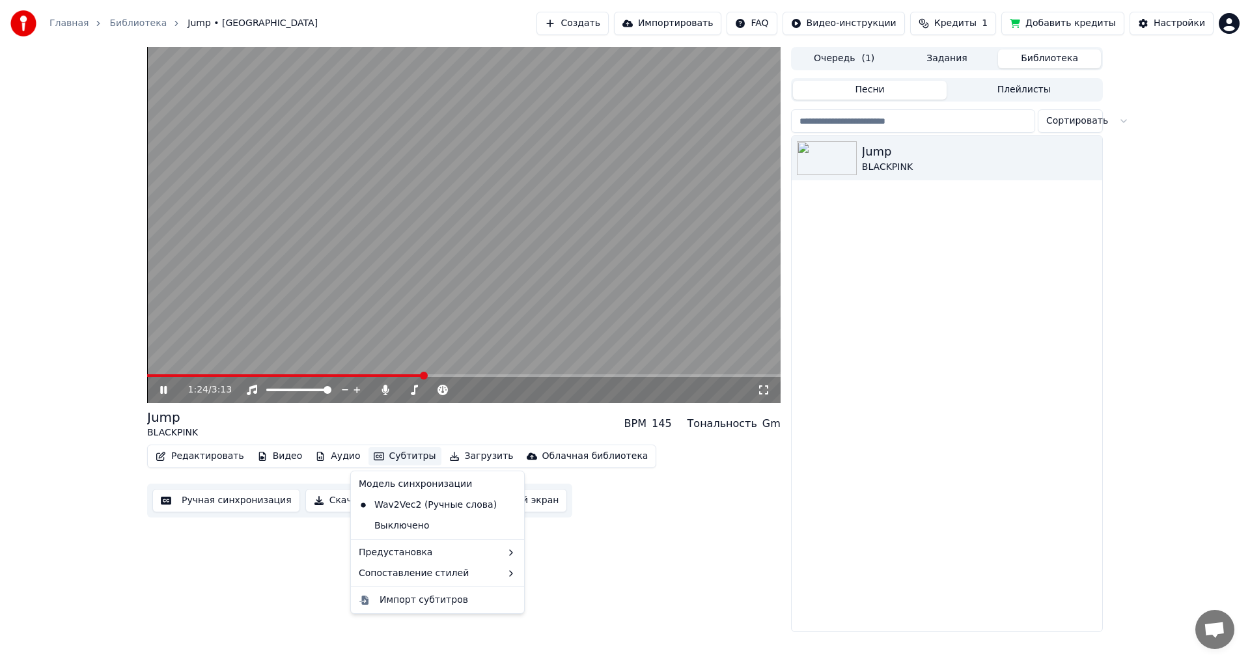
click at [401, 462] on button "Субтитры" at bounding box center [405, 456] width 73 height 18
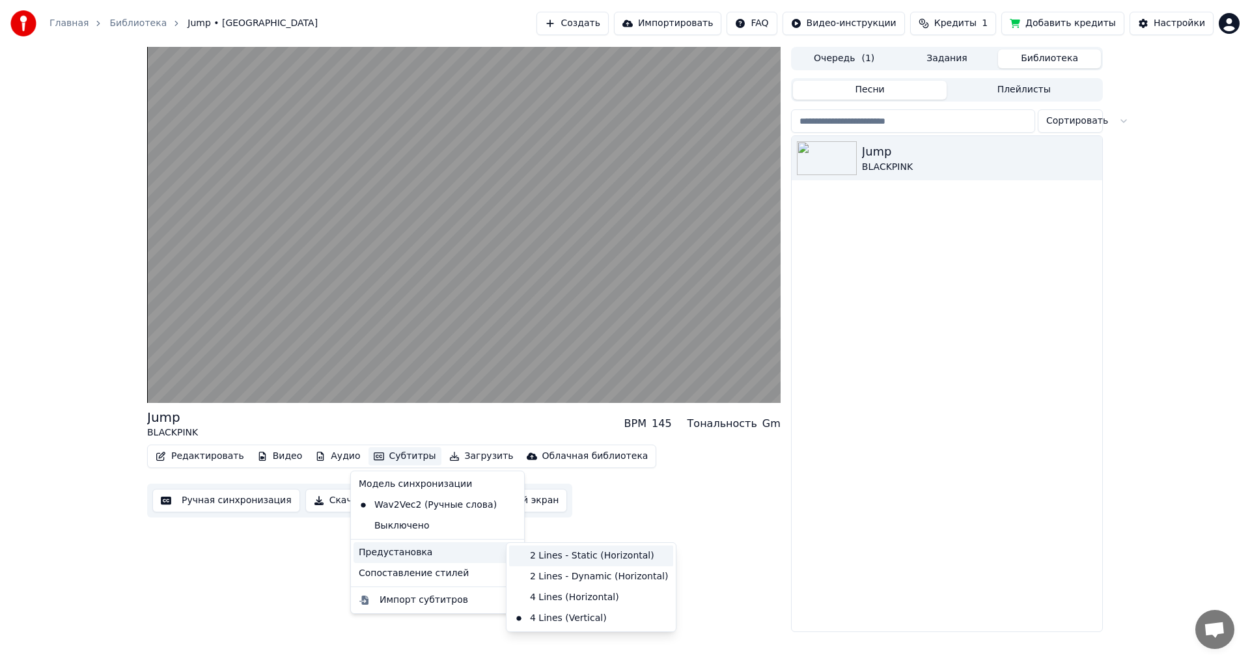
click at [557, 559] on div "2 Lines - Static (Horizontal)" at bounding box center [591, 556] width 164 height 21
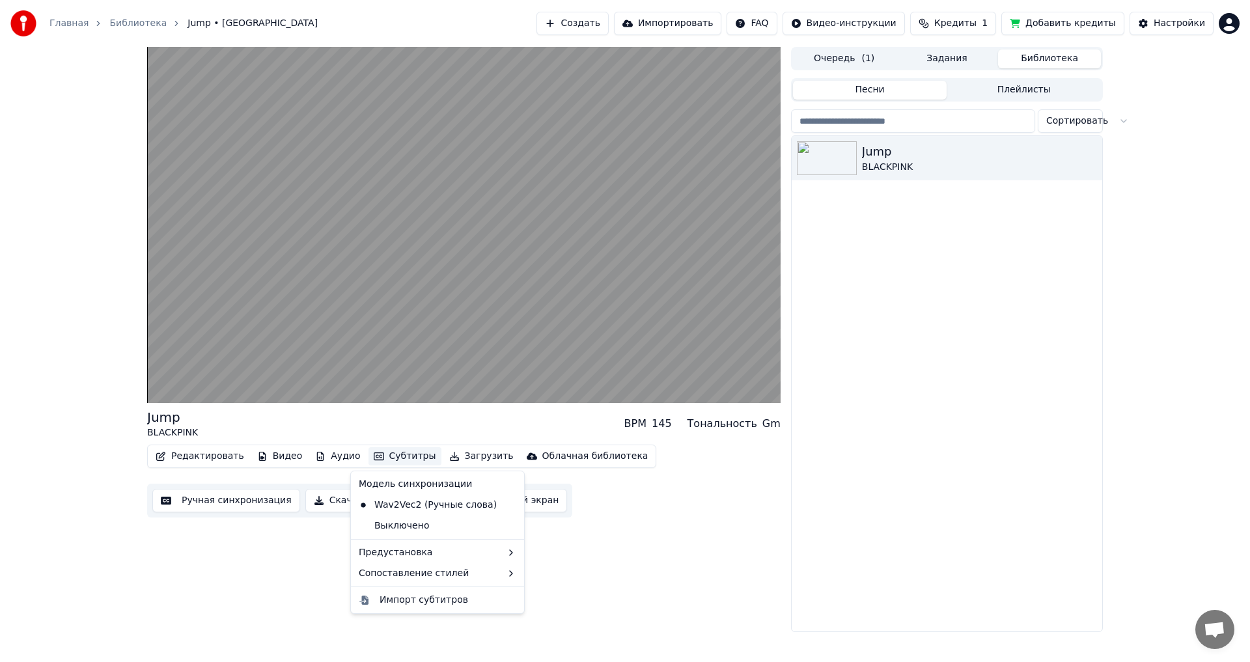
click at [393, 456] on button "Субтитры" at bounding box center [405, 456] width 73 height 18
click at [545, 573] on div "2 Lines - Dynamic (Horizontal)" at bounding box center [591, 576] width 164 height 21
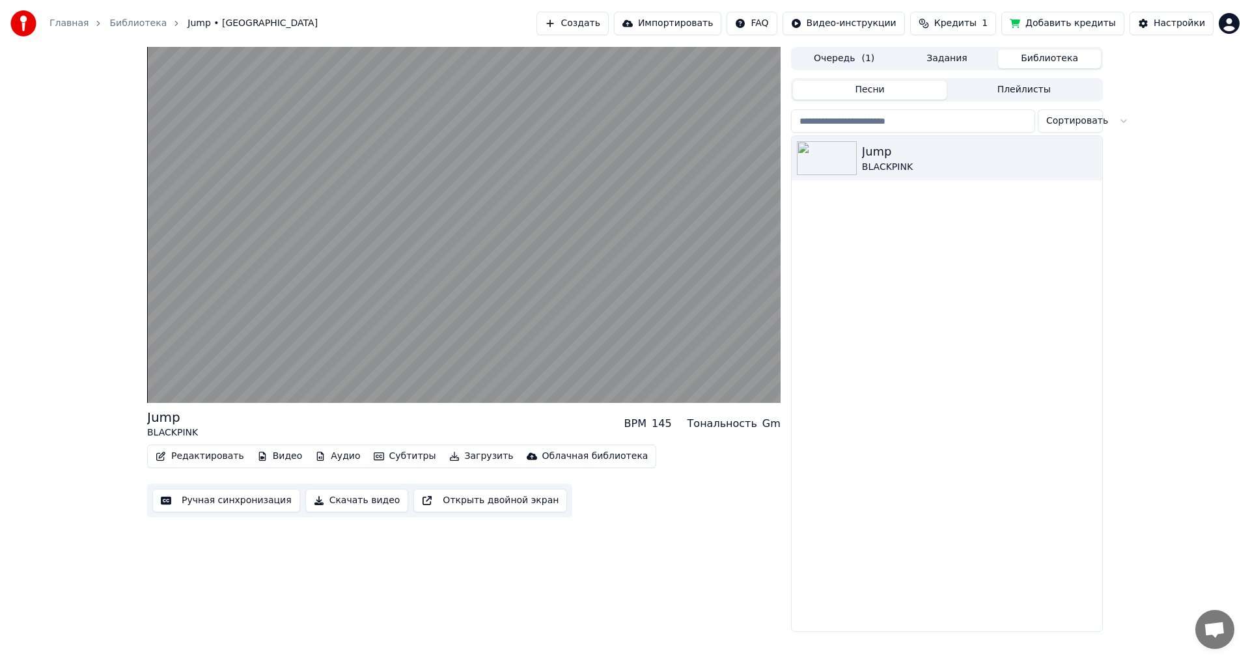
click at [402, 454] on button "Субтитры" at bounding box center [405, 456] width 73 height 18
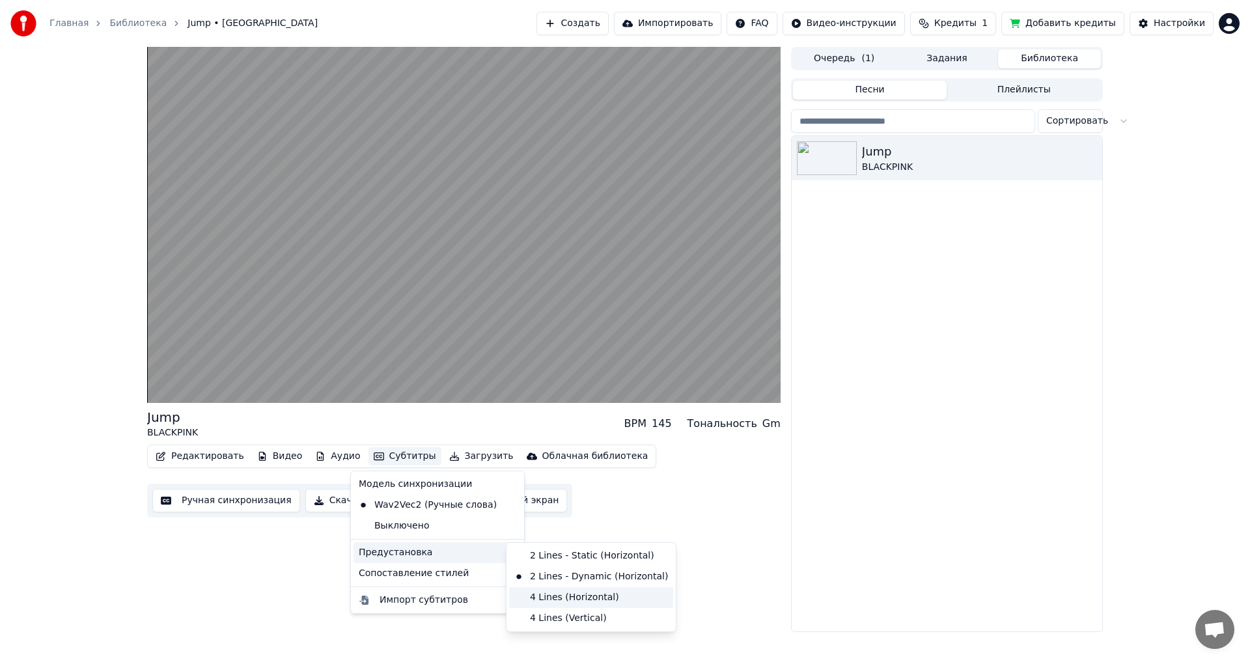
click at [554, 594] on div "4 Lines (Horizontal)" at bounding box center [591, 597] width 164 height 21
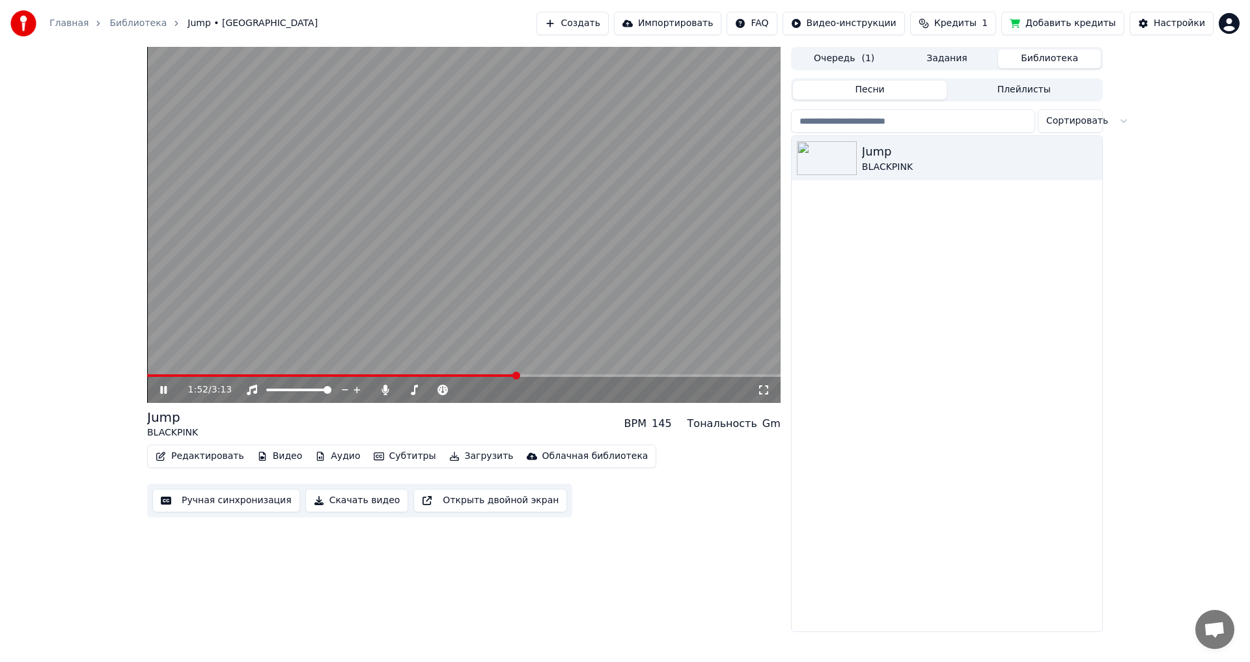
click at [162, 390] on icon at bounding box center [163, 390] width 7 height 8
click at [480, 507] on button "Открыть двойной экран" at bounding box center [490, 500] width 154 height 23
click at [165, 386] on icon at bounding box center [173, 390] width 31 height 10
click at [396, 458] on button "Субтитры" at bounding box center [405, 456] width 73 height 18
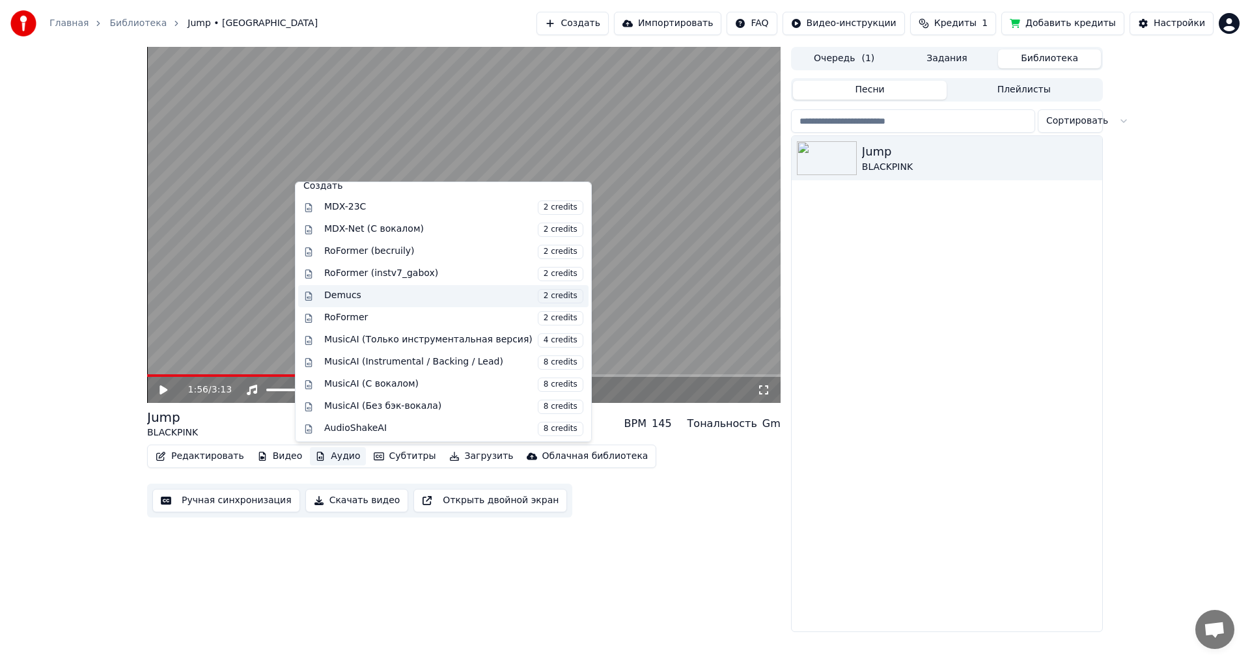
scroll to position [132, 0]
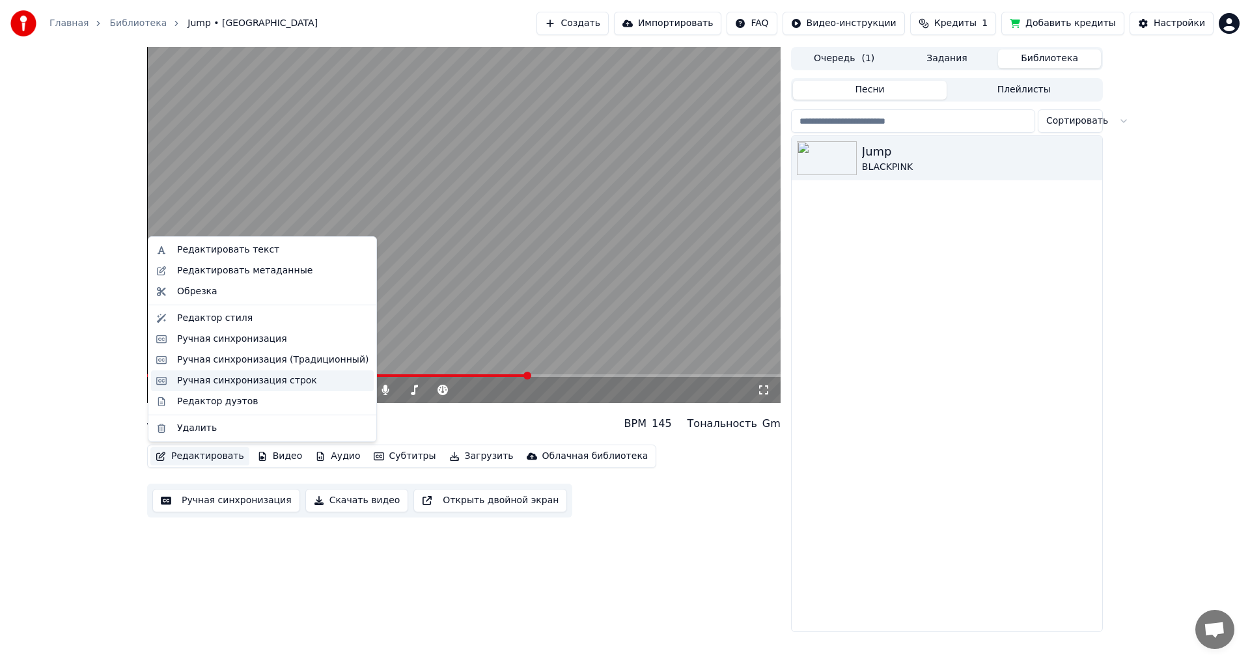
click at [266, 384] on div "Ручная синхронизация строк" at bounding box center [247, 380] width 140 height 13
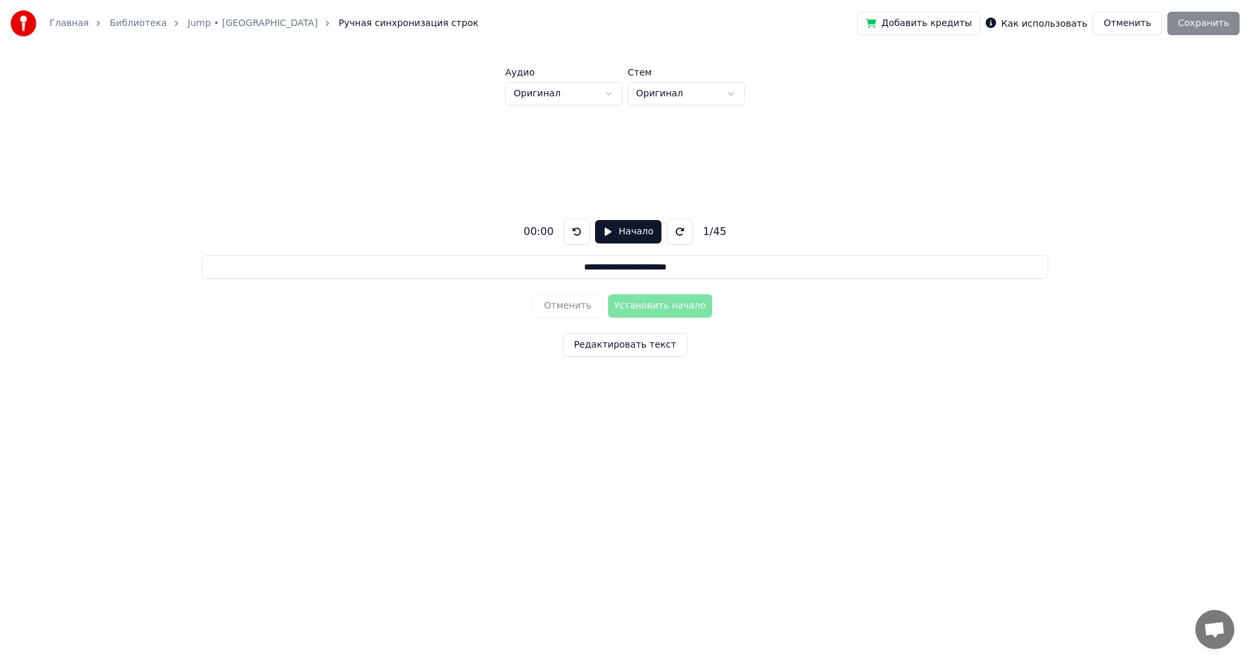
click at [607, 227] on button "Начало" at bounding box center [628, 231] width 66 height 23
click at [622, 227] on button "Пауза" at bounding box center [627, 231] width 59 height 23
click at [585, 93] on html "**********" at bounding box center [625, 243] width 1250 height 486
click at [591, 93] on html "**********" at bounding box center [625, 243] width 1250 height 486
click at [618, 221] on button "Начало" at bounding box center [628, 231] width 66 height 23
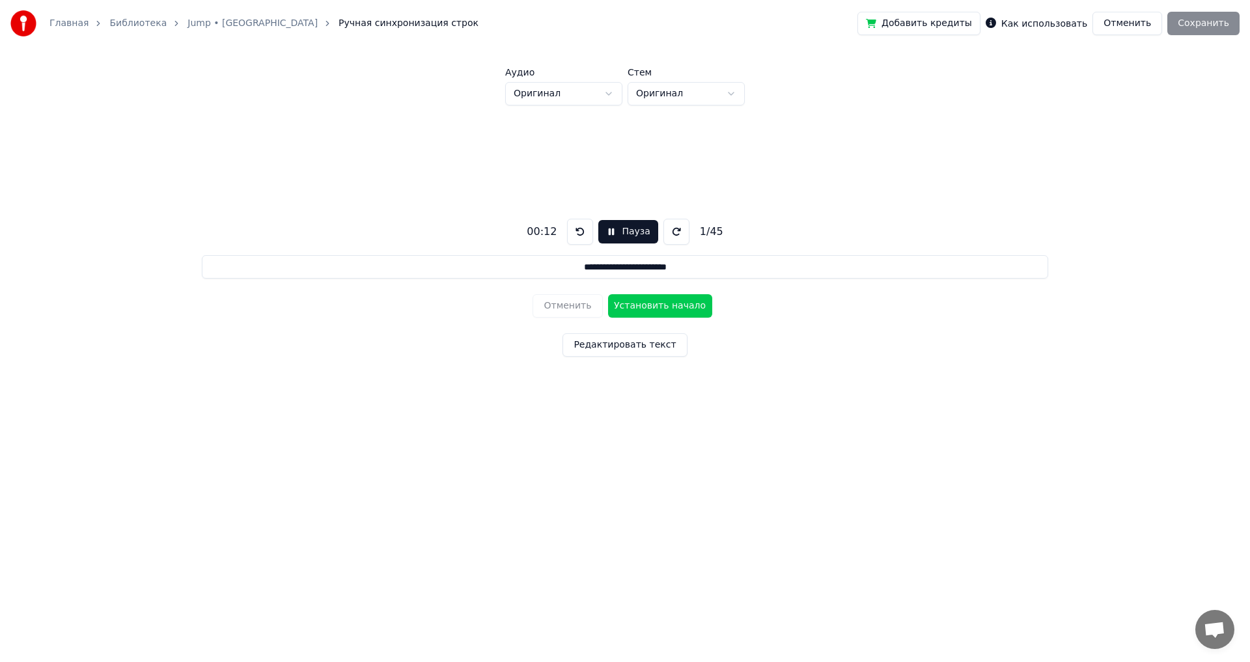
click at [628, 234] on button "Пауза" at bounding box center [627, 231] width 59 height 23
drag, startPoint x: 379, startPoint y: 240, endPoint x: 382, endPoint y: 252, distance: 12.6
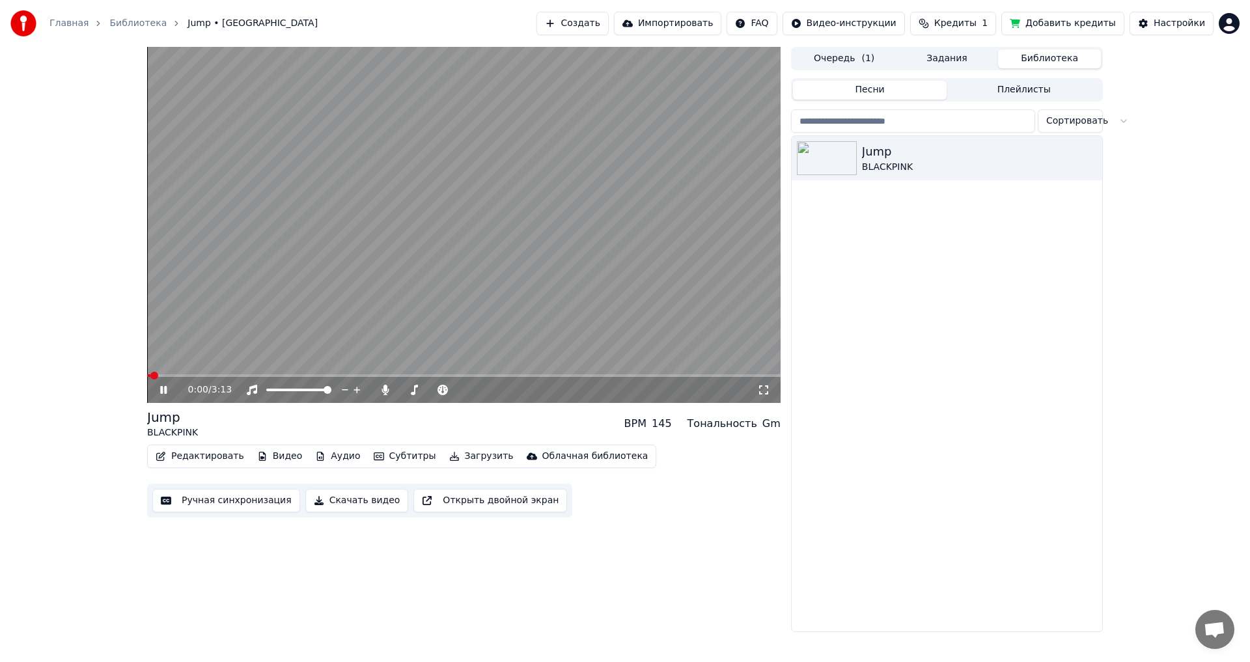
click at [161, 388] on icon at bounding box center [163, 390] width 7 height 8
click at [204, 456] on button "Редактировать" at bounding box center [199, 456] width 99 height 18
click at [193, 374] on video at bounding box center [464, 225] width 634 height 356
click at [195, 377] on div "0:02 / 3:13" at bounding box center [464, 388] width 634 height 29
click at [197, 376] on span at bounding box center [464, 375] width 634 height 3
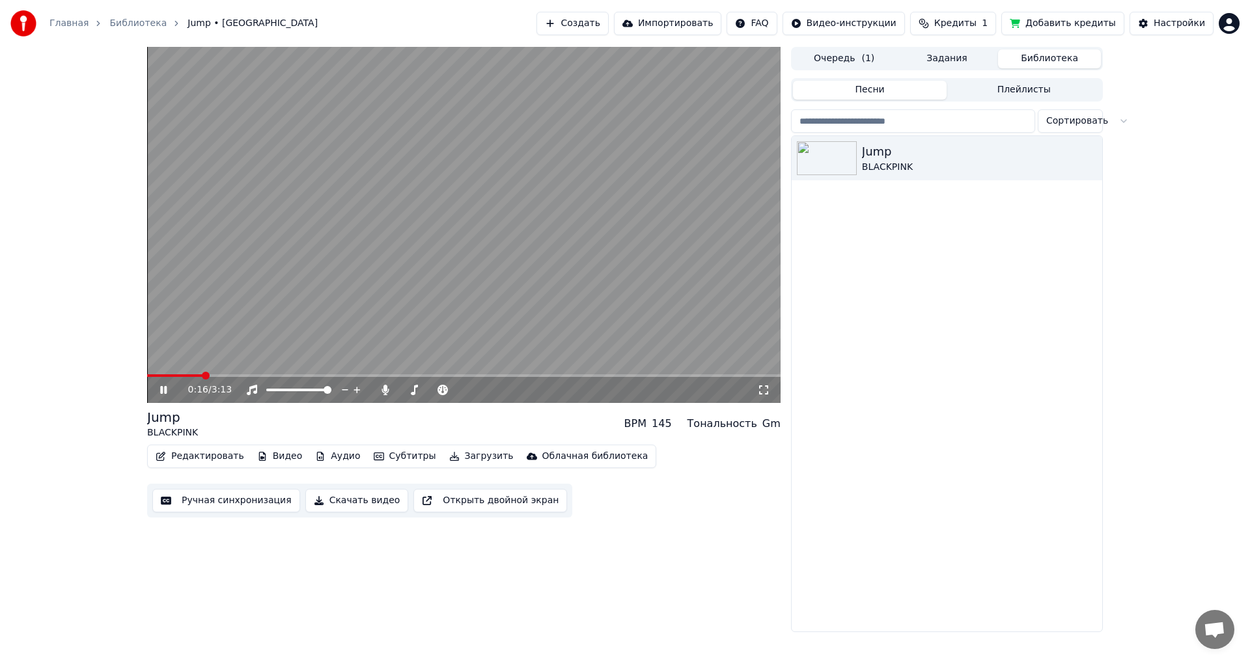
click at [156, 390] on div "0:16 / 3:13" at bounding box center [463, 389] width 623 height 13
click at [159, 390] on icon at bounding box center [173, 390] width 31 height 10
click at [161, 389] on icon at bounding box center [164, 389] width 8 height 9
click at [165, 389] on icon at bounding box center [163, 390] width 7 height 8
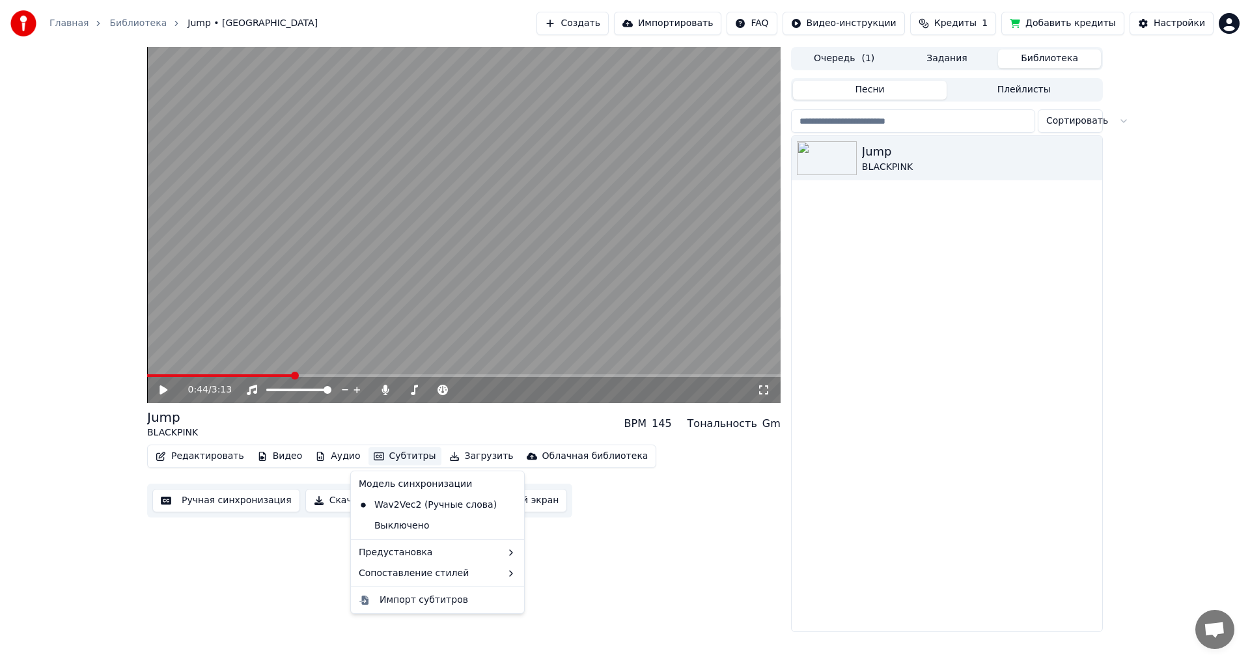
click at [392, 454] on button "Субтитры" at bounding box center [405, 456] width 73 height 18
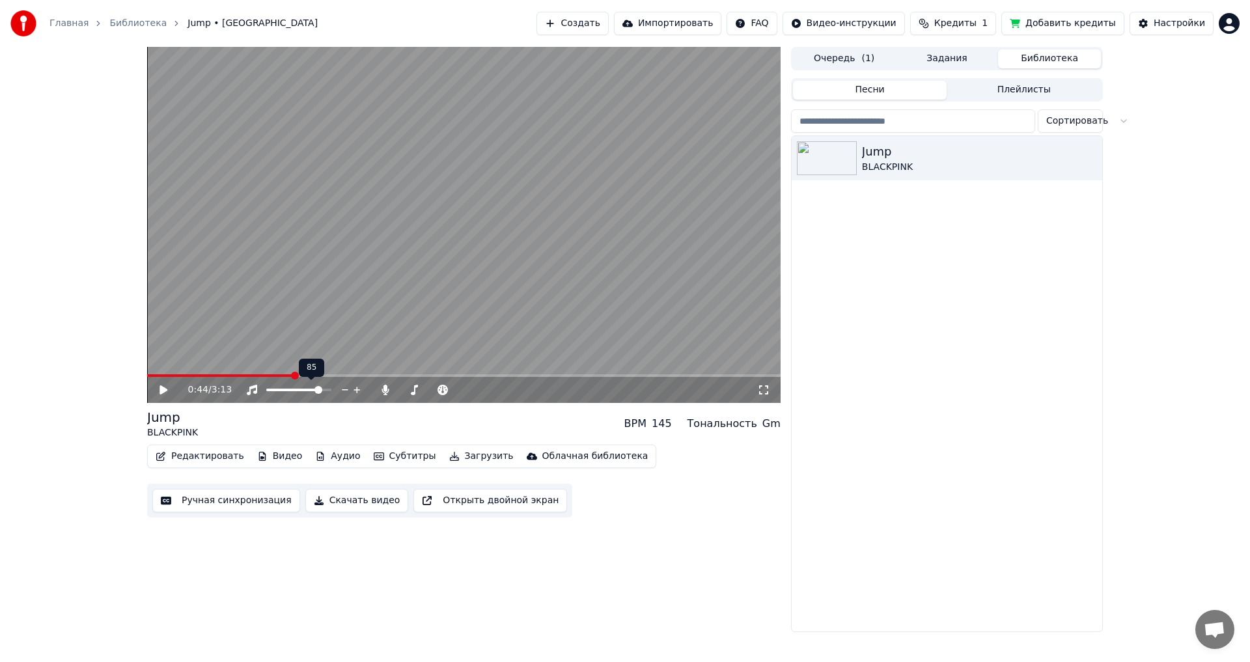
click at [314, 391] on span at bounding box center [318, 390] width 8 height 8
click at [206, 375] on span at bounding box center [176, 375] width 59 height 3
click at [165, 391] on icon at bounding box center [164, 389] width 8 height 9
click at [163, 376] on span at bounding box center [155, 375] width 16 height 3
click at [188, 375] on span at bounding box center [464, 375] width 634 height 3
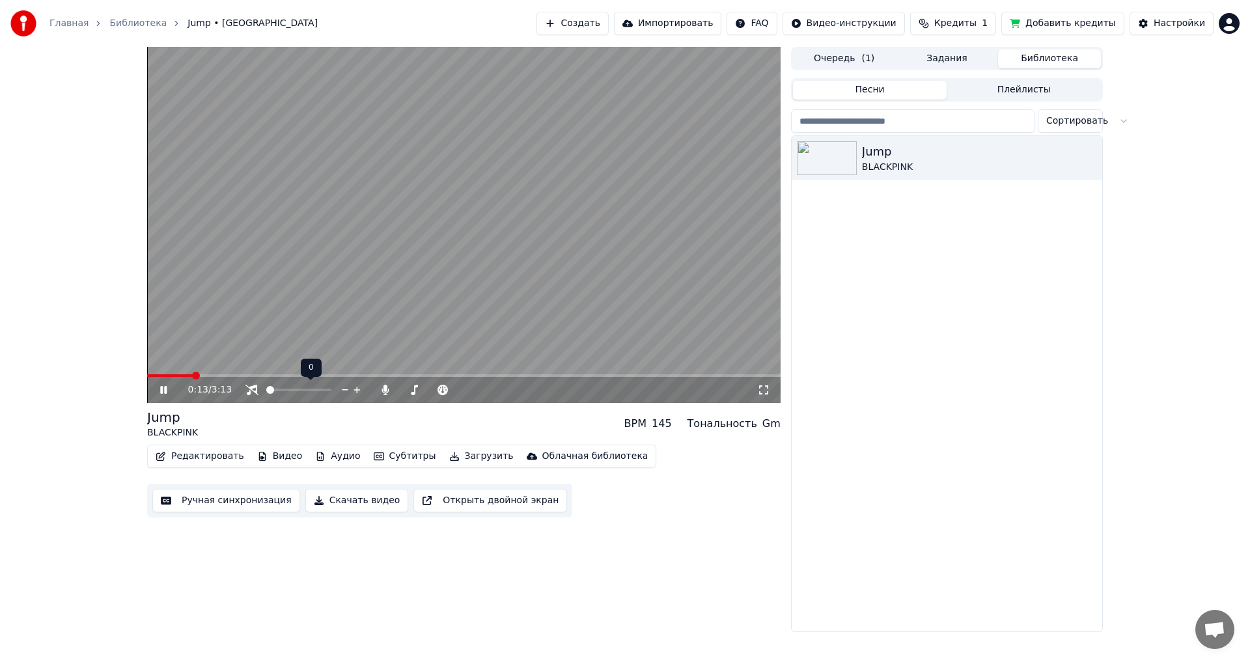
click at [251, 392] on icon at bounding box center [251, 390] width 13 height 10
click at [165, 391] on icon at bounding box center [163, 390] width 7 height 8
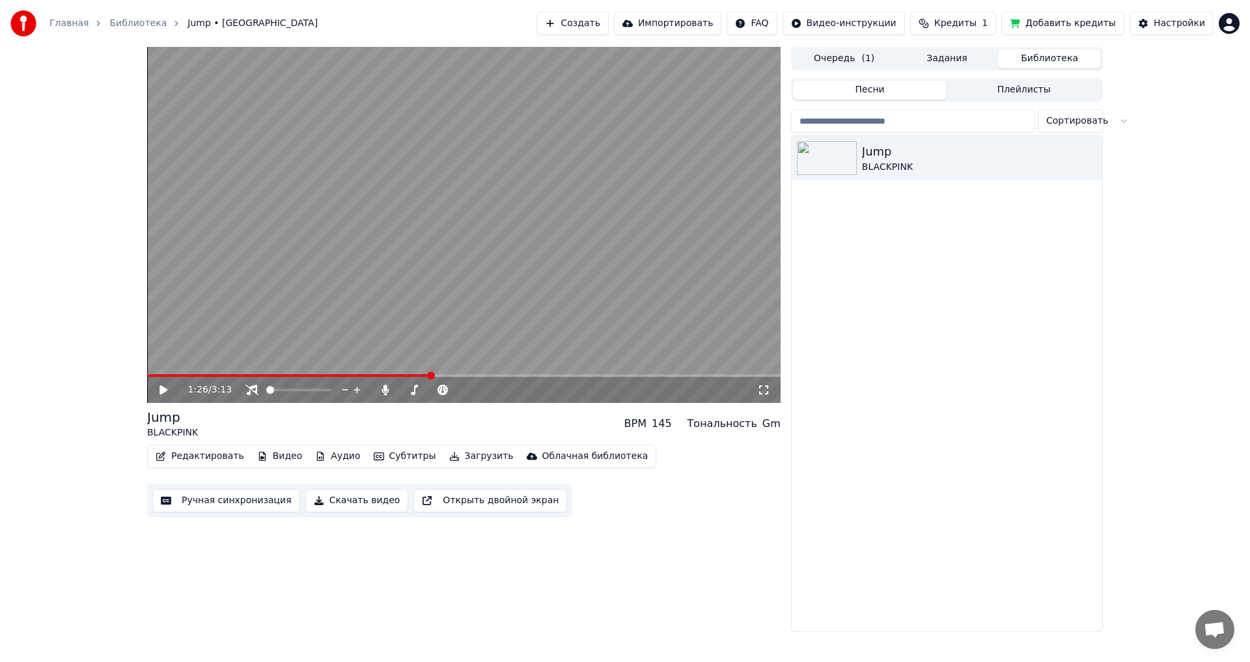
click at [165, 387] on icon at bounding box center [173, 390] width 31 height 10
click at [331, 386] on span at bounding box center [328, 390] width 8 height 8
click at [168, 393] on icon at bounding box center [173, 390] width 31 height 10
click at [165, 395] on icon at bounding box center [173, 390] width 31 height 10
click at [266, 394] on span at bounding box center [270, 390] width 8 height 8
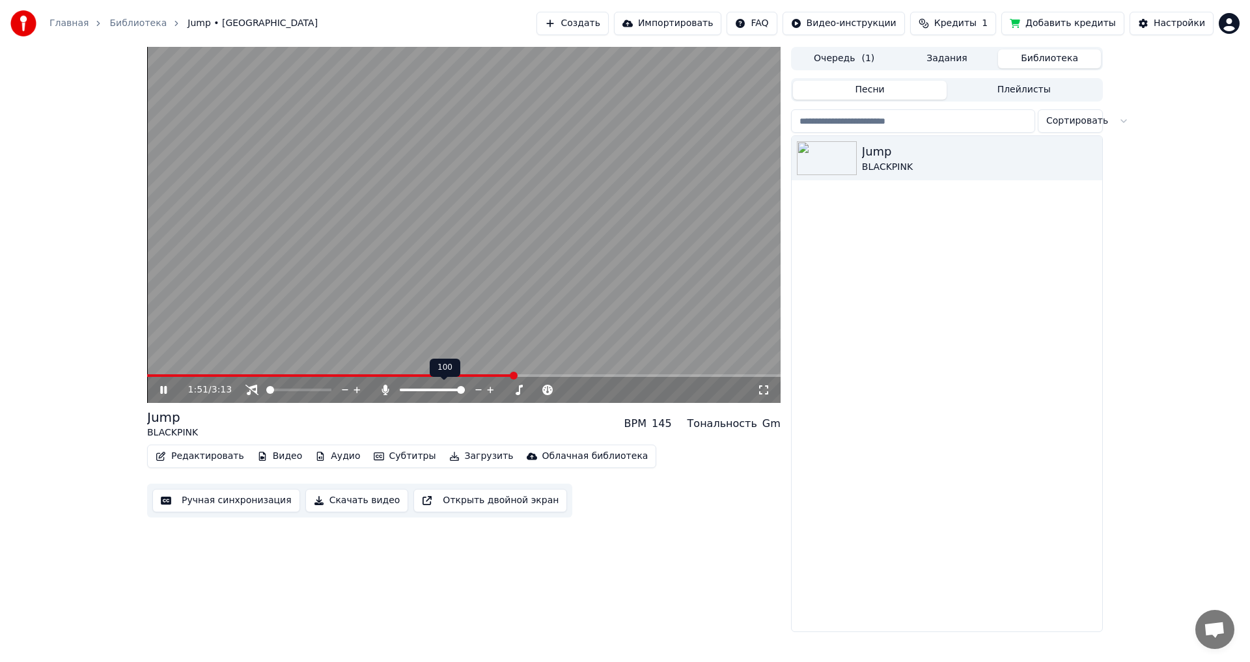
click at [465, 389] on span at bounding box center [461, 390] width 8 height 8
click at [457, 393] on span at bounding box center [461, 390] width 8 height 8
click at [165, 391] on icon at bounding box center [163, 390] width 7 height 8
click at [166, 391] on icon at bounding box center [164, 389] width 8 height 9
click at [166, 391] on icon at bounding box center [163, 390] width 7 height 8
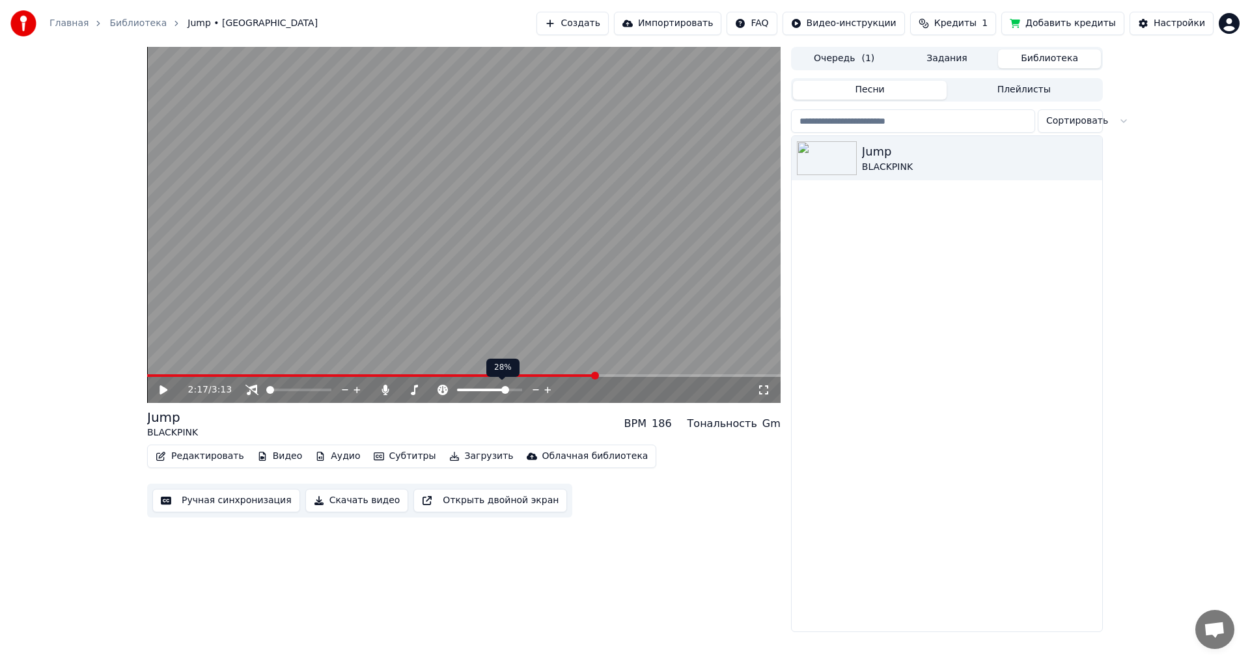
click at [508, 391] on span at bounding box center [505, 390] width 8 height 8
click at [167, 389] on icon at bounding box center [164, 389] width 8 height 9
click at [457, 389] on span at bounding box center [461, 390] width 8 height 8
click at [490, 392] on span at bounding box center [490, 390] width 8 height 8
click at [439, 418] on div "Jump BLACKPINK BPM 145 Тональность Gm" at bounding box center [464, 423] width 634 height 31
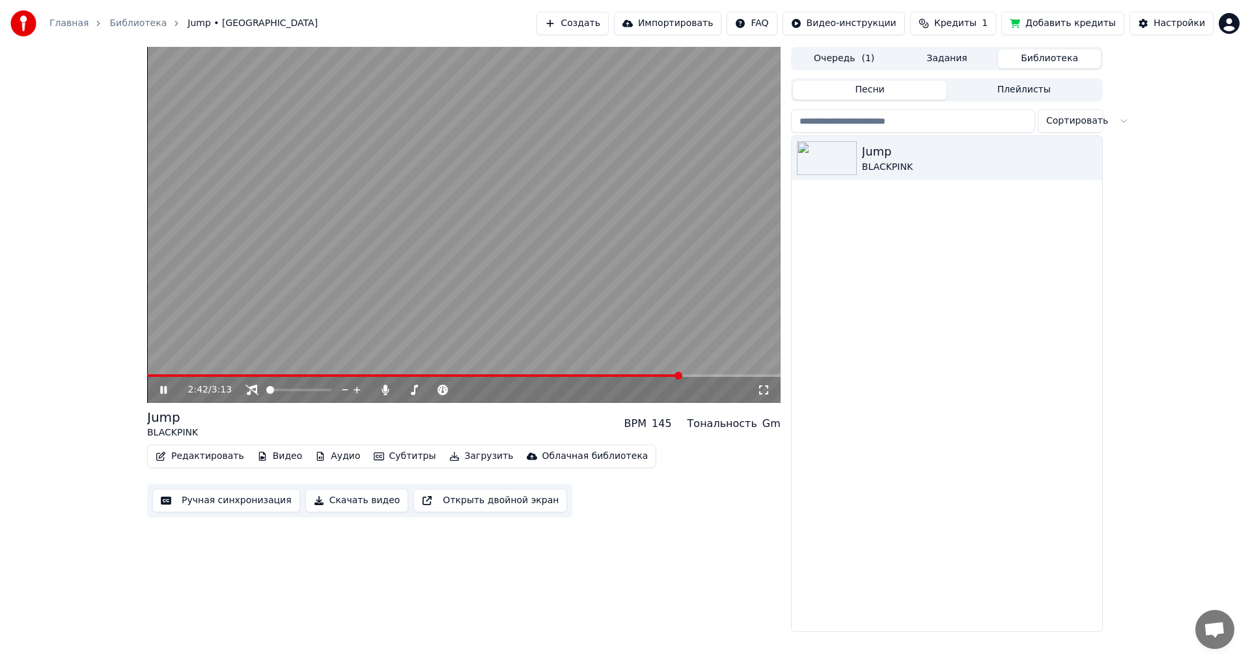
click at [161, 388] on icon at bounding box center [163, 390] width 7 height 8
click at [174, 375] on span at bounding box center [414, 375] width 535 height 3
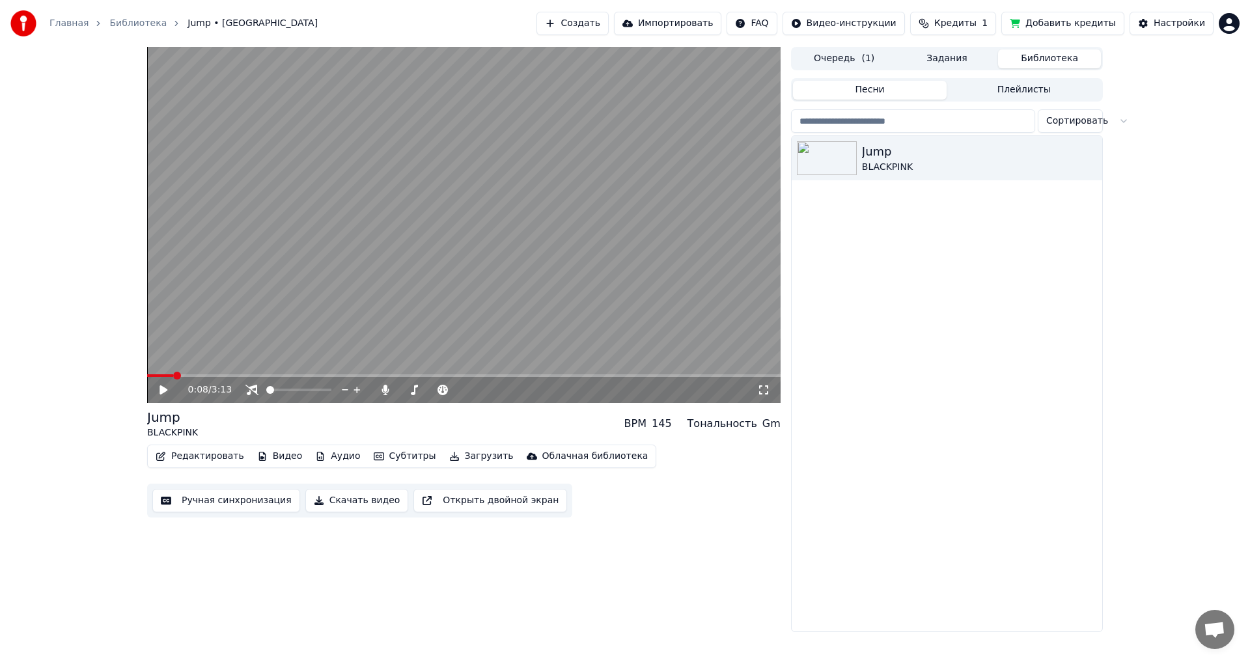
click at [163, 389] on icon at bounding box center [164, 389] width 8 height 9
click at [201, 376] on span at bounding box center [464, 375] width 634 height 3
click at [164, 389] on icon at bounding box center [173, 390] width 31 height 10
click at [331, 389] on span at bounding box center [328, 390] width 8 height 8
click at [166, 388] on icon at bounding box center [173, 390] width 31 height 10
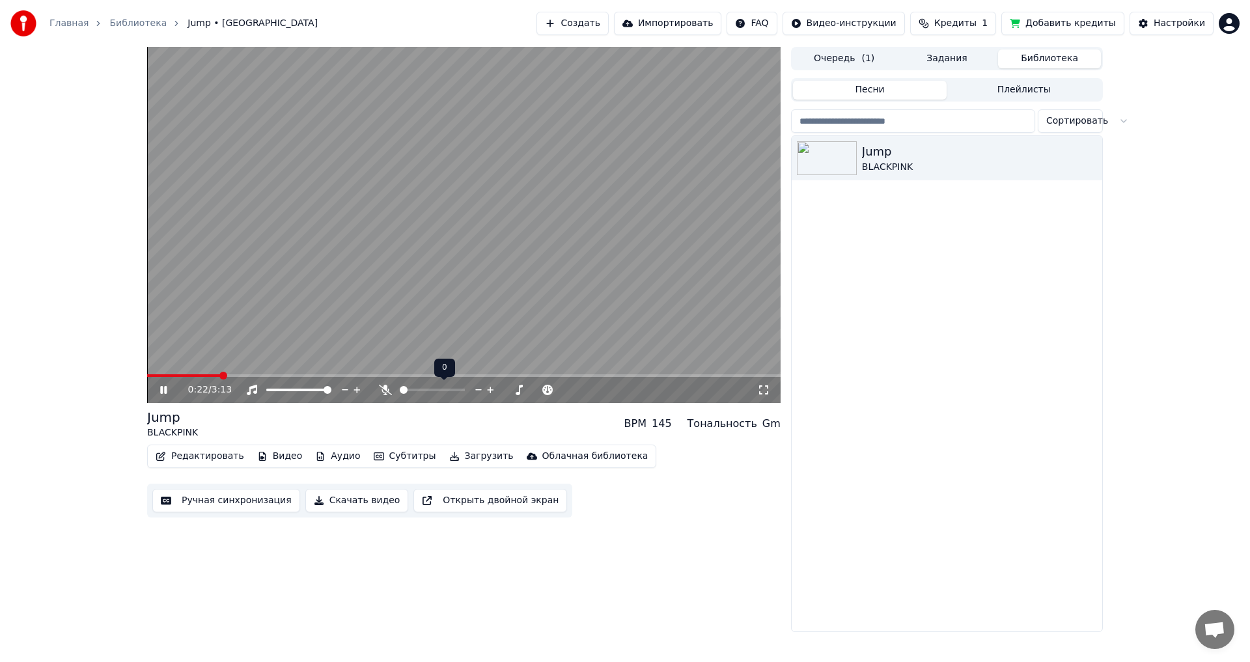
click at [400, 391] on span at bounding box center [400, 390] width 0 height 3
click at [337, 376] on span at bounding box center [464, 375] width 634 height 3
click at [465, 387] on span at bounding box center [461, 390] width 8 height 8
click at [324, 394] on span at bounding box center [328, 390] width 8 height 8
click at [275, 456] on button "Видео" at bounding box center [280, 456] width 56 height 18
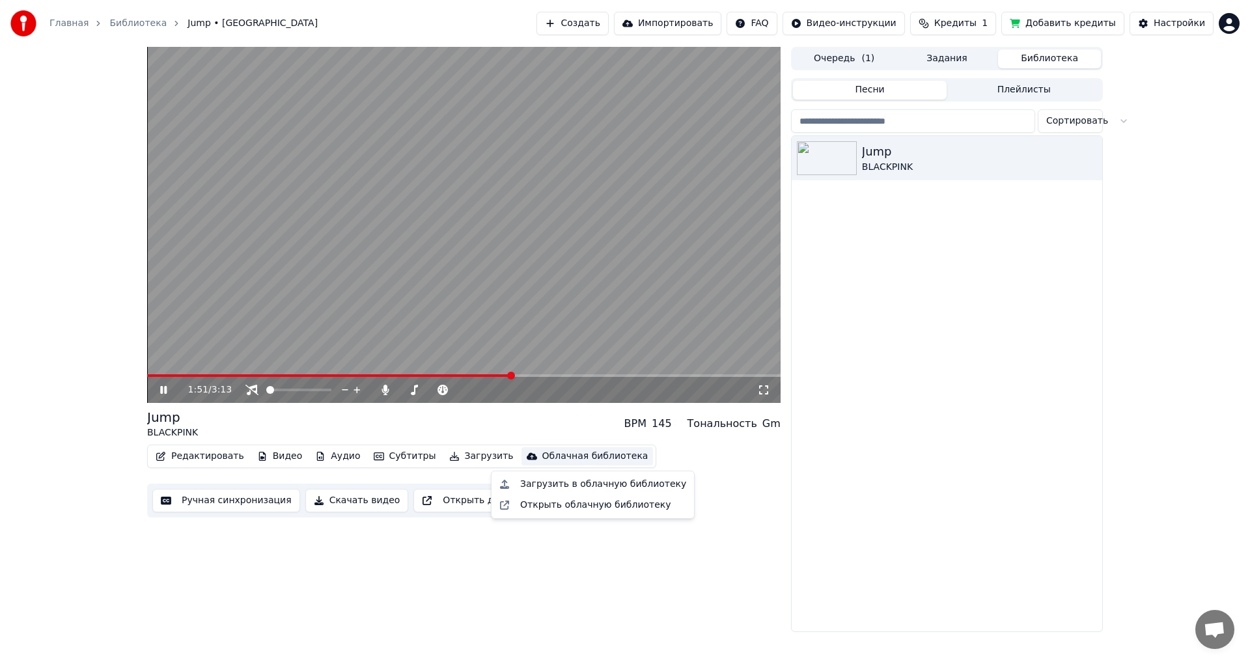
click at [170, 389] on icon at bounding box center [173, 390] width 31 height 10
click at [159, 395] on icon at bounding box center [173, 390] width 31 height 10
drag, startPoint x: 356, startPoint y: 374, endPoint x: 365, endPoint y: 374, distance: 9.1
click at [356, 374] on video at bounding box center [464, 225] width 634 height 356
click at [366, 374] on span at bounding box center [330, 375] width 367 height 3
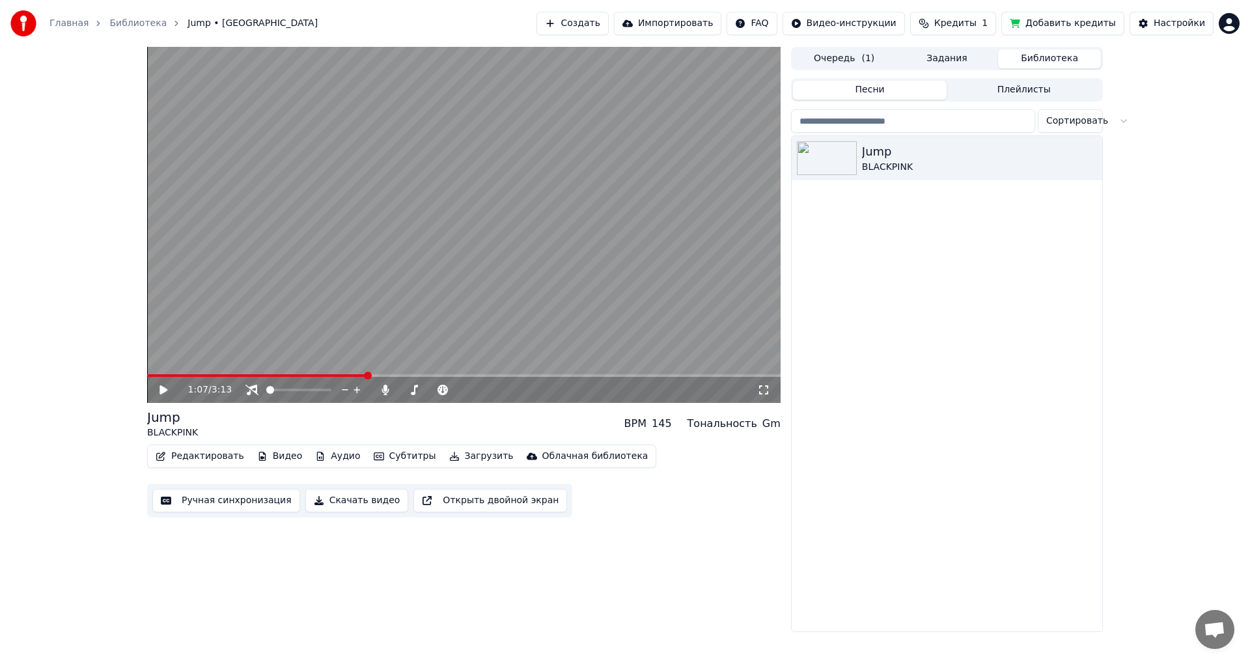
click at [165, 387] on icon at bounding box center [173, 390] width 31 height 10
click at [162, 391] on icon at bounding box center [163, 390] width 7 height 8
